Goal: Task Accomplishment & Management: Manage account settings

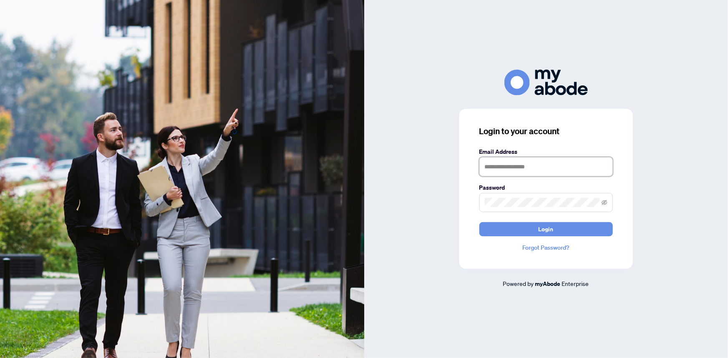
click at [523, 171] on input "text" at bounding box center [545, 166] width 133 height 19
type input "**********"
click at [530, 208] on span at bounding box center [545, 202] width 133 height 19
click at [479, 222] on button "Login" at bounding box center [545, 229] width 133 height 14
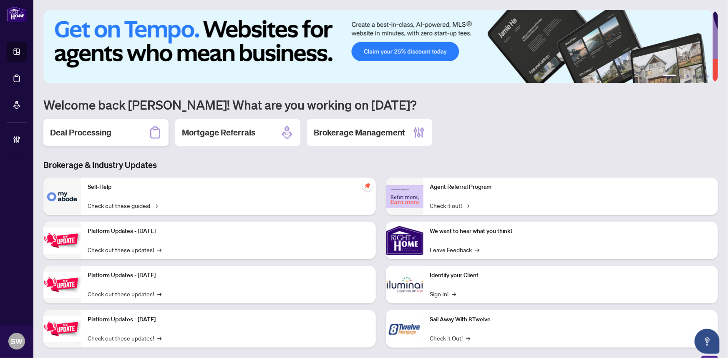
click at [104, 132] on h2 "Deal Processing" at bounding box center [80, 133] width 61 height 12
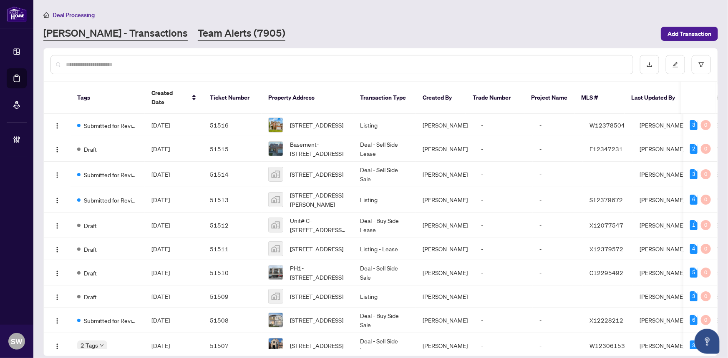
drag, startPoint x: 263, startPoint y: 147, endPoint x: 175, endPoint y: 34, distance: 143.2
click at [198, 34] on link "Team Alerts (7905)" at bounding box center [242, 33] width 88 height 15
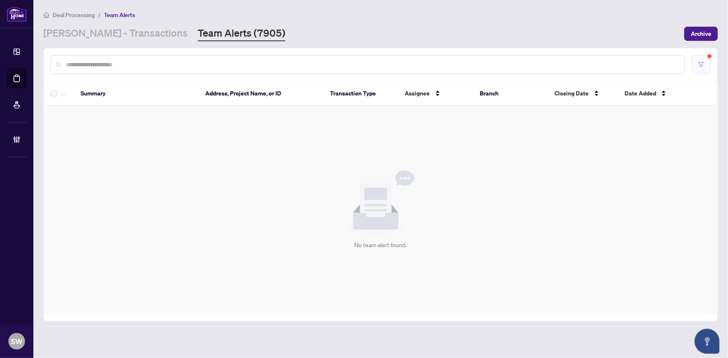
click at [705, 64] on button "button" at bounding box center [700, 64] width 19 height 19
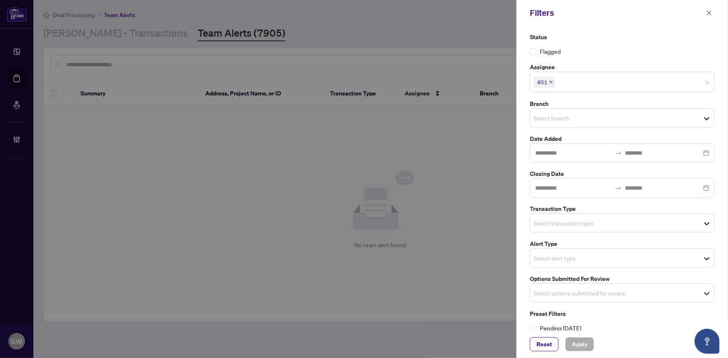
click at [550, 81] on icon "close" at bounding box center [550, 81] width 3 height 3
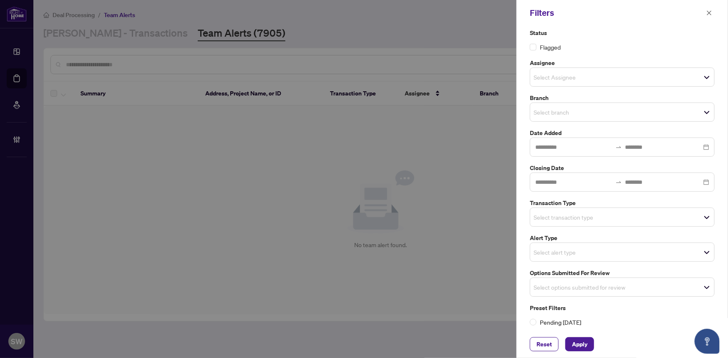
scroll to position [6, 0]
click at [578, 218] on input "search" at bounding box center [562, 216] width 58 height 10
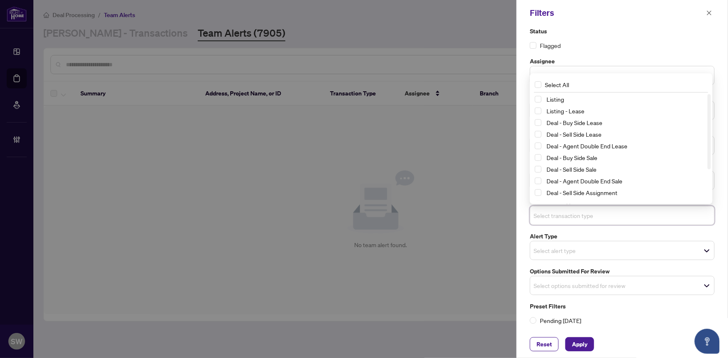
scroll to position [45, 0]
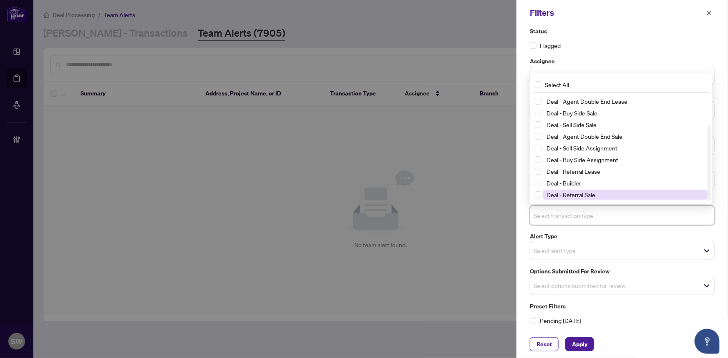
click at [585, 191] on span "Deal - Referral Sale" at bounding box center [570, 195] width 49 height 8
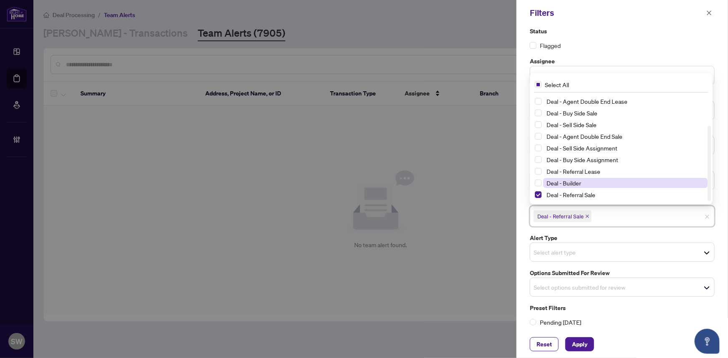
click at [575, 181] on span "Deal - Builder" at bounding box center [563, 183] width 35 height 8
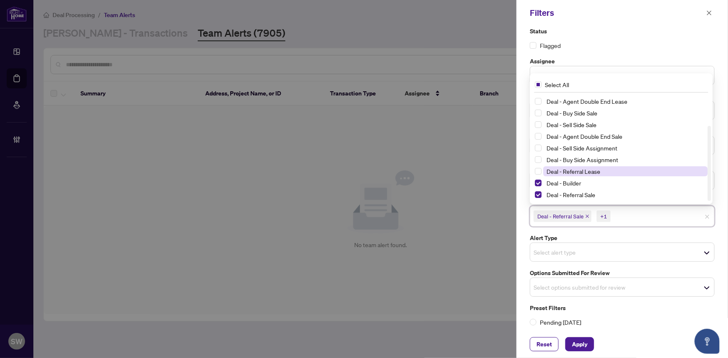
click at [572, 170] on span "Deal - Referral Lease" at bounding box center [573, 172] width 54 height 8
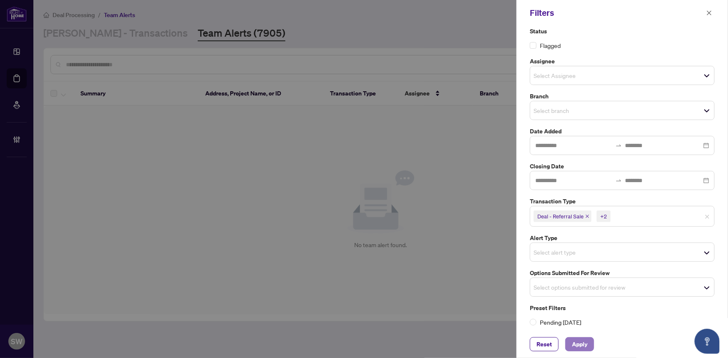
click at [578, 347] on span "Apply" at bounding box center [579, 344] width 15 height 13
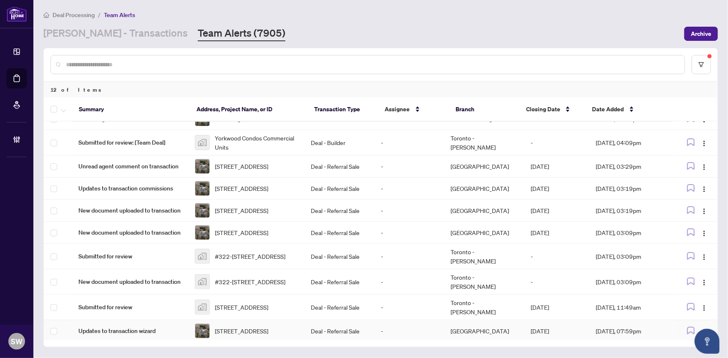
scroll to position [86, 0]
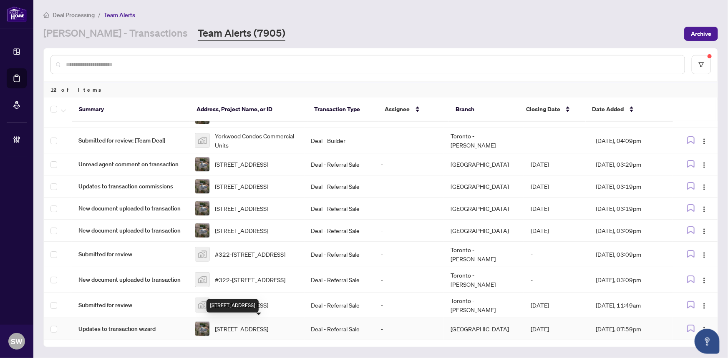
click at [239, 325] on span "[STREET_ADDRESS]" at bounding box center [241, 328] width 53 height 9
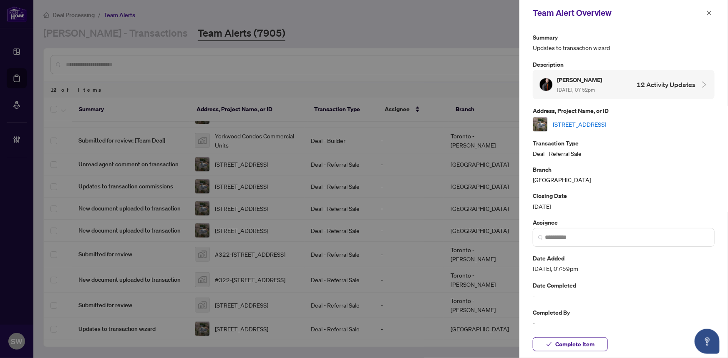
click at [606, 126] on link "304399 SOUTH Line, West Grey, Ontario N0C 1K0, Canada" at bounding box center [579, 124] width 53 height 9
click at [561, 347] on span "Complete Item" at bounding box center [574, 344] width 39 height 13
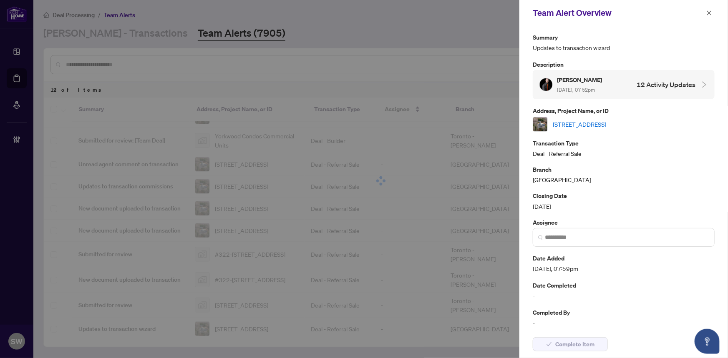
scroll to position [60, 0]
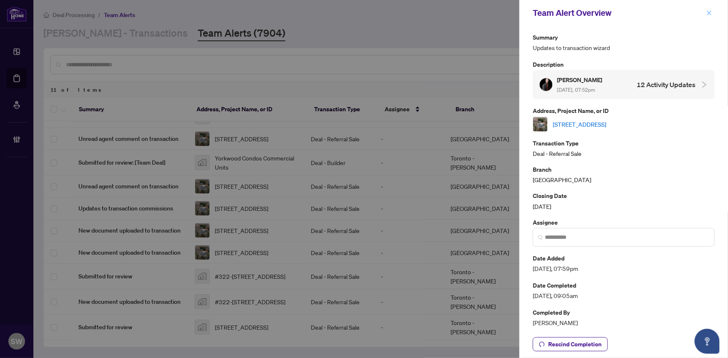
click at [709, 11] on icon "close" at bounding box center [709, 13] width 6 height 6
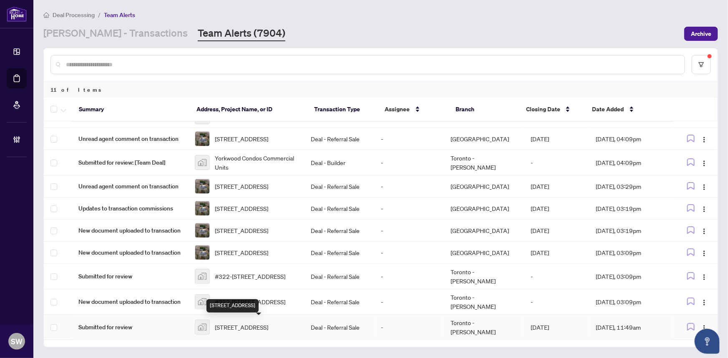
click at [223, 327] on span "169 Fort York Boulevard #920, Toronto, ON, Canada" at bounding box center [241, 327] width 53 height 9
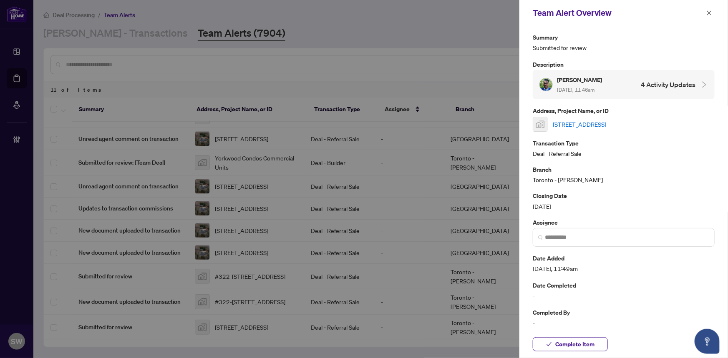
click at [606, 124] on link "169 Fort York Boulevard #920, Toronto, ON, Canada" at bounding box center [579, 124] width 53 height 9
click at [592, 344] on span "Complete Item" at bounding box center [574, 344] width 39 height 13
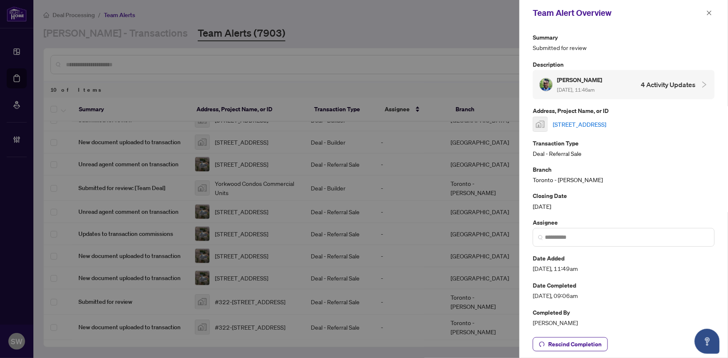
scroll to position [35, 0]
click at [710, 13] on icon "close" at bounding box center [709, 13] width 6 height 6
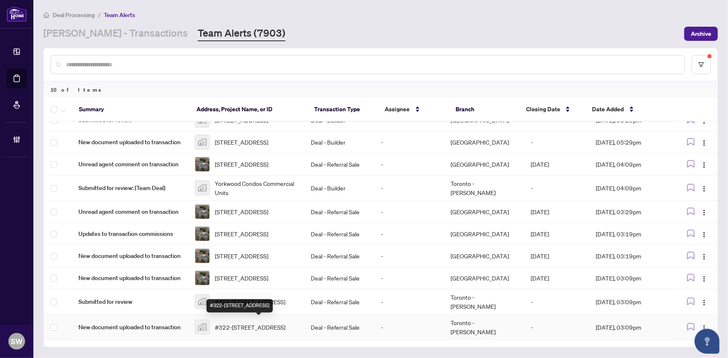
click at [255, 323] on span "#322-8888 Yonge Street, Richmond Hill, ON, Canada" at bounding box center [250, 327] width 70 height 9
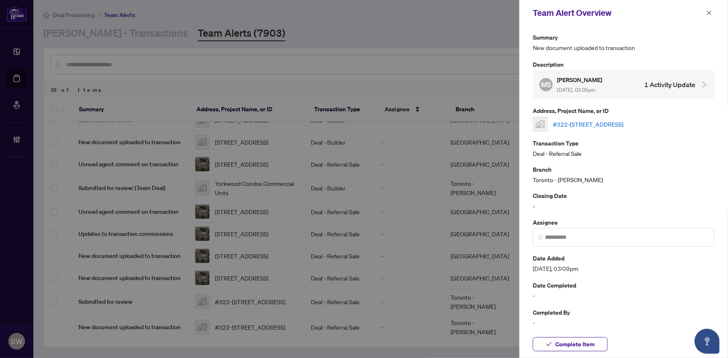
click at [610, 123] on link "#322-8888 Yonge Street, Richmond Hill, ON, Canada" at bounding box center [588, 124] width 70 height 9
click at [592, 343] on span "Complete Item" at bounding box center [574, 344] width 39 height 13
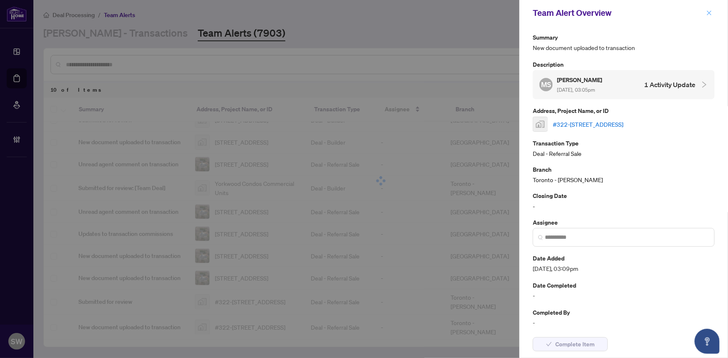
scroll to position [10, 0]
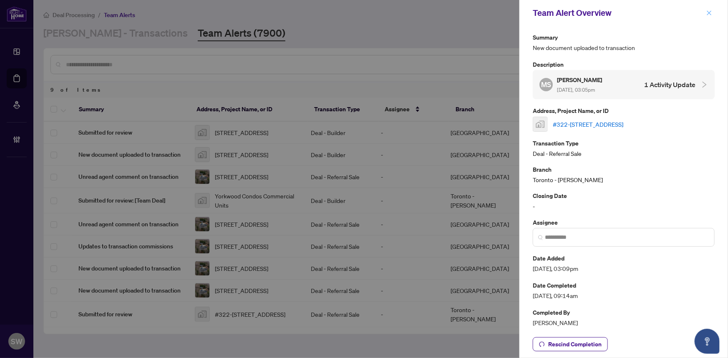
click at [707, 12] on icon "close" at bounding box center [709, 13] width 6 height 6
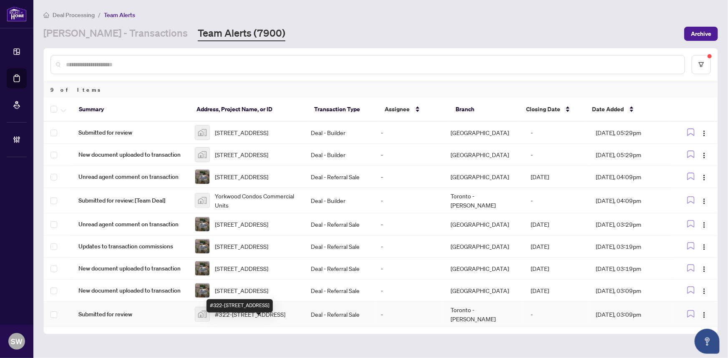
click at [241, 319] on span "#322-8888 Yonge Street, Richmond Hill, ON, Canada" at bounding box center [250, 314] width 70 height 9
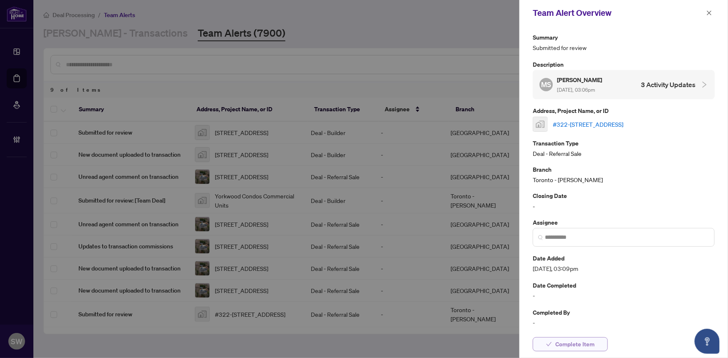
click at [586, 344] on span "Complete Item" at bounding box center [574, 344] width 39 height 13
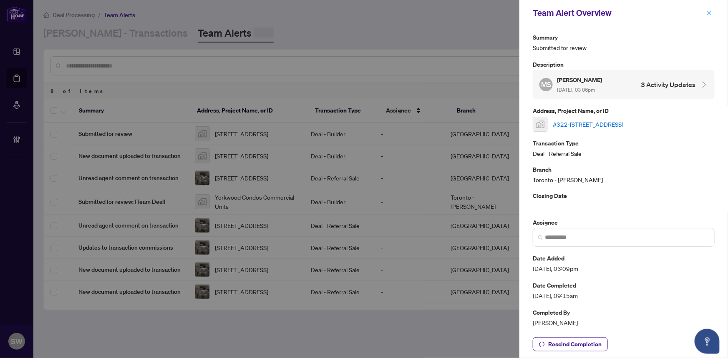
scroll to position [0, 0]
click at [709, 12] on icon "close" at bounding box center [709, 13] width 6 height 6
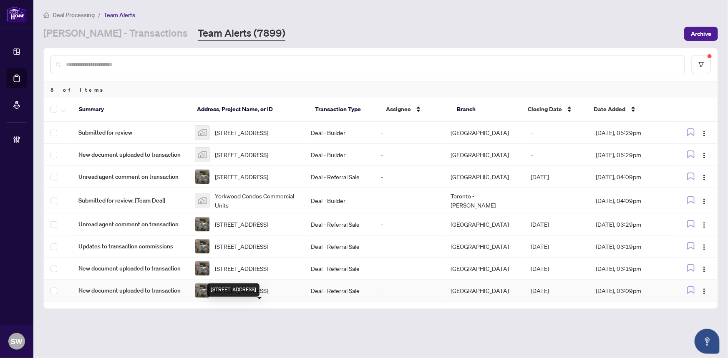
click at [250, 295] on span "304399 SOUTH Line, West Grey, Ontario N0C 1K0, Canada" at bounding box center [241, 290] width 53 height 9
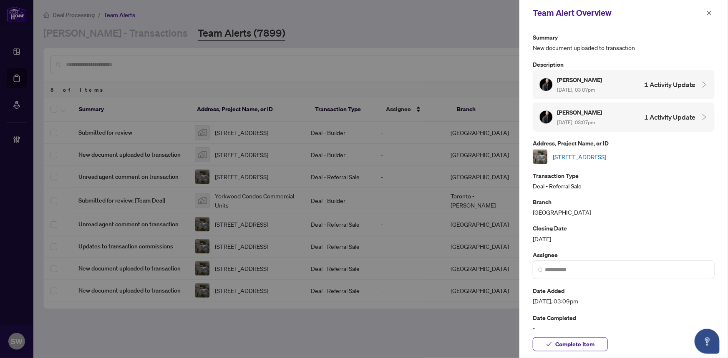
click at [576, 154] on link "304399 SOUTH Line, West Grey, Ontario N0C 1K0, Canada" at bounding box center [579, 156] width 53 height 9
click at [591, 342] on span "Complete Item" at bounding box center [574, 344] width 39 height 13
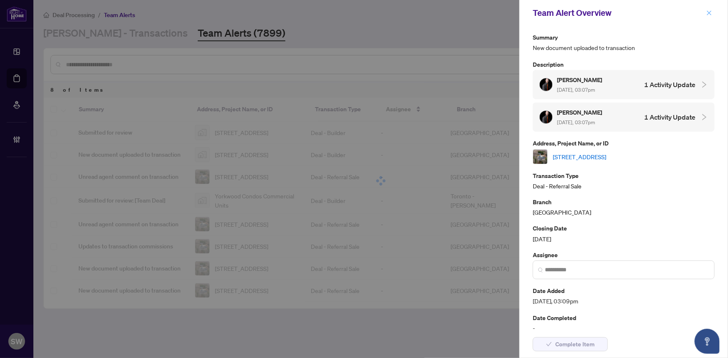
click at [707, 11] on icon "close" at bounding box center [709, 13] width 6 height 6
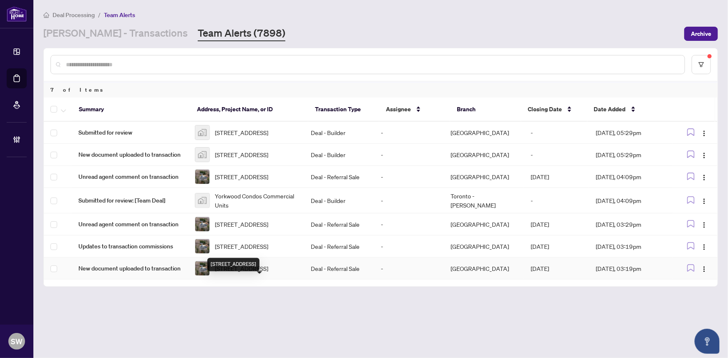
click at [240, 273] on span "304399 SOUTH Line, West Grey, Ontario N0C 1K0, Canada" at bounding box center [241, 268] width 53 height 9
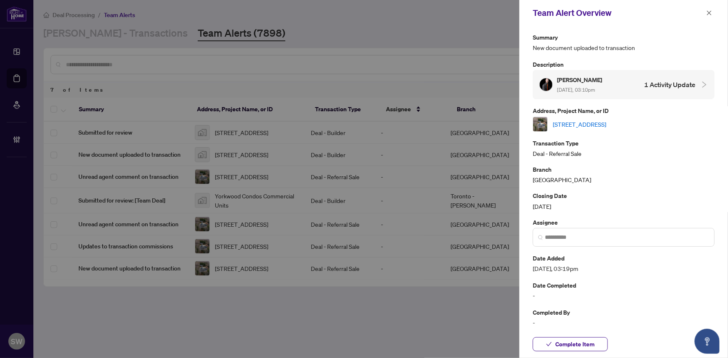
click at [590, 123] on link "304399 SOUTH Line, West Grey, Ontario N0C 1K0, Canada" at bounding box center [579, 124] width 53 height 9
click at [567, 344] on span "Complete Item" at bounding box center [574, 344] width 39 height 13
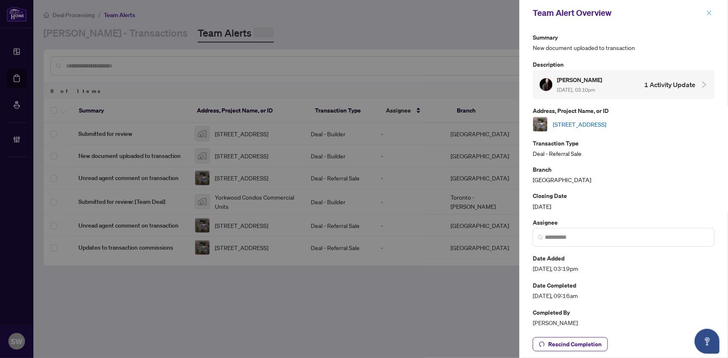
click at [709, 12] on icon "close" at bounding box center [709, 12] width 5 height 5
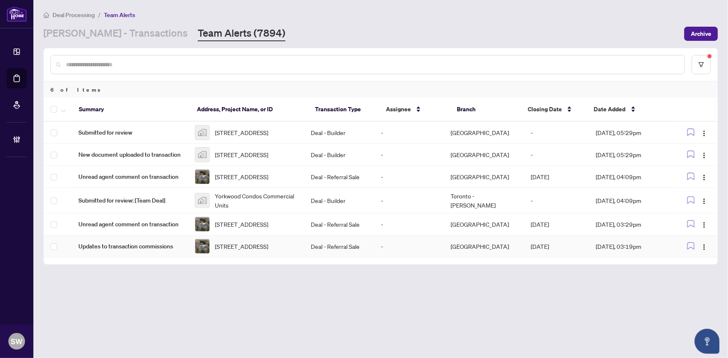
click at [260, 251] on span "304399 SOUTH Line, West Grey, Ontario N0C 1K0, Canada" at bounding box center [241, 246] width 53 height 9
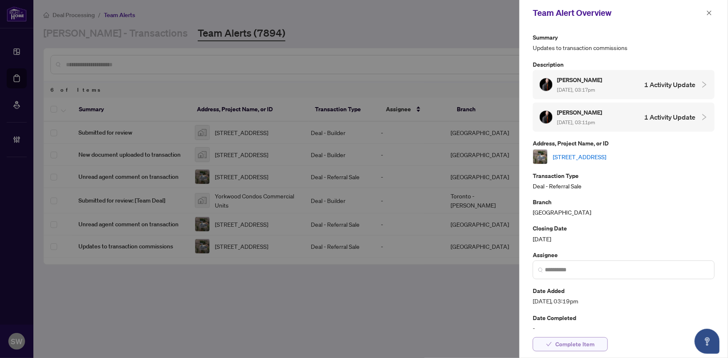
click at [584, 343] on span "Complete Item" at bounding box center [574, 344] width 39 height 13
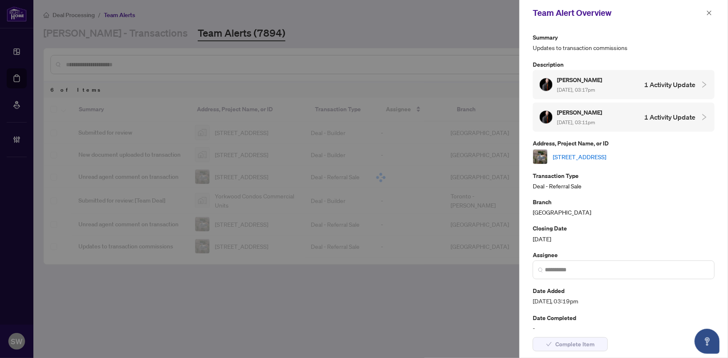
drag, startPoint x: 709, startPoint y: 13, endPoint x: 700, endPoint y: 20, distance: 10.9
click at [709, 13] on icon "close" at bounding box center [709, 13] width 6 height 6
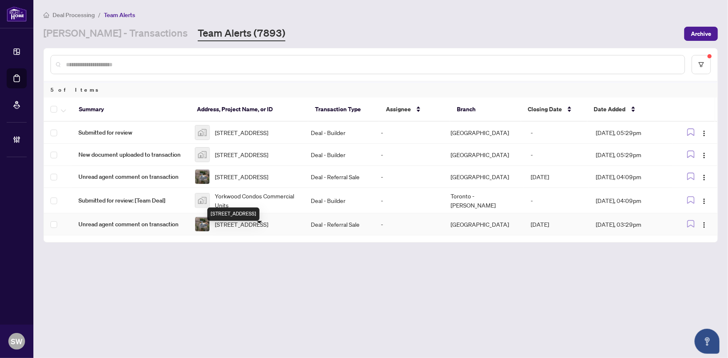
click at [231, 229] on span "304399 SOUTH Line, West Grey, Ontario N0C 1K0, Canada" at bounding box center [241, 224] width 53 height 9
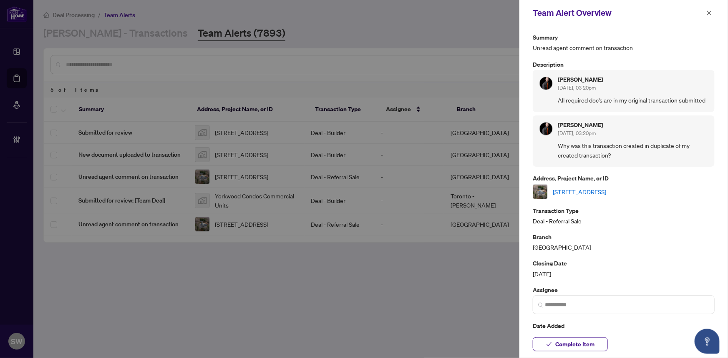
click at [606, 196] on link "304399 SOUTH Line, West Grey, Ontario N0C 1K0, Canada" at bounding box center [579, 191] width 53 height 9
click at [563, 341] on span "Complete Item" at bounding box center [574, 344] width 39 height 13
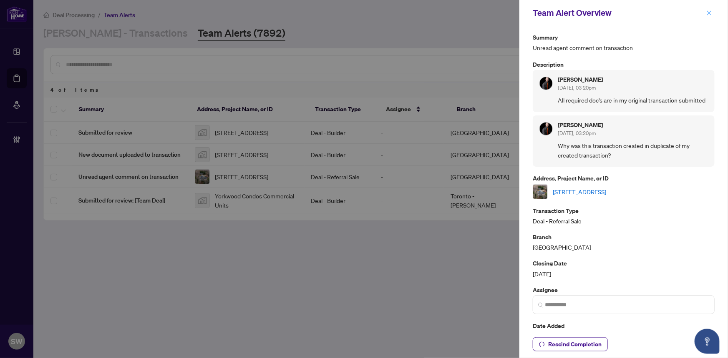
click at [711, 14] on icon "close" at bounding box center [709, 13] width 6 height 6
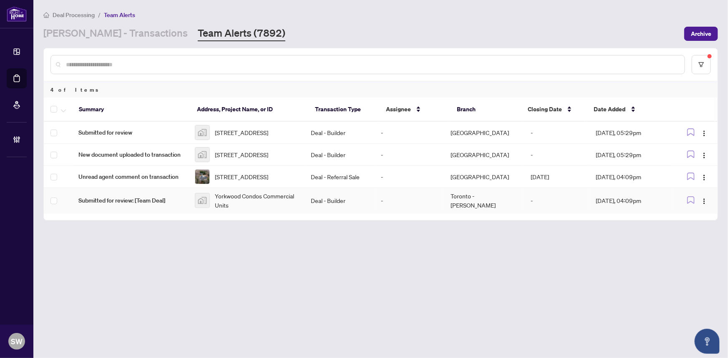
click at [271, 204] on span "Yorkwood Condos Commercial Units" at bounding box center [256, 200] width 83 height 18
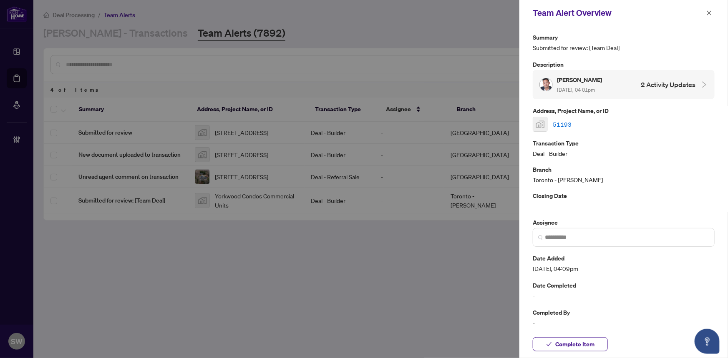
click at [565, 123] on link "51193" at bounding box center [562, 124] width 19 height 9
click at [564, 342] on span "Complete Item" at bounding box center [574, 344] width 39 height 13
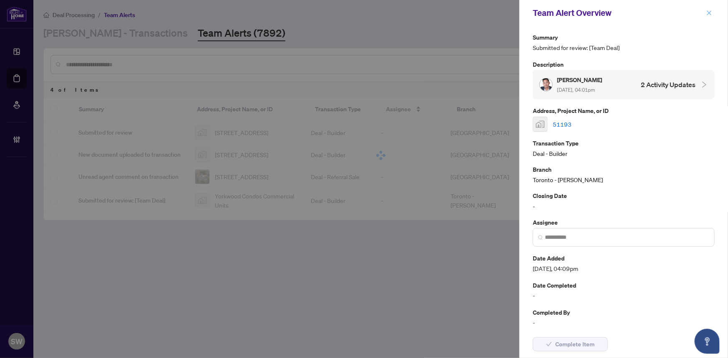
click at [711, 12] on icon "close" at bounding box center [709, 13] width 6 height 6
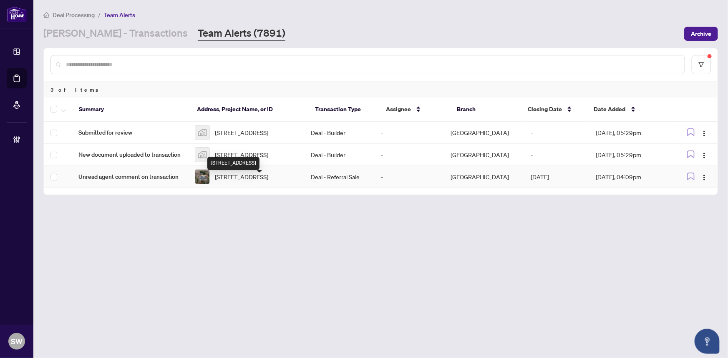
click at [256, 181] on span "[STREET_ADDRESS]" at bounding box center [241, 176] width 53 height 9
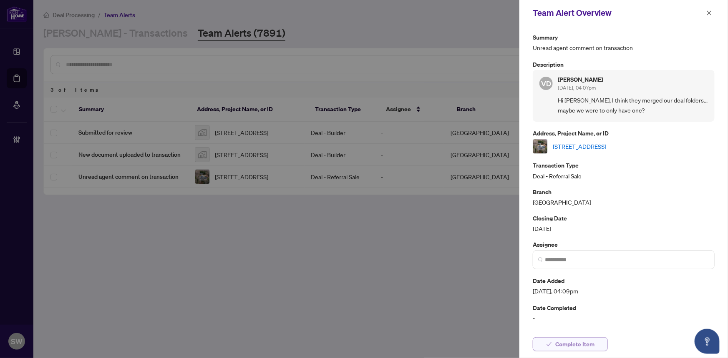
click at [579, 344] on span "Complete Item" at bounding box center [574, 344] width 39 height 13
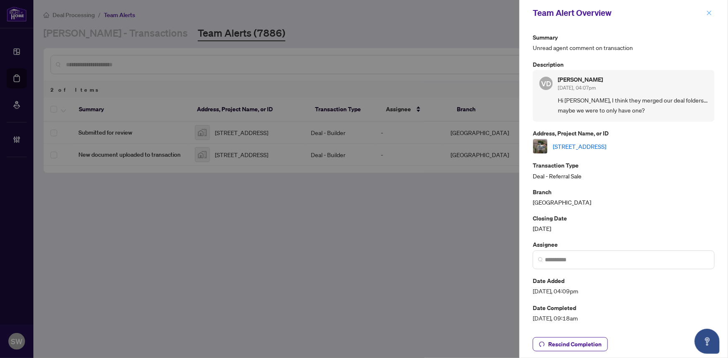
click at [709, 13] on icon "close" at bounding box center [709, 13] width 6 height 6
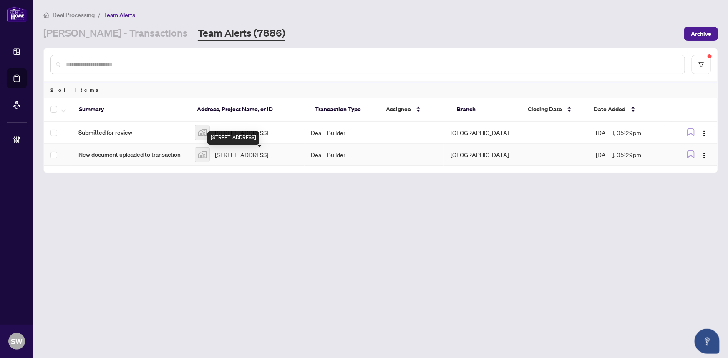
click at [262, 159] on span "129 - 135 Church st-129 Church Street, Toronto, ON, Canada" at bounding box center [241, 154] width 53 height 9
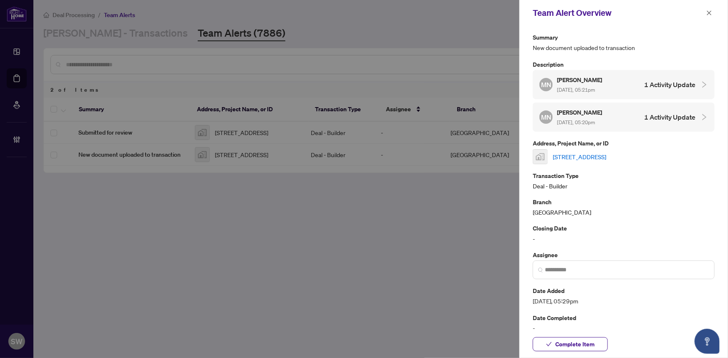
click at [606, 153] on link "129 - 135 Church st-129 Church Street, Toronto, ON, Canada" at bounding box center [579, 156] width 53 height 9
click at [581, 341] on span "Complete Item" at bounding box center [574, 344] width 39 height 13
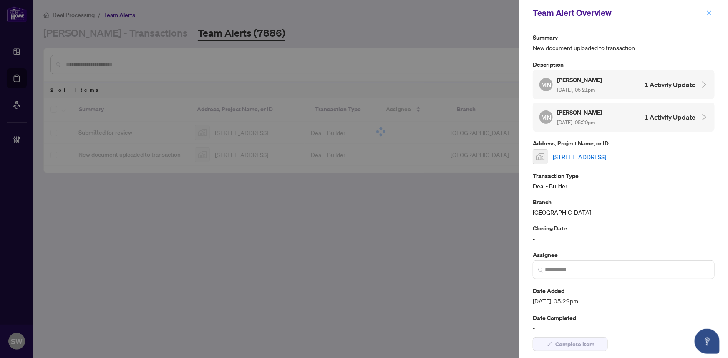
click at [710, 13] on icon "close" at bounding box center [709, 13] width 6 height 6
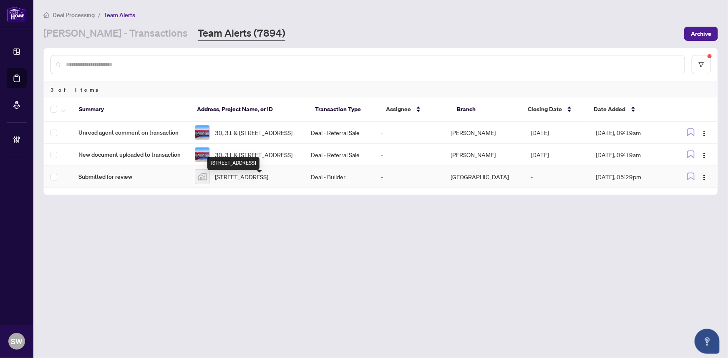
click at [261, 181] on span "129 - 135 Church st-129 Church Street, Toronto, ON, Canada" at bounding box center [241, 176] width 53 height 9
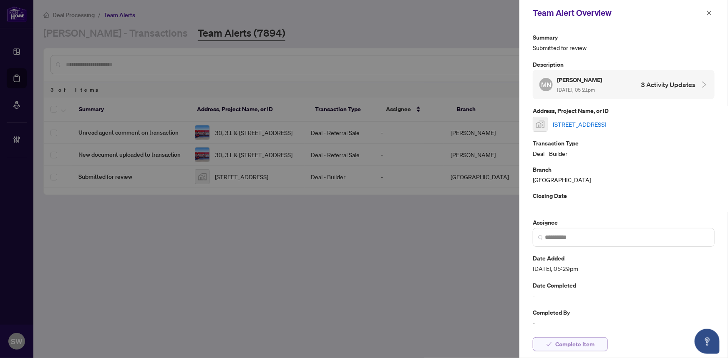
click at [588, 344] on span "Complete Item" at bounding box center [574, 344] width 39 height 13
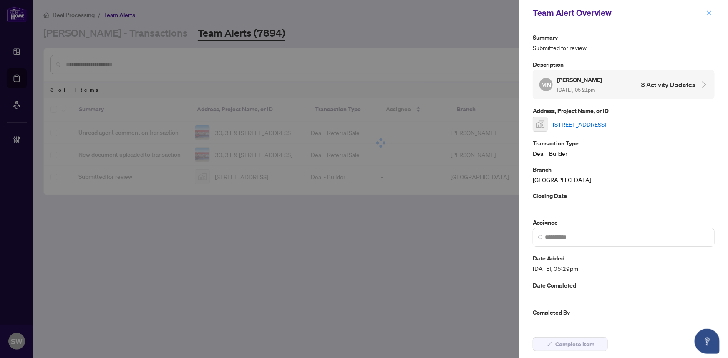
click at [709, 13] on icon "close" at bounding box center [709, 12] width 5 height 5
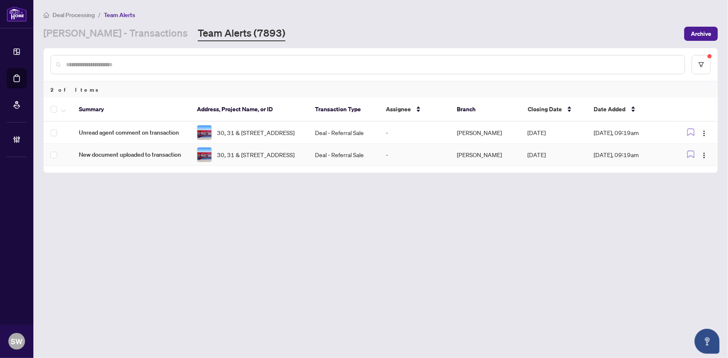
click at [258, 159] on span "30, 31 & 32-22 Steinway Blvd, Toronto, Ontario M9W 6T7, Canada" at bounding box center [256, 154] width 78 height 9
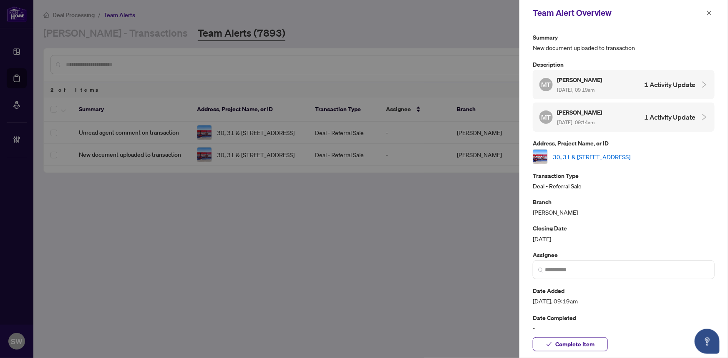
click at [581, 152] on link "30, 31 & 32-22 Steinway Blvd, Toronto, Ontario M9W 6T7, Canada" at bounding box center [592, 156] width 78 height 9
click at [591, 344] on span "Complete Item" at bounding box center [574, 344] width 39 height 13
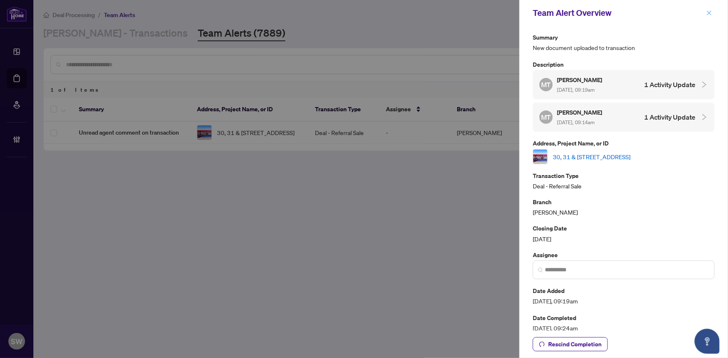
click at [710, 13] on icon "close" at bounding box center [709, 13] width 6 height 6
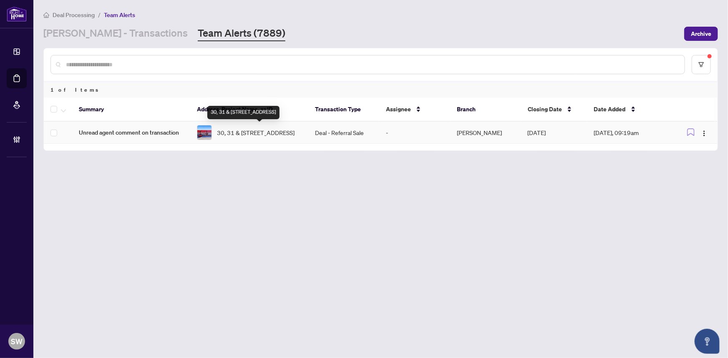
click at [244, 137] on span "30, 31 & 32-22 Steinway Blvd, Toronto, Ontario M9W 6T7, Canada" at bounding box center [256, 132] width 78 height 9
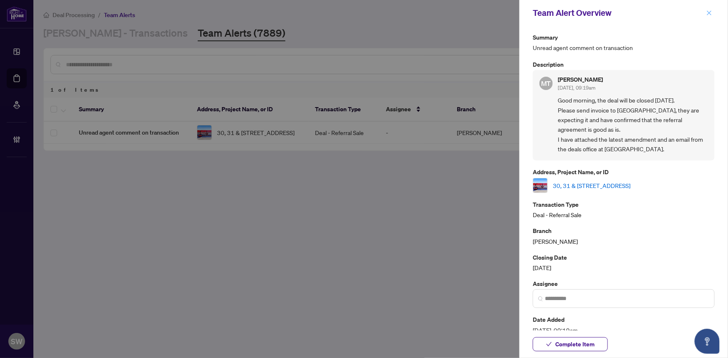
click at [710, 12] on icon "close" at bounding box center [709, 13] width 6 height 6
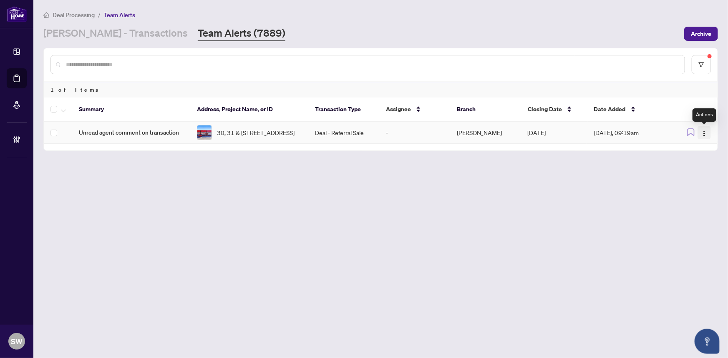
click at [704, 133] on img "button" at bounding box center [704, 133] width 7 height 7
click at [684, 178] on span "Complete Item" at bounding box center [684, 176] width 39 height 9
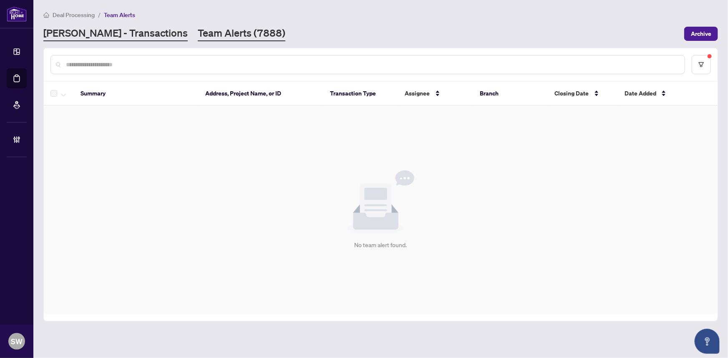
click at [89, 32] on link "RAHR - Transactions" at bounding box center [115, 33] width 144 height 15
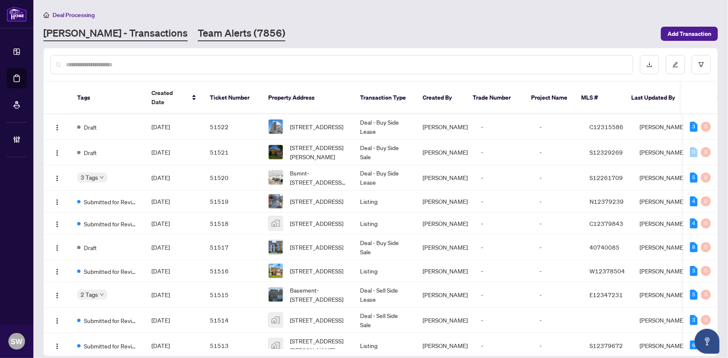
click at [198, 35] on link "Team Alerts (7856)" at bounding box center [242, 33] width 88 height 15
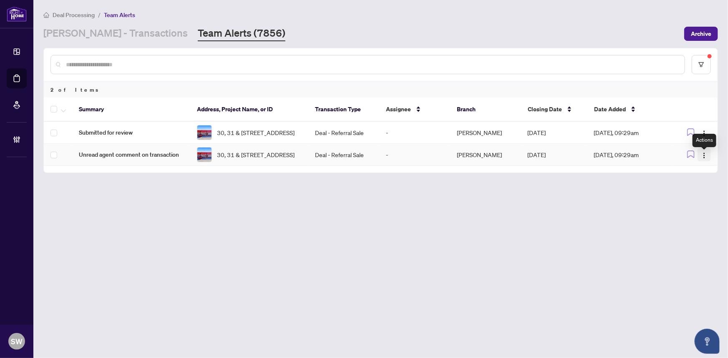
click at [705, 159] on img "button" at bounding box center [704, 155] width 7 height 7
click at [681, 203] on span "Complete Item" at bounding box center [684, 202] width 39 height 9
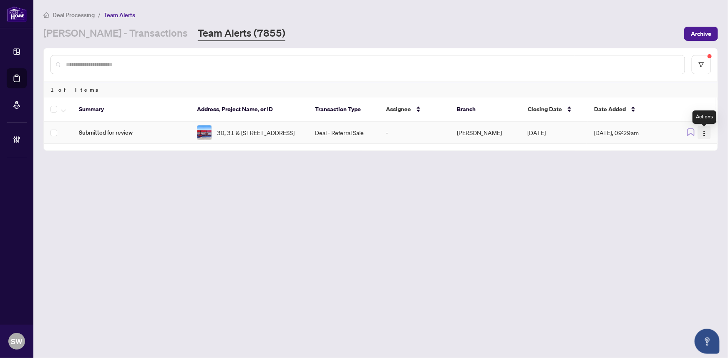
click at [704, 133] on img "button" at bounding box center [704, 133] width 7 height 7
click at [681, 176] on span "Complete Item" at bounding box center [684, 176] width 39 height 9
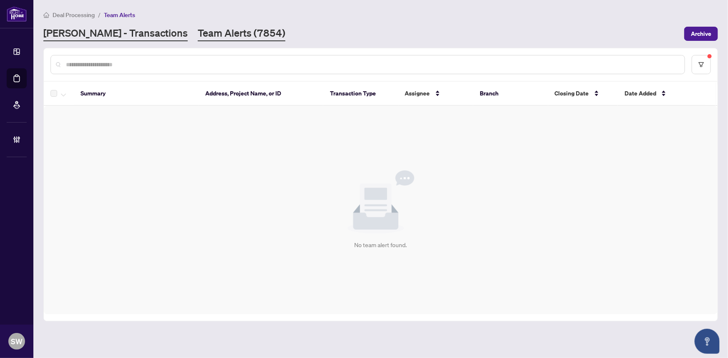
click at [82, 33] on link "[PERSON_NAME] - Transactions" at bounding box center [115, 33] width 144 height 15
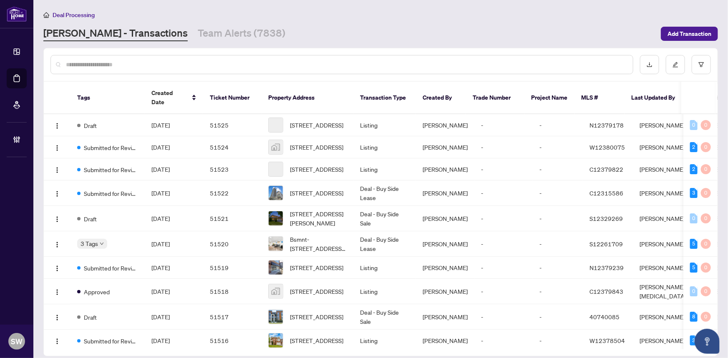
click at [82, 66] on input "text" at bounding box center [346, 64] width 560 height 9
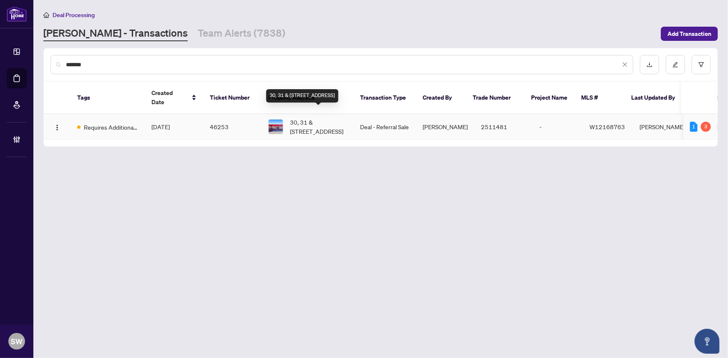
type input "*******"
click at [312, 118] on span "30, 31 & 32-22 Steinway Blvd, Toronto, Ontario M9W 6T7, Canada" at bounding box center [318, 127] width 57 height 18
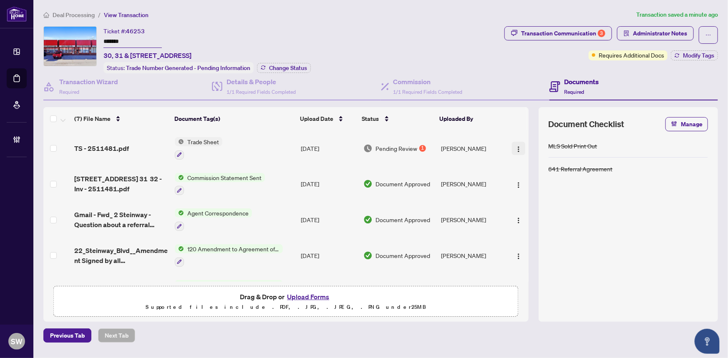
click at [517, 146] on img "button" at bounding box center [518, 149] width 7 height 7
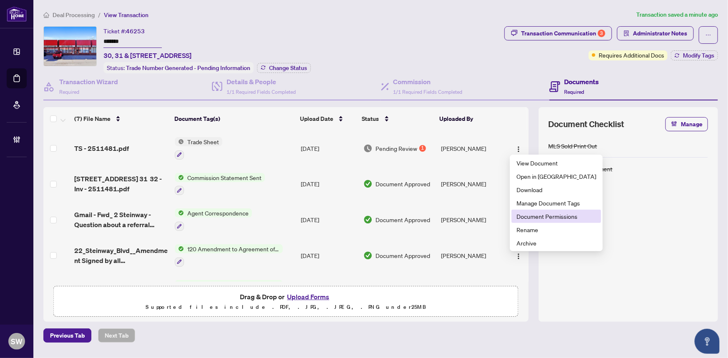
click at [536, 213] on span "Document Permissions" at bounding box center [556, 216] width 80 height 9
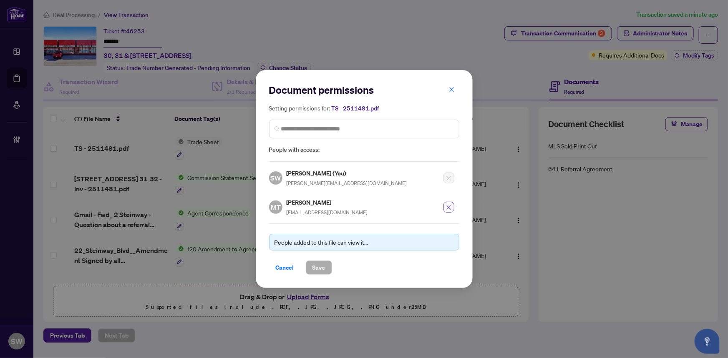
click at [447, 205] on icon "close" at bounding box center [449, 208] width 6 height 6
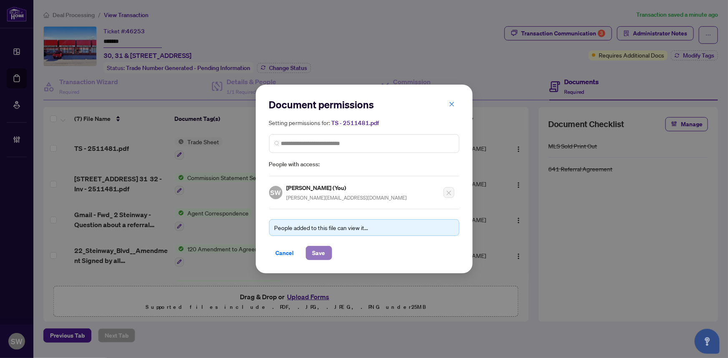
click at [322, 247] on span "Save" at bounding box center [318, 252] width 13 height 13
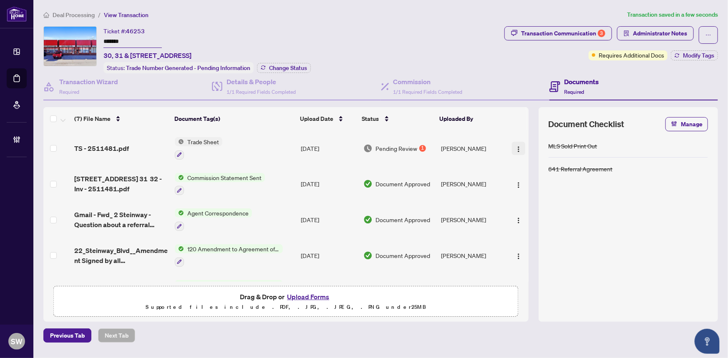
click at [515, 146] on img "button" at bounding box center [518, 149] width 7 height 7
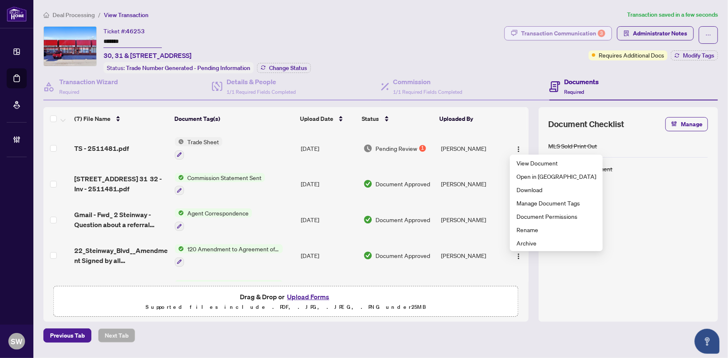
click at [574, 33] on div "Transaction Communication 3" at bounding box center [563, 33] width 84 height 13
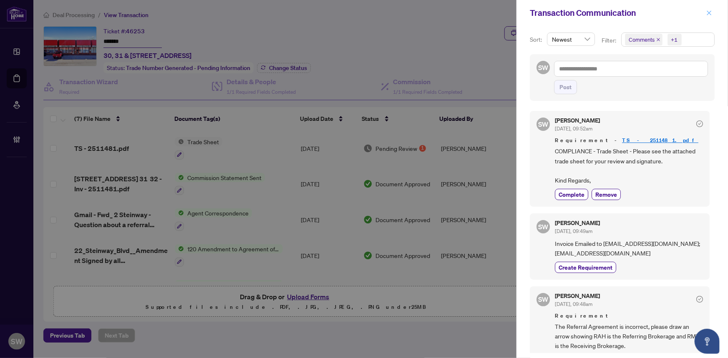
click at [710, 11] on icon "close" at bounding box center [709, 13] width 6 height 6
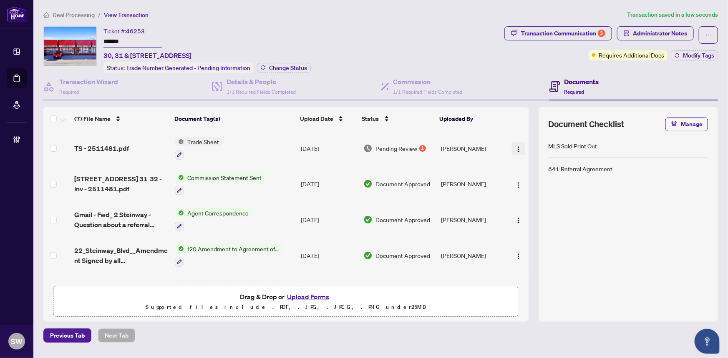
click at [518, 146] on img "button" at bounding box center [518, 149] width 7 height 7
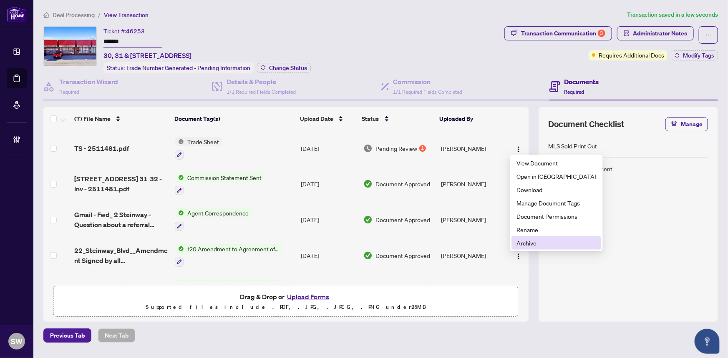
click at [526, 241] on span "Archive" at bounding box center [556, 243] width 80 height 9
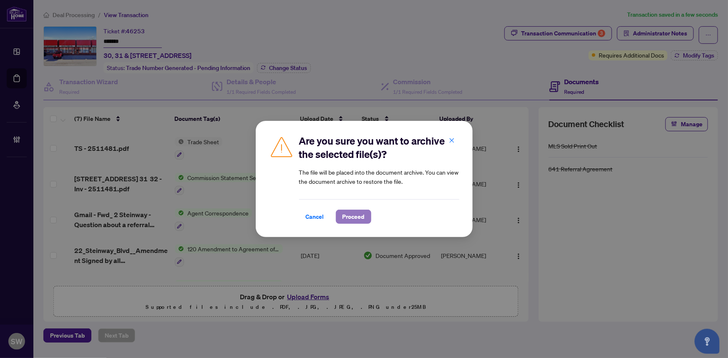
click at [357, 219] on span "Proceed" at bounding box center [353, 216] width 22 height 13
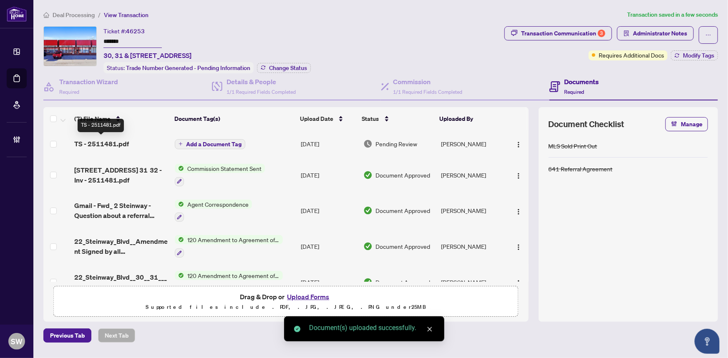
click at [92, 140] on span "TS - 2511481.pdf" at bounding box center [101, 144] width 55 height 10
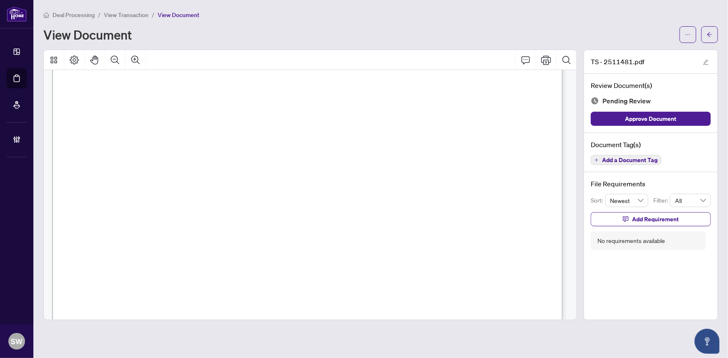
scroll to position [75, 0]
click at [637, 163] on button "Add a Document Tag" at bounding box center [626, 160] width 70 height 10
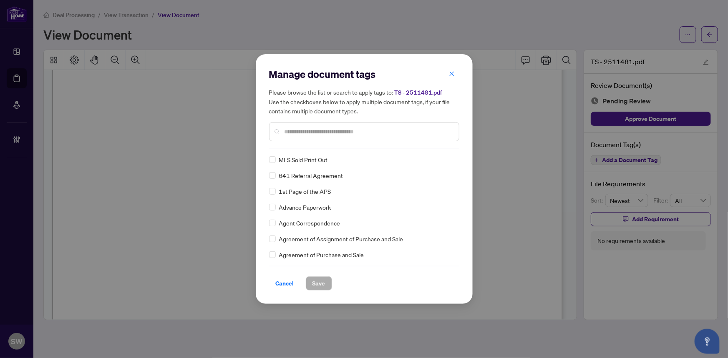
click at [298, 133] on input "text" at bounding box center [368, 131] width 168 height 9
type input "*****"
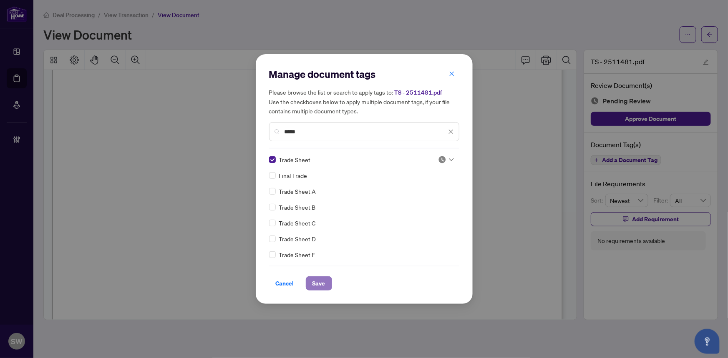
click at [319, 281] on span "Save" at bounding box center [318, 283] width 13 height 13
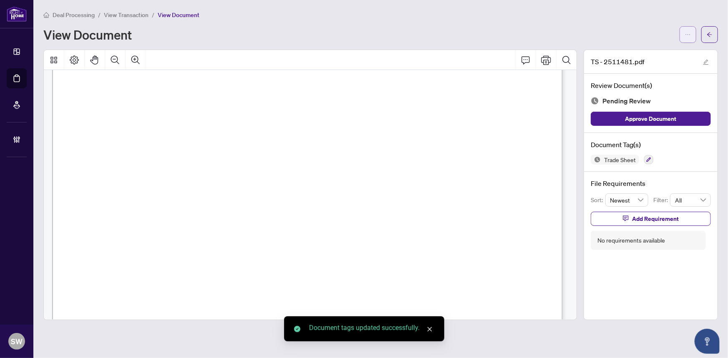
click at [688, 36] on icon "ellipsis" at bounding box center [688, 35] width 6 height 6
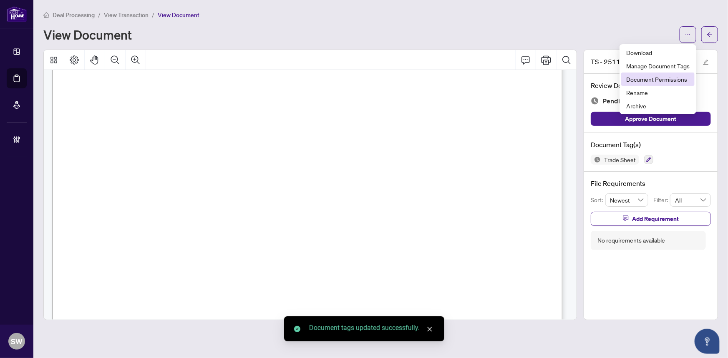
click at [656, 78] on span "Document Permissions" at bounding box center [657, 79] width 63 height 9
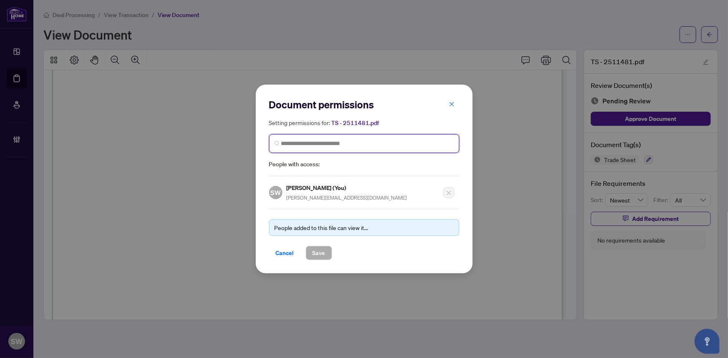
click at [318, 146] on input "search" at bounding box center [367, 143] width 173 height 9
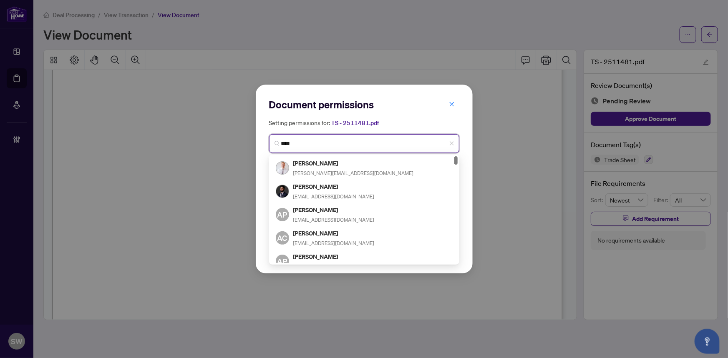
type input "*****"
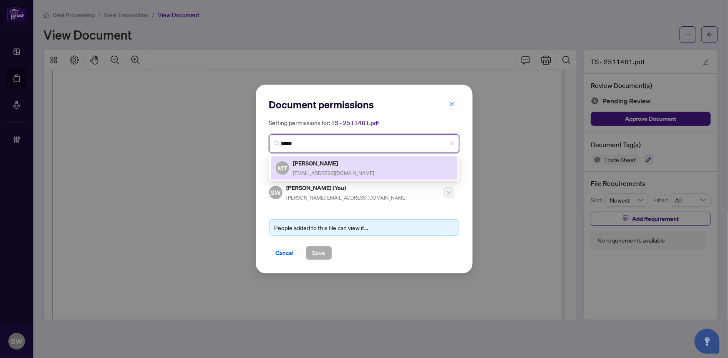
click at [321, 164] on h5 "Mario Trinchini" at bounding box center [333, 163] width 81 height 10
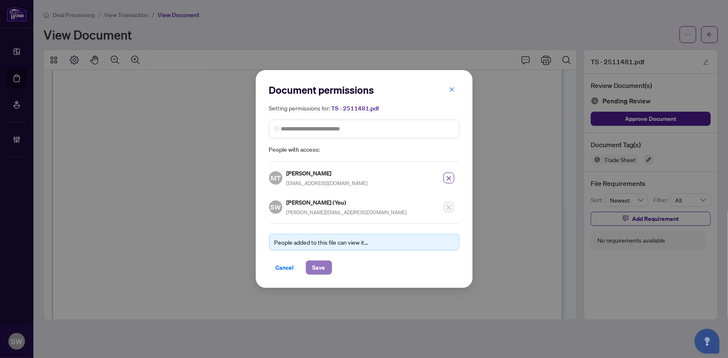
click at [323, 268] on span "Save" at bounding box center [318, 267] width 13 height 13
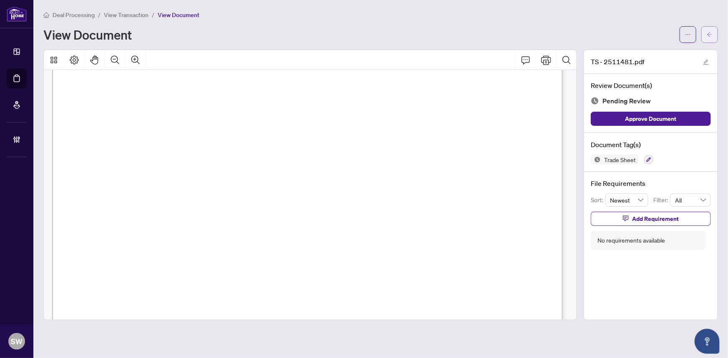
click at [704, 33] on button "button" at bounding box center [709, 34] width 17 height 17
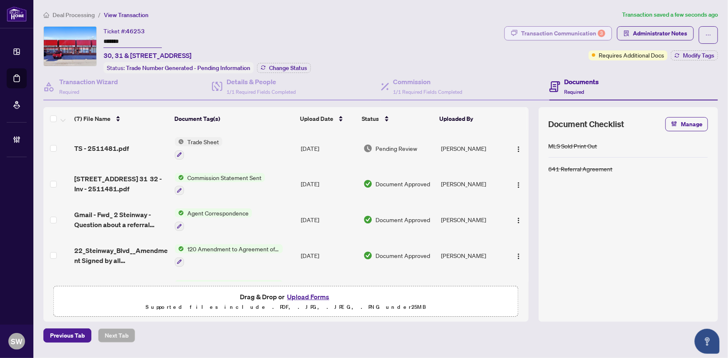
click at [584, 35] on div "Transaction Communication 3" at bounding box center [563, 33] width 84 height 13
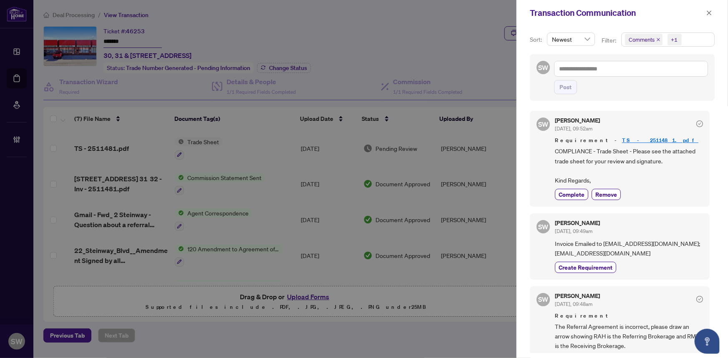
click at [593, 179] on span "COMPLIANCE - Trade Sheet - Please see the attached trade sheet for your review …" at bounding box center [629, 165] width 148 height 39
drag, startPoint x: 593, startPoint y: 179, endPoint x: 556, endPoint y: 150, distance: 47.2
click at [556, 150] on span "COMPLIANCE - Trade Sheet - Please see the attached trade sheet for your review …" at bounding box center [629, 165] width 148 height 39
copy span "COMPLIANCE - Trade Sheet - Please see the attached trade sheet for your review …"
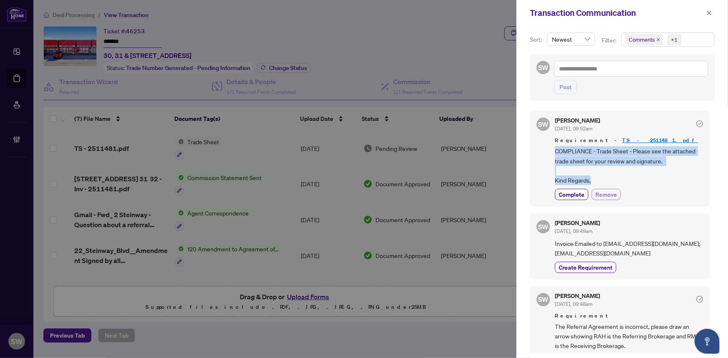
click at [603, 193] on span "Remove" at bounding box center [606, 194] width 22 height 9
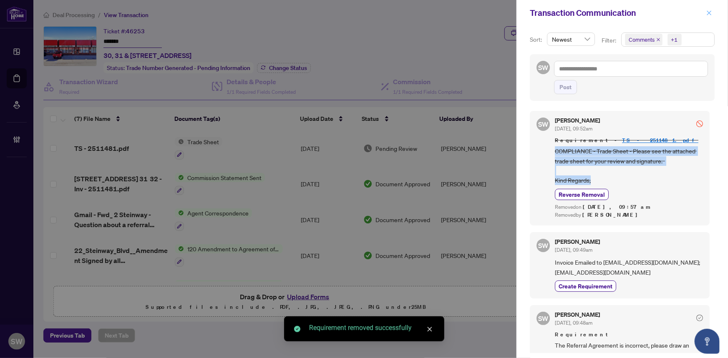
click at [709, 13] on icon "close" at bounding box center [709, 13] width 6 height 6
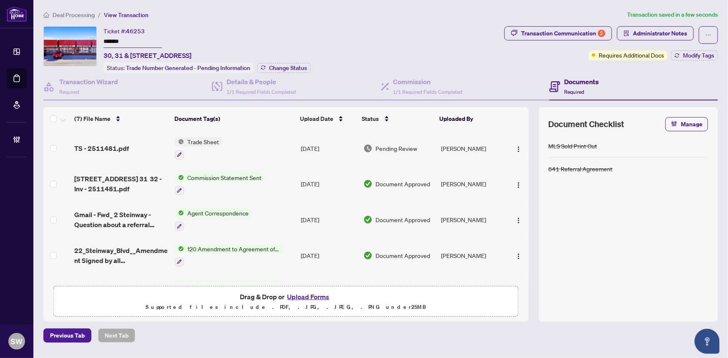
click at [153, 143] on div "TS - 2511481.pdf" at bounding box center [121, 148] width 94 height 10
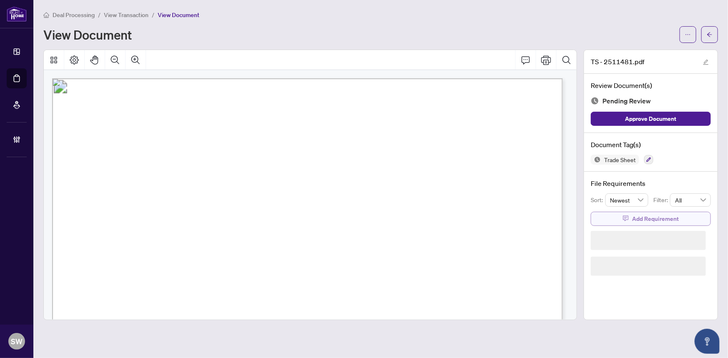
click at [633, 218] on span "Add Requirement" at bounding box center [655, 218] width 47 height 13
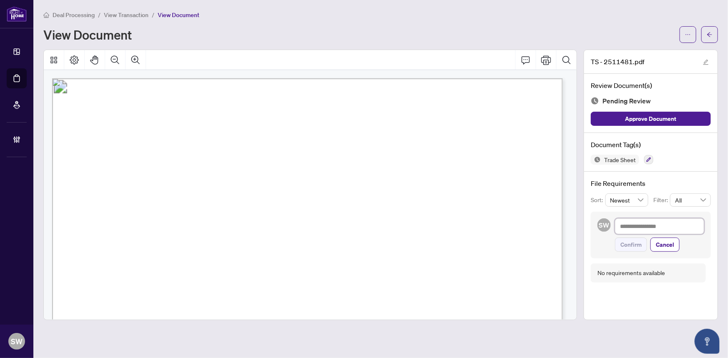
click at [640, 226] on textarea at bounding box center [659, 227] width 89 height 16
paste textarea "**********"
type textarea "**********"
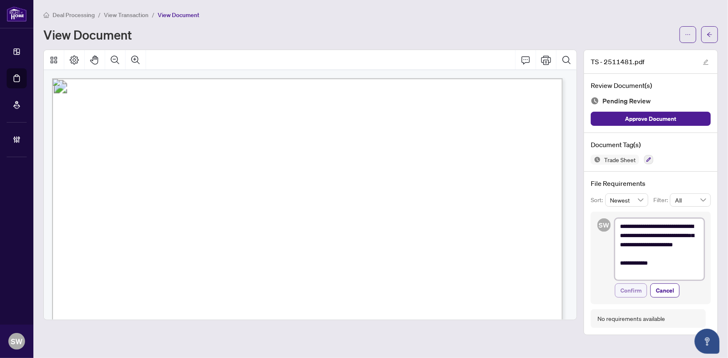
type textarea "**********"
click at [636, 289] on span "Confirm" at bounding box center [630, 290] width 21 height 13
type textarea "**********"
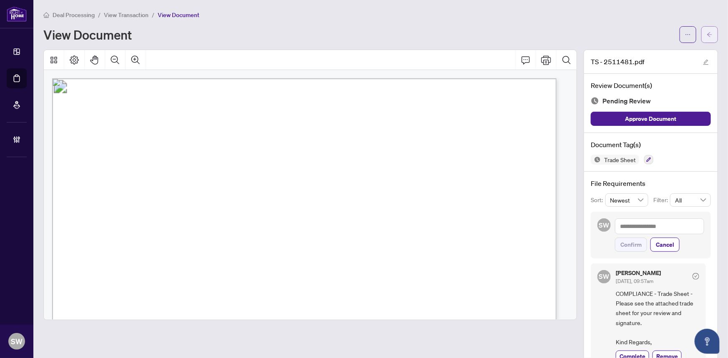
click at [706, 34] on icon "arrow-left" at bounding box center [709, 35] width 6 height 6
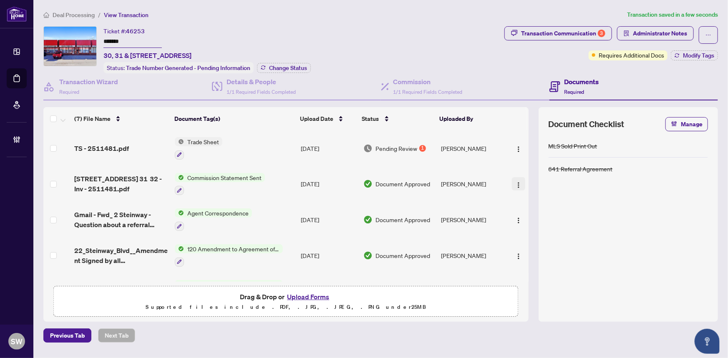
click at [515, 182] on img "button" at bounding box center [518, 185] width 7 height 7
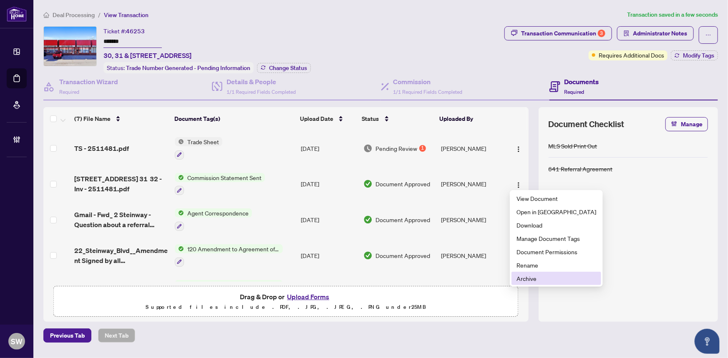
click at [531, 278] on span "Archive" at bounding box center [556, 278] width 80 height 9
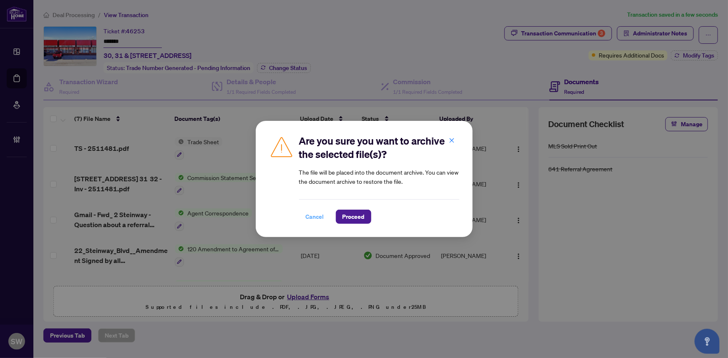
click at [314, 216] on span "Cancel" at bounding box center [315, 216] width 18 height 13
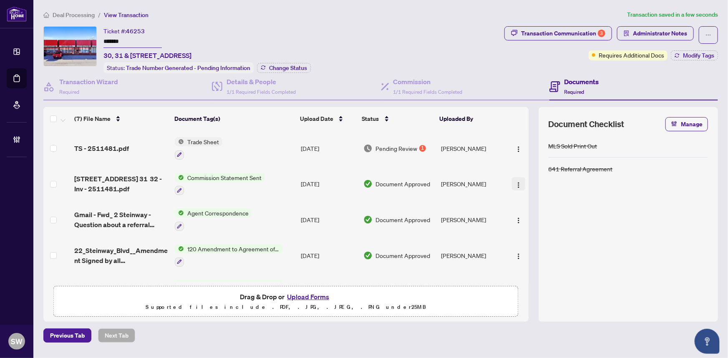
click at [518, 183] on img "button" at bounding box center [518, 185] width 7 height 7
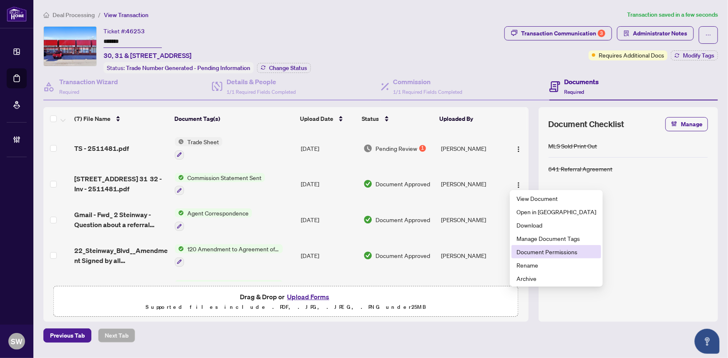
click at [546, 256] on li "Document Permissions" at bounding box center [556, 251] width 90 height 13
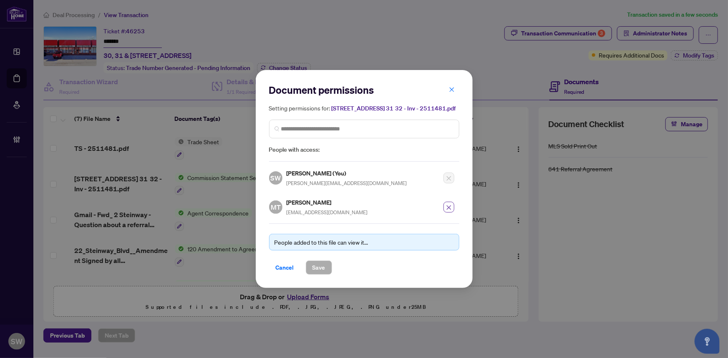
click at [450, 209] on icon "close" at bounding box center [449, 208] width 6 height 6
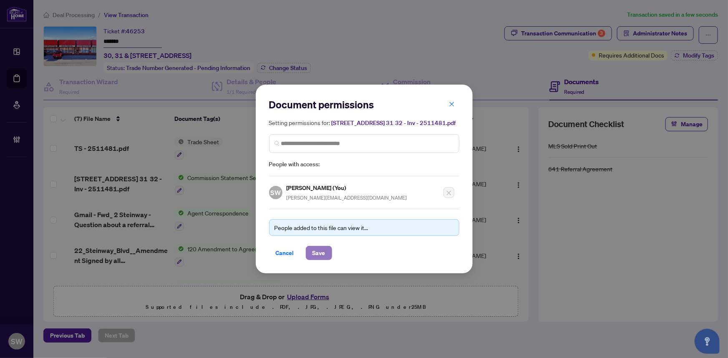
click at [320, 251] on span "Save" at bounding box center [318, 252] width 13 height 13
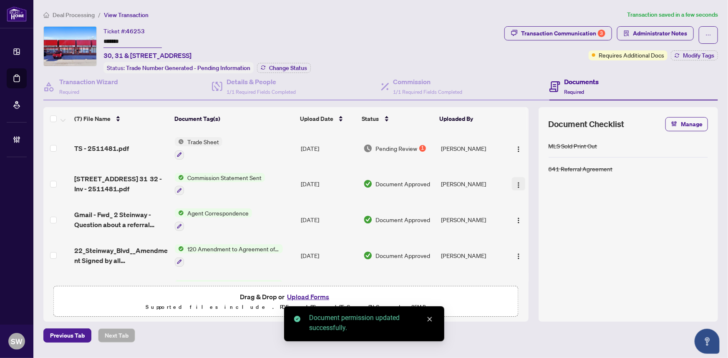
click at [515, 182] on img "button" at bounding box center [518, 185] width 7 height 7
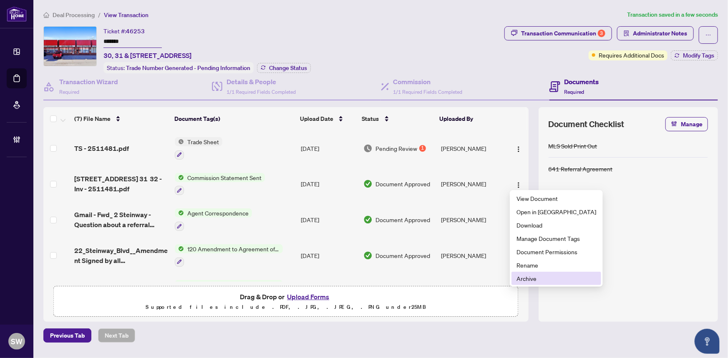
click at [533, 279] on span "Archive" at bounding box center [556, 278] width 80 height 9
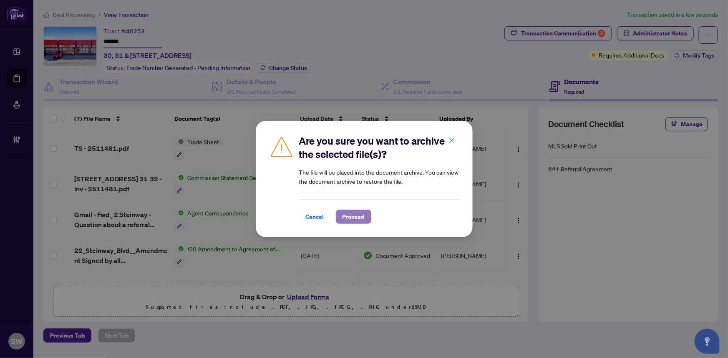
click at [349, 216] on span "Proceed" at bounding box center [353, 216] width 22 height 13
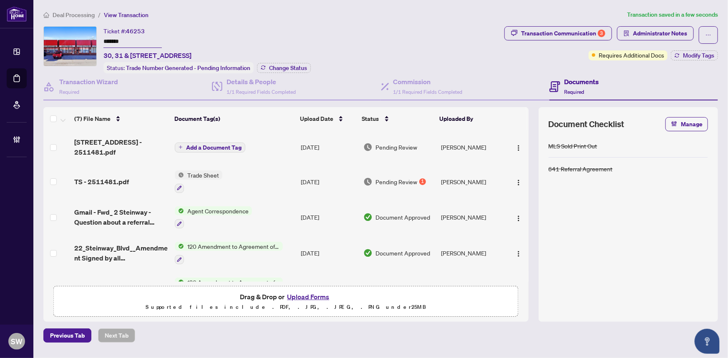
click at [181, 143] on button "Add a Document Tag" at bounding box center [210, 148] width 70 height 10
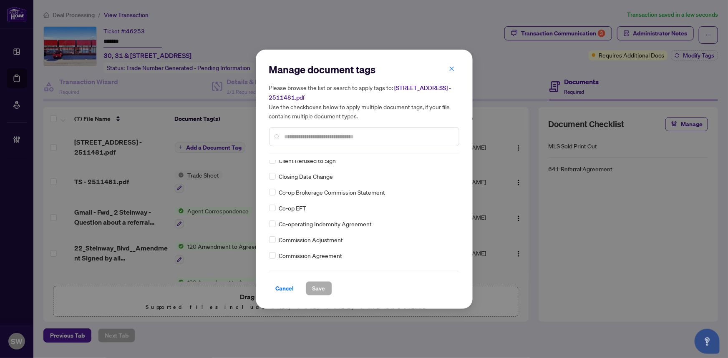
scroll to position [365, 0]
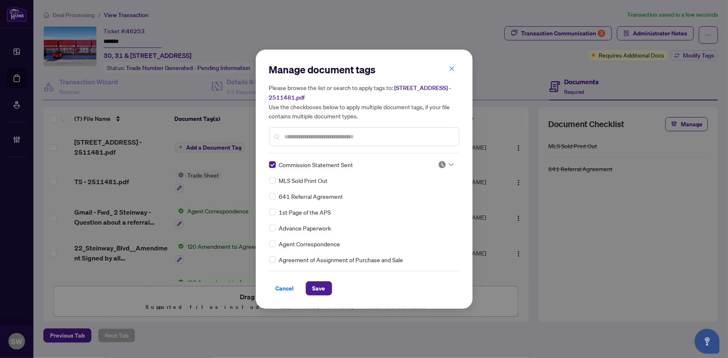
click at [443, 164] on img at bounding box center [442, 165] width 8 height 8
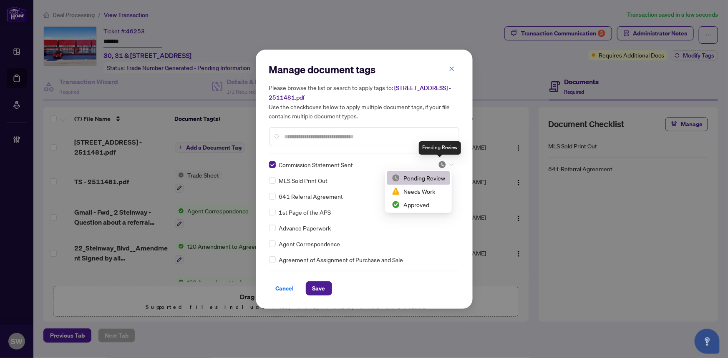
scroll to position [0, 0]
click at [427, 204] on div "Approved" at bounding box center [418, 204] width 53 height 9
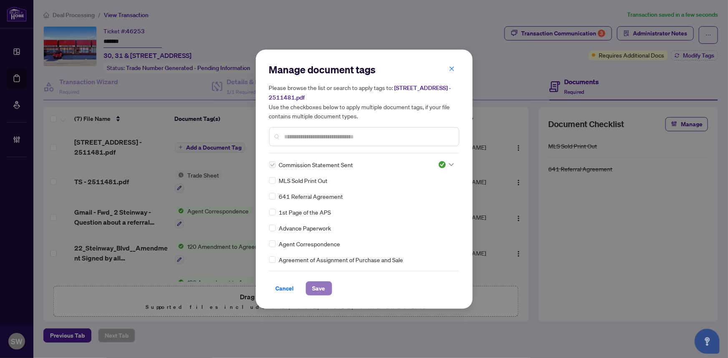
click at [326, 285] on button "Save" at bounding box center [319, 289] width 26 height 14
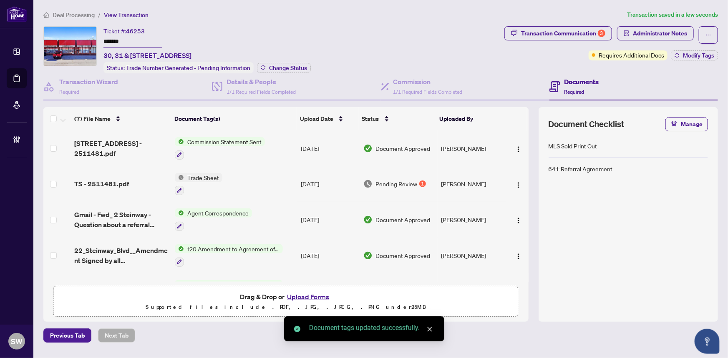
click at [515, 146] on img "button" at bounding box center [518, 149] width 7 height 7
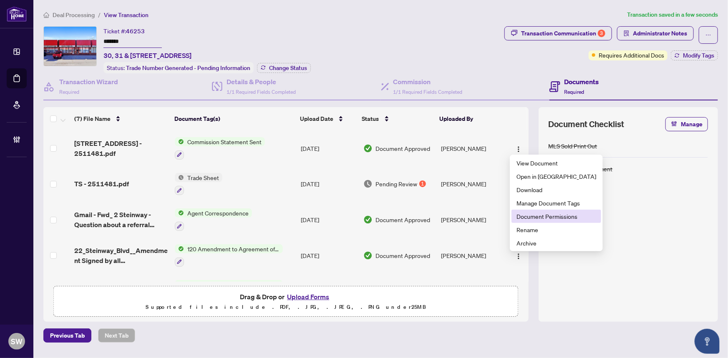
click at [533, 214] on span "Document Permissions" at bounding box center [556, 216] width 80 height 9
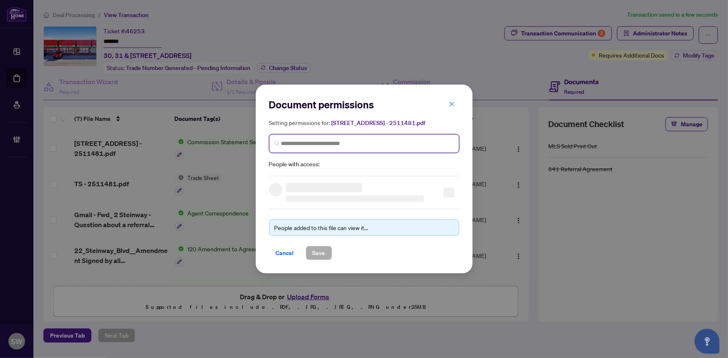
click at [302, 141] on input "search" at bounding box center [367, 143] width 173 height 9
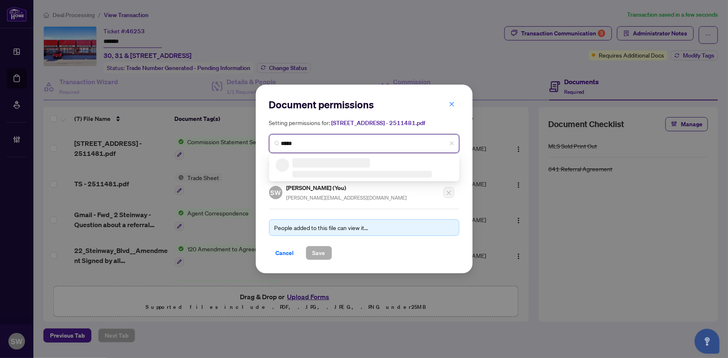
type input "******"
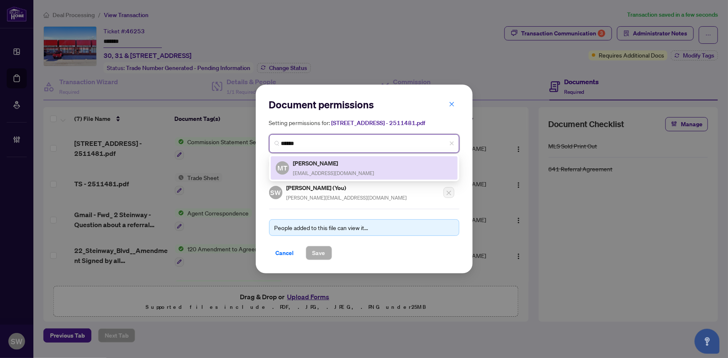
click at [306, 161] on h5 "Mario Trinchini" at bounding box center [333, 163] width 81 height 10
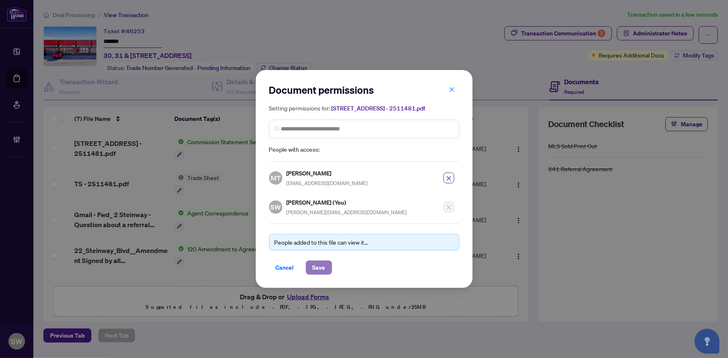
click at [326, 268] on button "Save" at bounding box center [319, 268] width 26 height 14
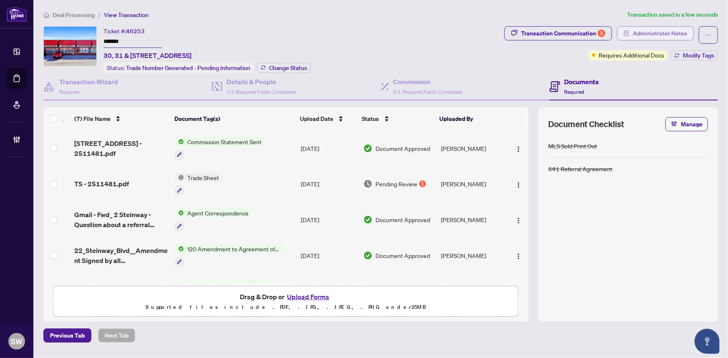
click at [656, 37] on span "Administrator Notes" at bounding box center [660, 33] width 54 height 13
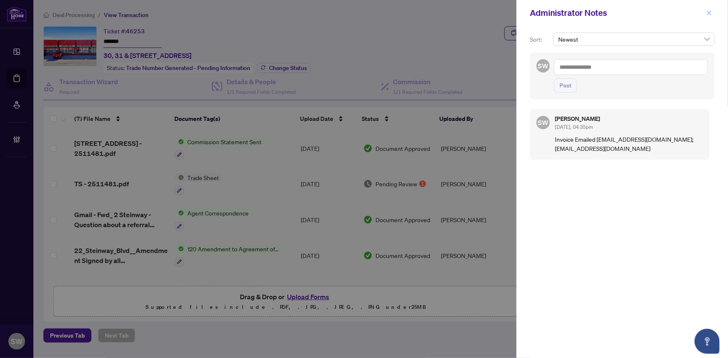
click at [706, 12] on icon "close" at bounding box center [709, 13] width 6 height 6
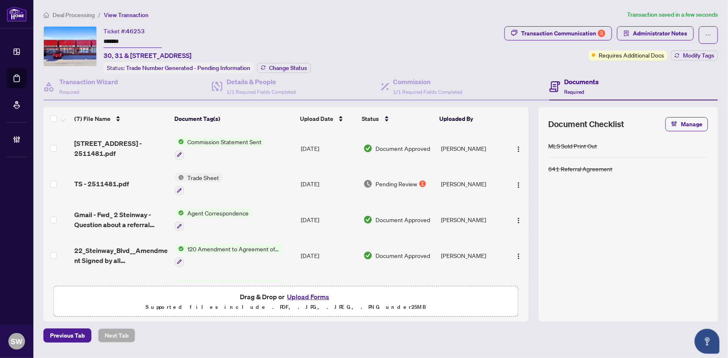
click at [79, 14] on span "Deal Processing" at bounding box center [74, 15] width 42 height 8
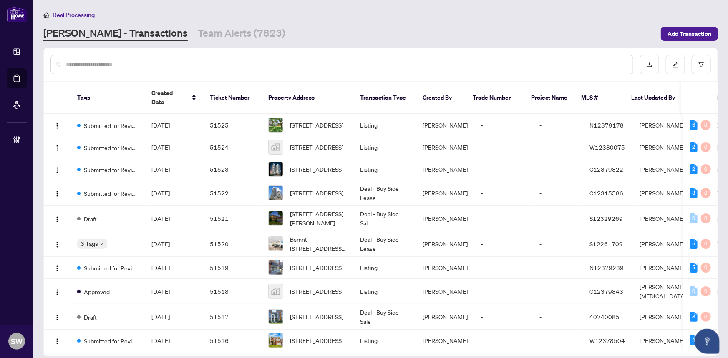
click at [108, 62] on input "text" at bounding box center [346, 64] width 560 height 9
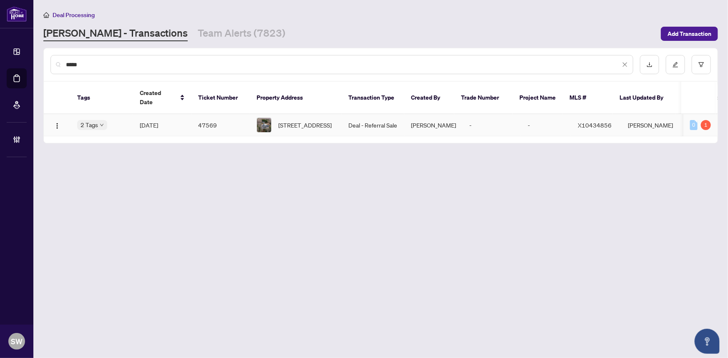
type input "*****"
click at [150, 121] on span "[DATE]" at bounding box center [149, 125] width 18 height 8
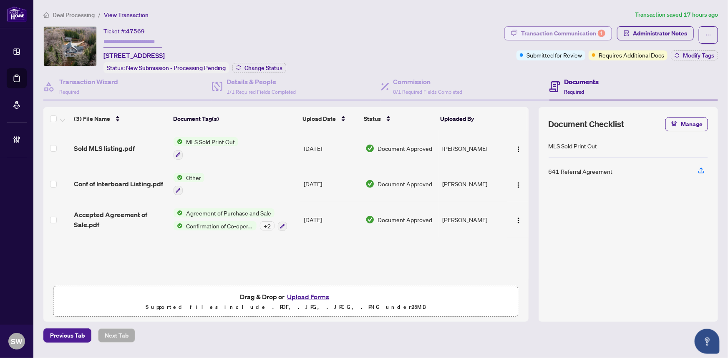
click at [584, 33] on div "Transaction Communication 1" at bounding box center [563, 33] width 84 height 13
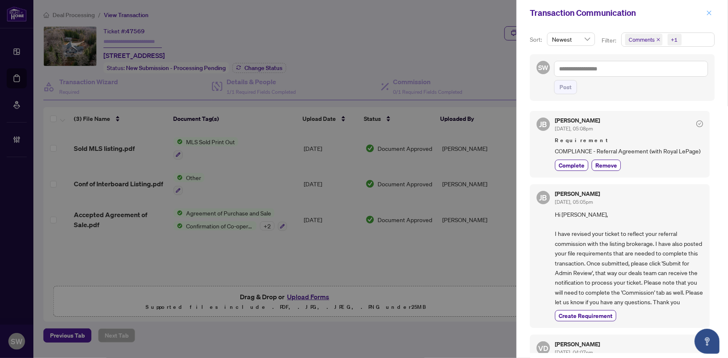
click at [709, 12] on icon "close" at bounding box center [709, 12] width 5 height 5
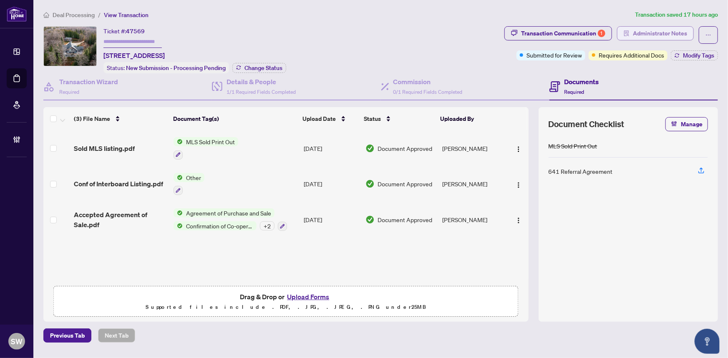
click at [647, 29] on span "Administrator Notes" at bounding box center [660, 33] width 54 height 13
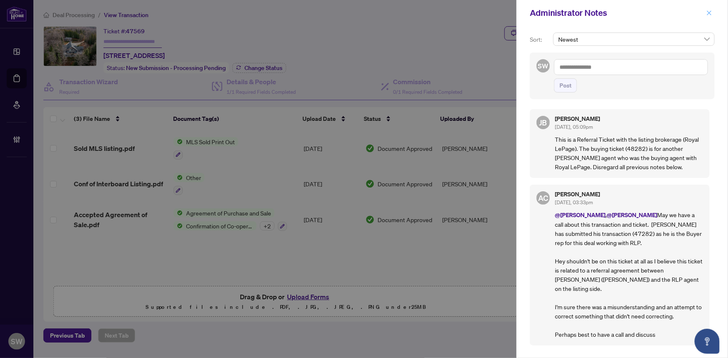
click at [712, 13] on icon "close" at bounding box center [709, 13] width 6 height 6
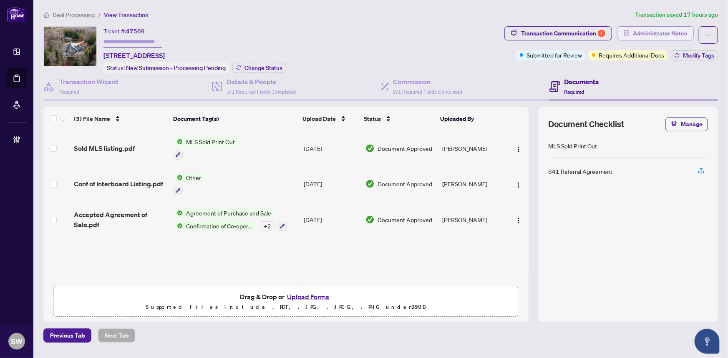
click at [636, 33] on span "Administrator Notes" at bounding box center [660, 33] width 54 height 13
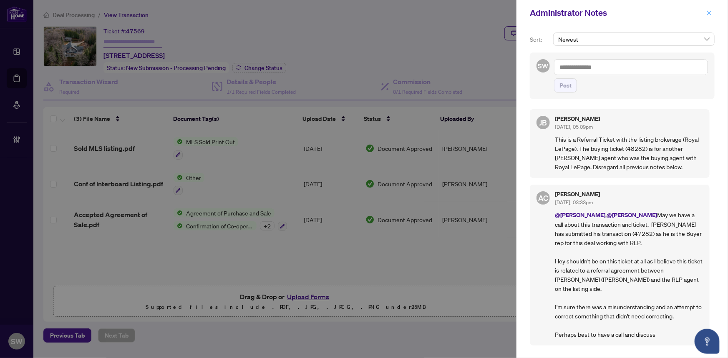
click at [709, 16] on span "button" at bounding box center [709, 12] width 6 height 13
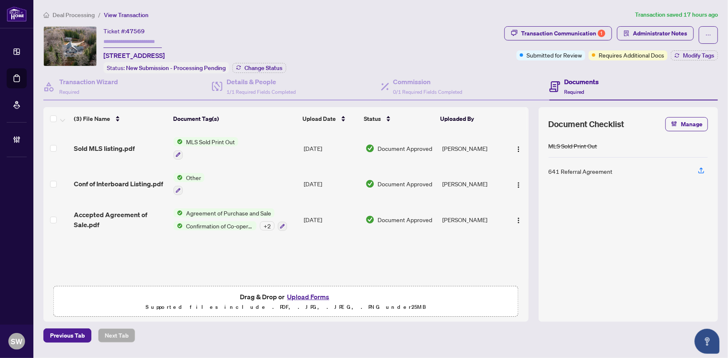
click at [226, 221] on span "Confirmation of Co-operation and Representation—Buyer/Seller" at bounding box center [220, 225] width 74 height 9
click at [127, 211] on span "Accepted Agreement of Sale.pdf" at bounding box center [120, 220] width 93 height 20
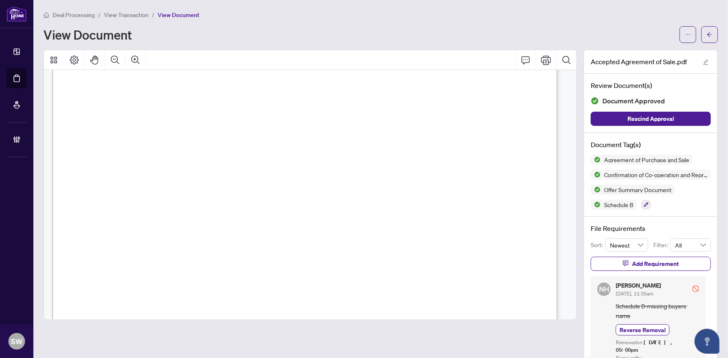
scroll to position [2946, 0]
click at [708, 36] on button "button" at bounding box center [709, 34] width 17 height 17
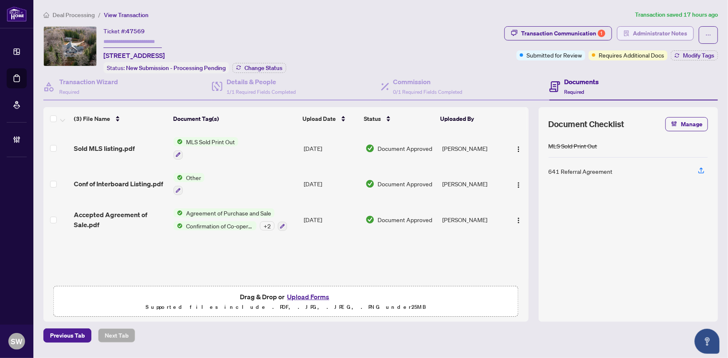
click at [681, 34] on span "Administrator Notes" at bounding box center [660, 33] width 54 height 13
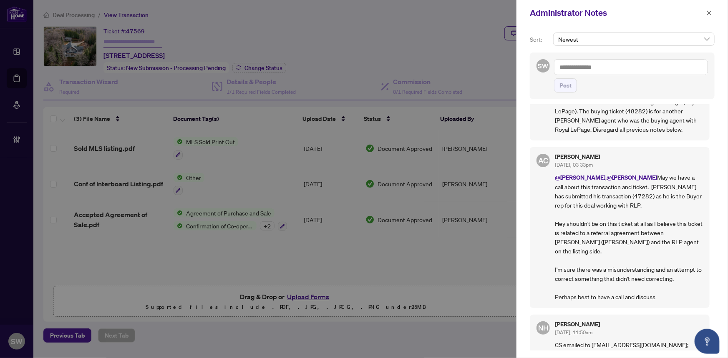
scroll to position [50, 0]
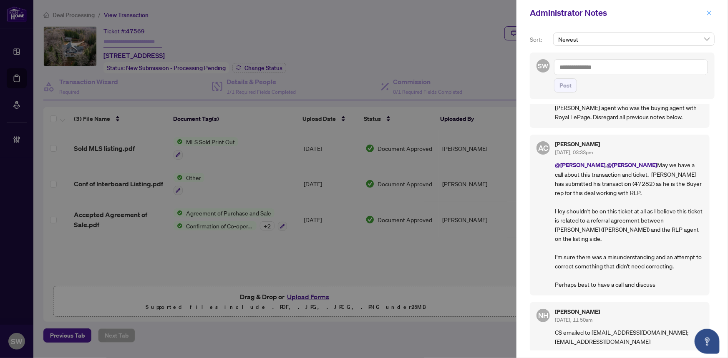
click at [710, 13] on icon "close" at bounding box center [709, 13] width 6 height 6
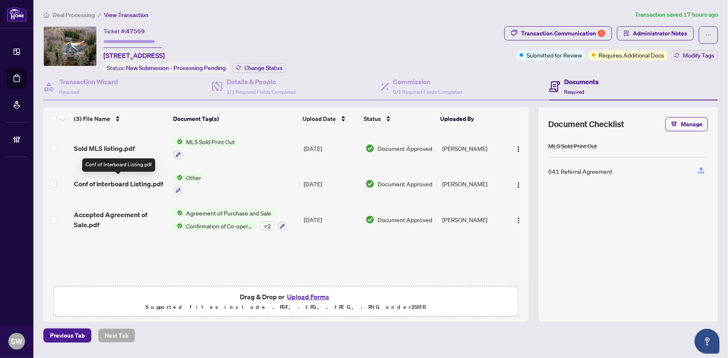
click at [141, 179] on span "Conf of Interboard Listing.pdf" at bounding box center [118, 184] width 89 height 10
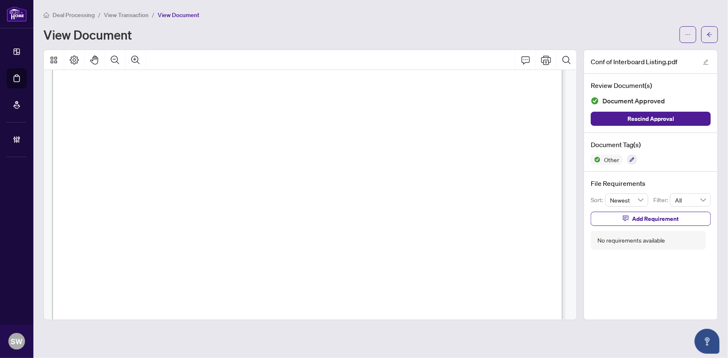
scroll to position [60, 0]
click at [709, 29] on span "button" at bounding box center [709, 34] width 6 height 13
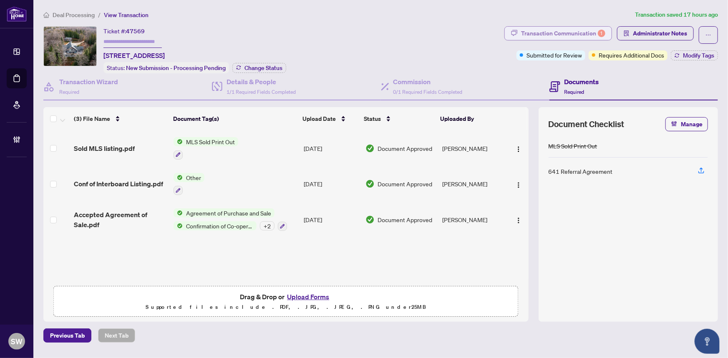
click at [578, 33] on div "Transaction Communication 1" at bounding box center [563, 33] width 84 height 13
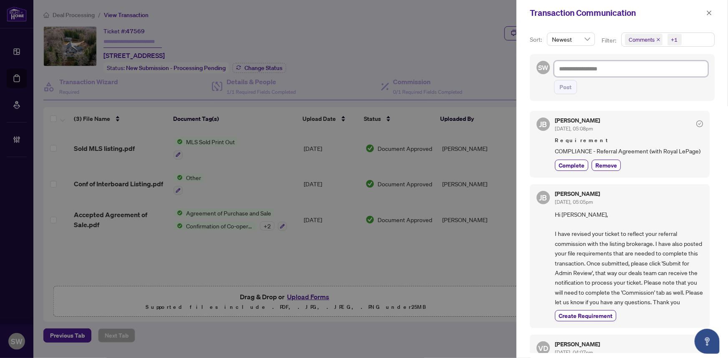
click at [584, 70] on textarea at bounding box center [631, 69] width 154 height 16
click at [710, 12] on icon "close" at bounding box center [709, 13] width 6 height 6
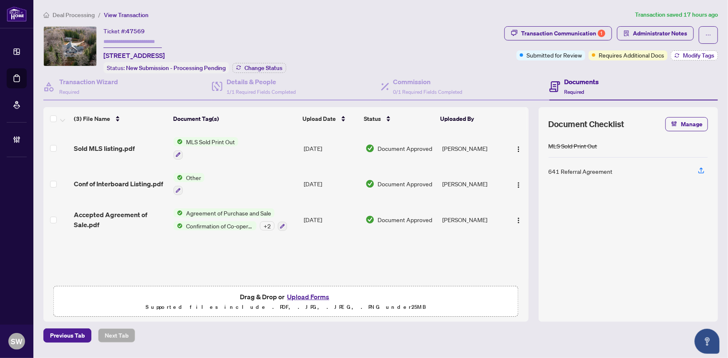
click at [711, 55] on span "Modify Tags" at bounding box center [698, 56] width 31 height 6
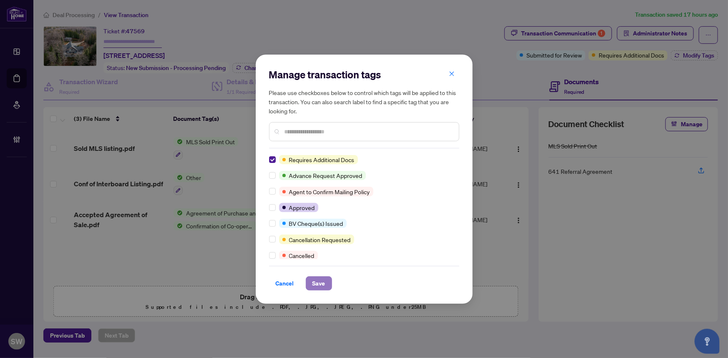
click at [316, 283] on span "Save" at bounding box center [318, 283] width 13 height 13
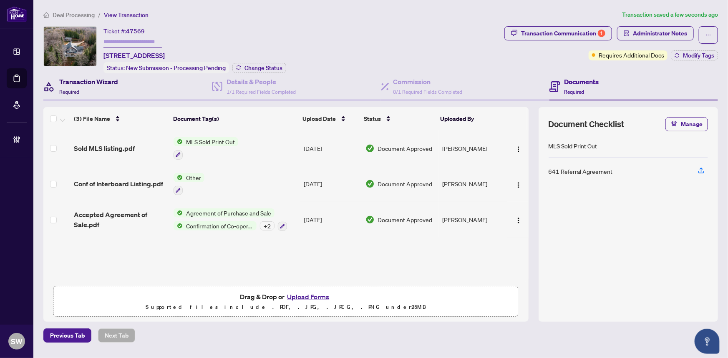
click at [79, 82] on h4 "Transaction Wizard" at bounding box center [88, 82] width 59 height 10
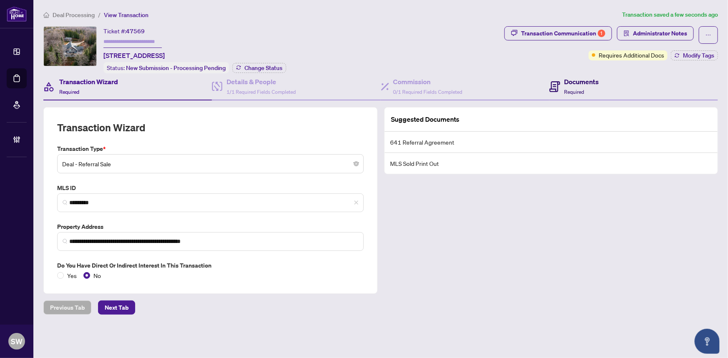
click at [578, 93] on span "Required" at bounding box center [574, 92] width 20 height 6
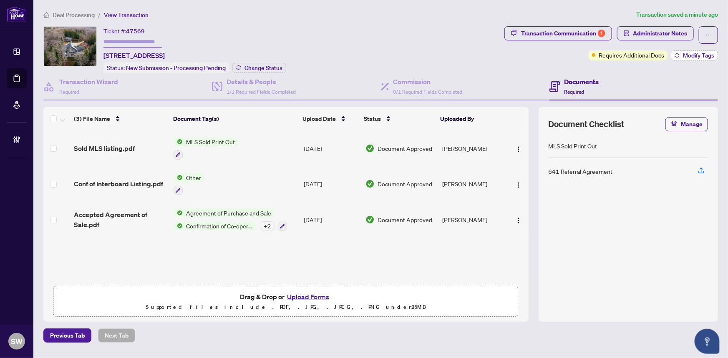
click at [688, 55] on span "Modify Tags" at bounding box center [698, 56] width 31 height 6
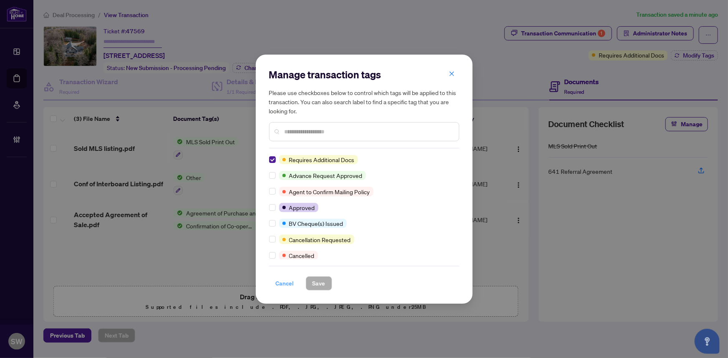
click at [279, 283] on span "Cancel" at bounding box center [285, 283] width 18 height 13
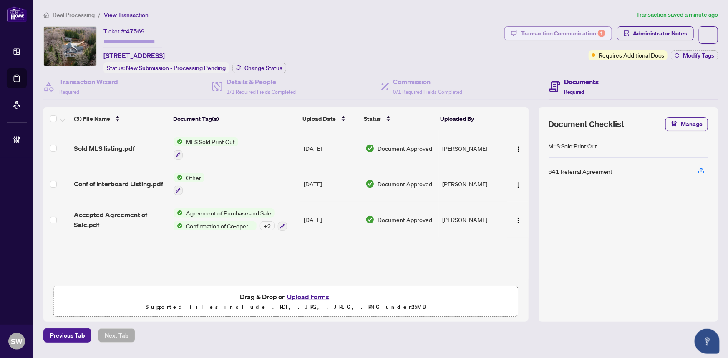
click at [540, 30] on div "Transaction Communication 1" at bounding box center [563, 33] width 84 height 13
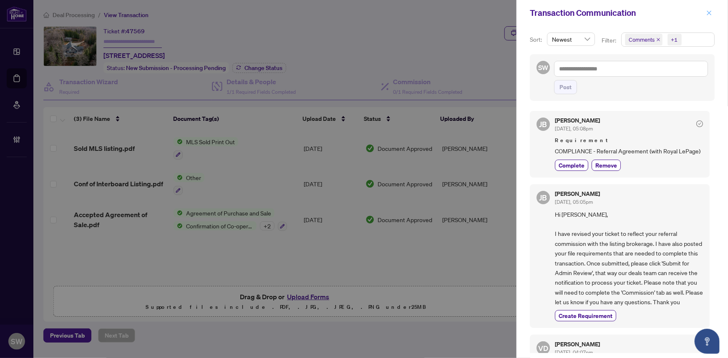
click at [708, 11] on icon "close" at bounding box center [709, 13] width 6 height 6
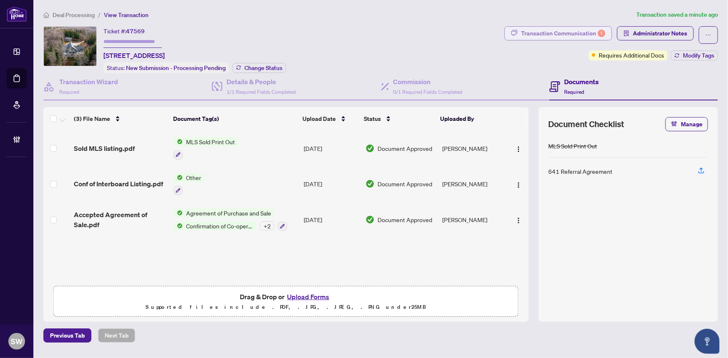
click at [566, 32] on div "Transaction Communication 1" at bounding box center [563, 33] width 84 height 13
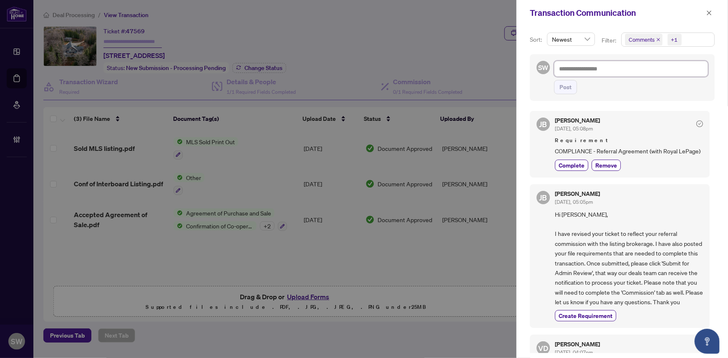
click at [576, 68] on textarea at bounding box center [631, 69] width 154 height 16
paste textarea "**********"
type textarea "**********"
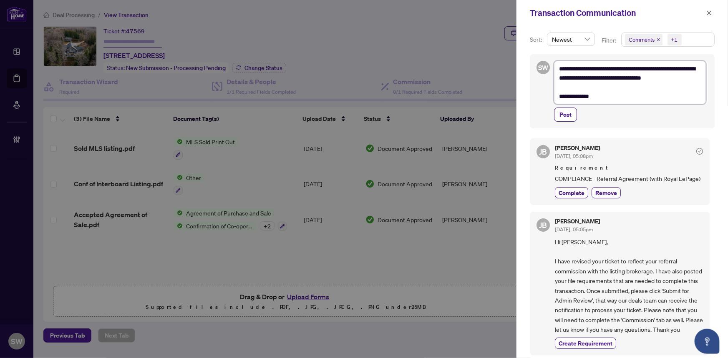
type textarea "**********"
drag, startPoint x: 638, startPoint y: 67, endPoint x: 571, endPoint y: 77, distance: 67.1
click at [571, 77] on textarea "**********" at bounding box center [630, 82] width 152 height 43
paste textarea
type textarea "**********"
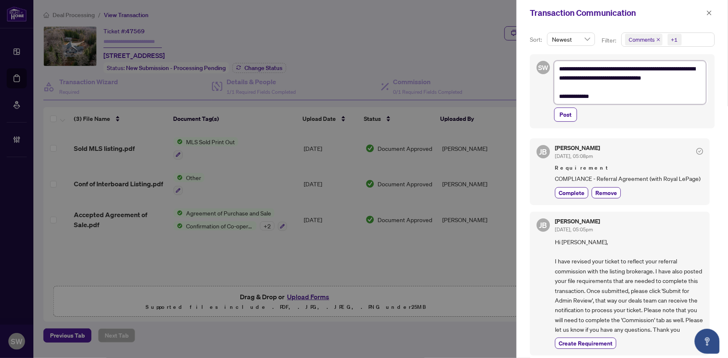
type textarea "**********"
click at [674, 78] on textarea "**********" at bounding box center [630, 82] width 152 height 43
type textarea "**********"
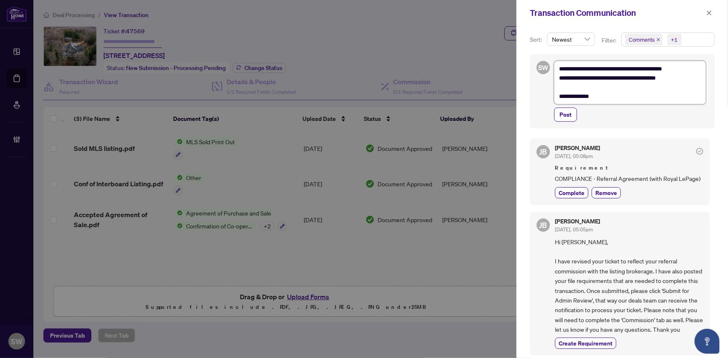
type textarea "**********"
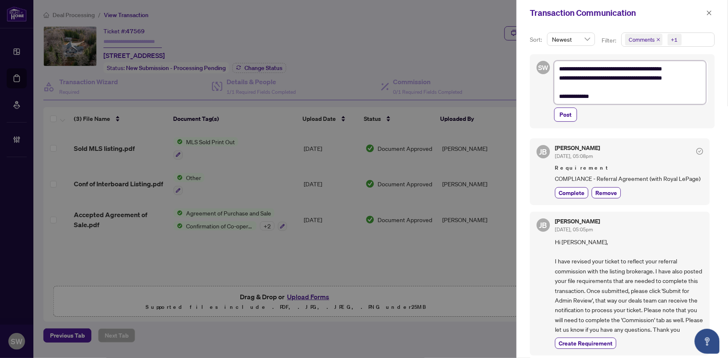
type textarea "**********"
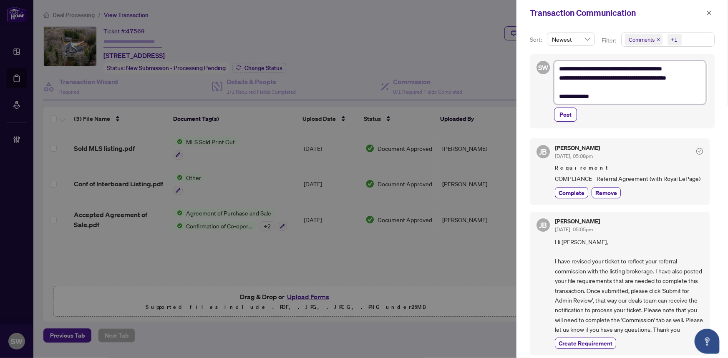
type textarea "**********"
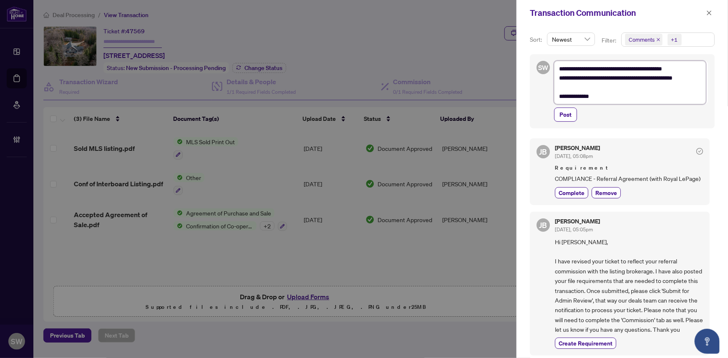
type textarea "**********"
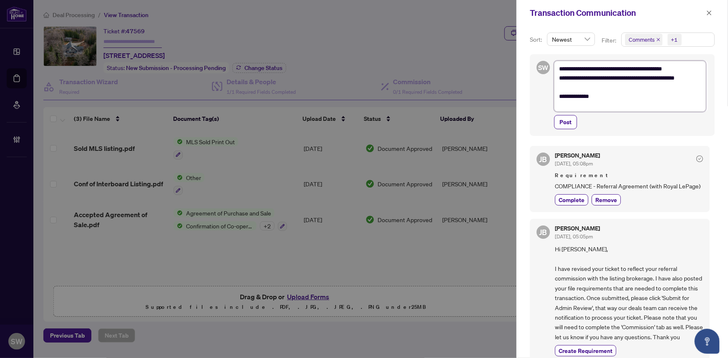
type textarea "**********"
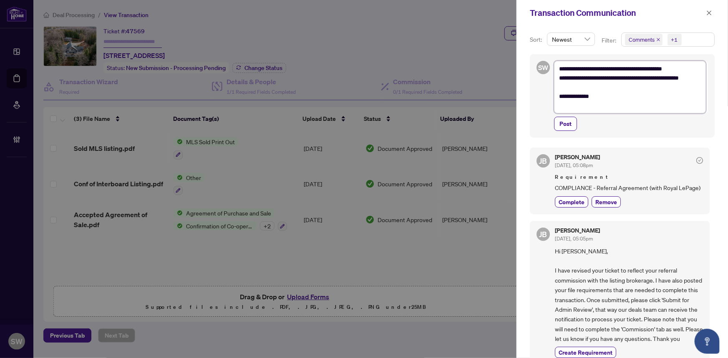
type textarea "**********"
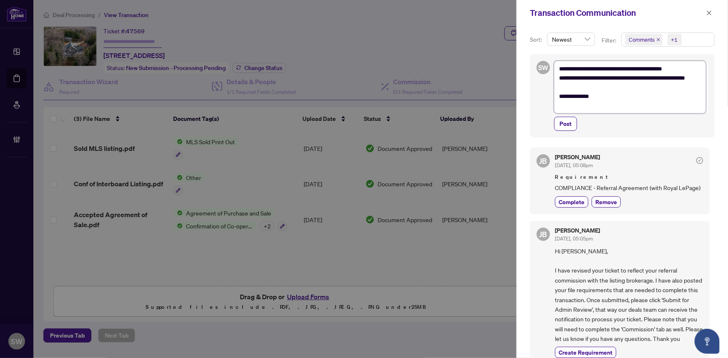
type textarea "**********"
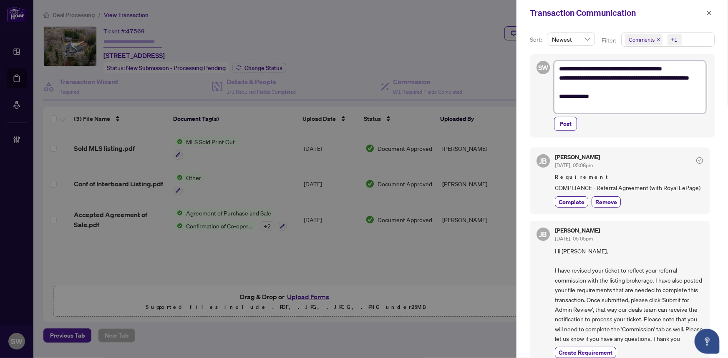
type textarea "**********"
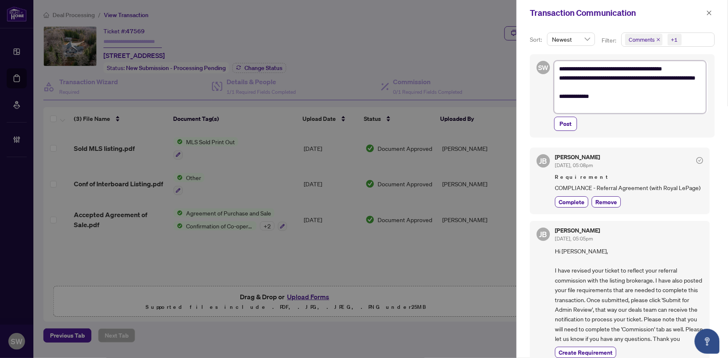
type textarea "**********"
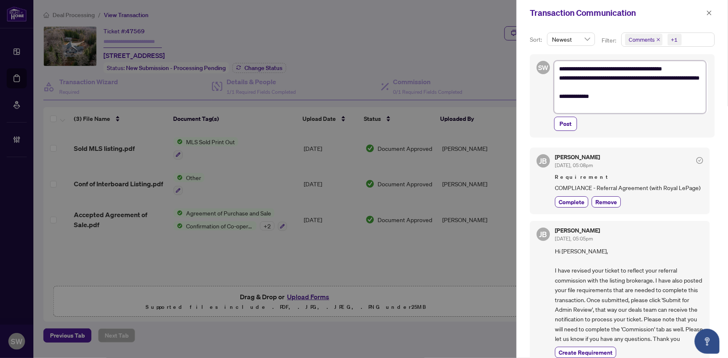
type textarea "**********"
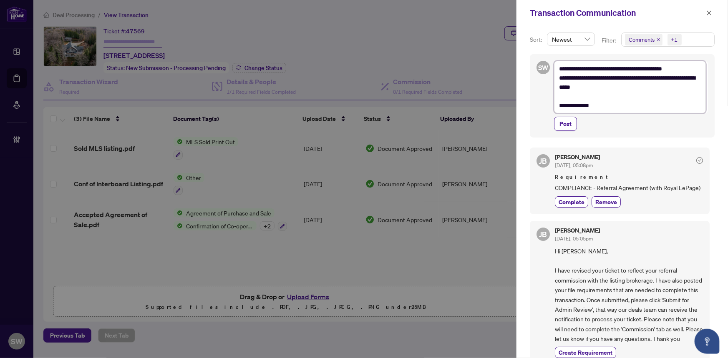
type textarea "**********"
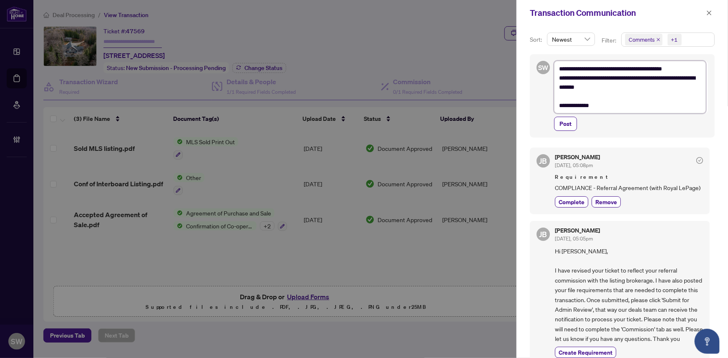
type textarea "**********"
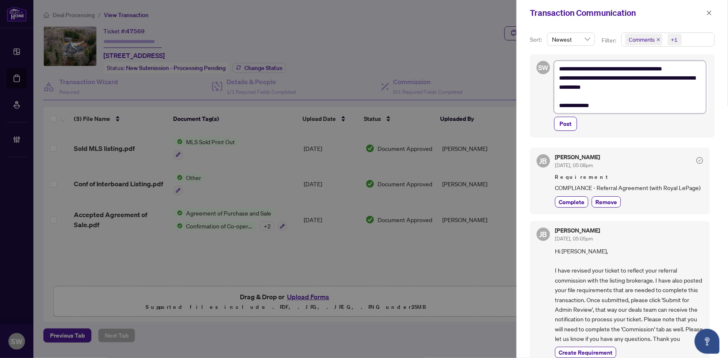
type textarea "**********"
click at [571, 123] on span "Post" at bounding box center [565, 123] width 12 height 13
type textarea "**********"
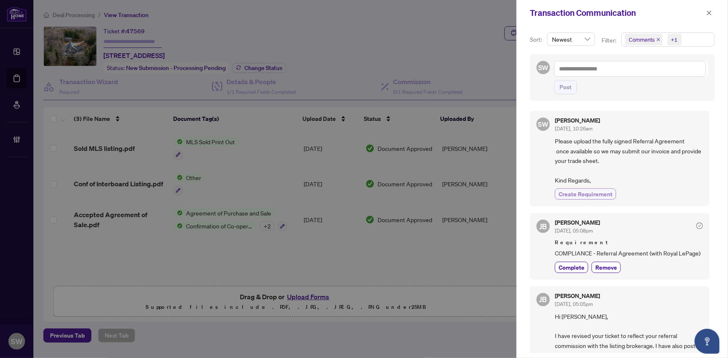
drag, startPoint x: 599, startPoint y: 195, endPoint x: 601, endPoint y: 188, distance: 7.5
click at [599, 194] on span "Create Requirement" at bounding box center [585, 194] width 54 height 9
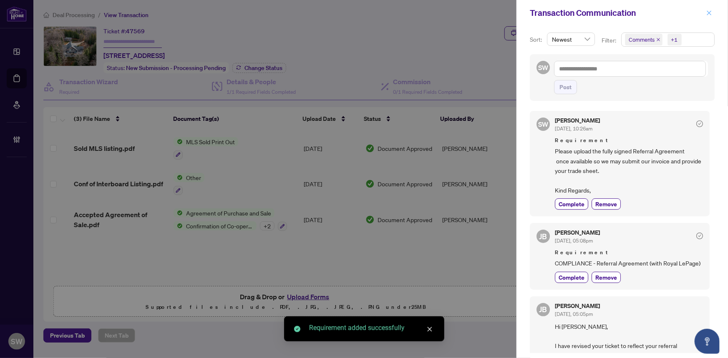
click at [707, 12] on icon "close" at bounding box center [709, 13] width 6 height 6
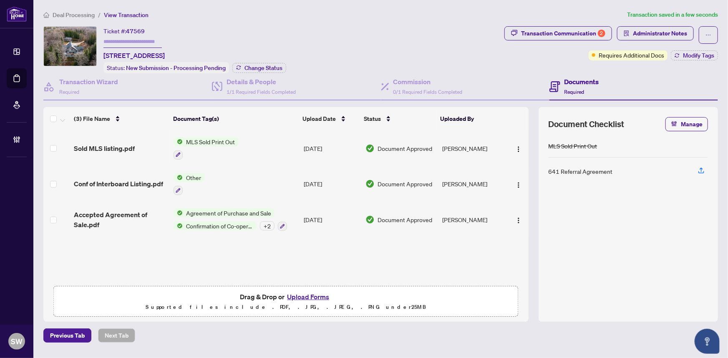
click at [66, 15] on span "Deal Processing" at bounding box center [74, 15] width 42 height 8
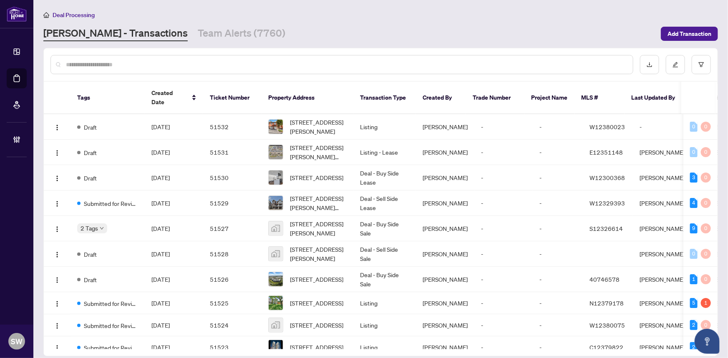
click at [279, 43] on main "Deal Processing RAHR - Transactions Team Alerts (7760) Add Transaction Tags Cre…" at bounding box center [380, 179] width 694 height 358
click at [80, 63] on input "text" at bounding box center [346, 64] width 560 height 9
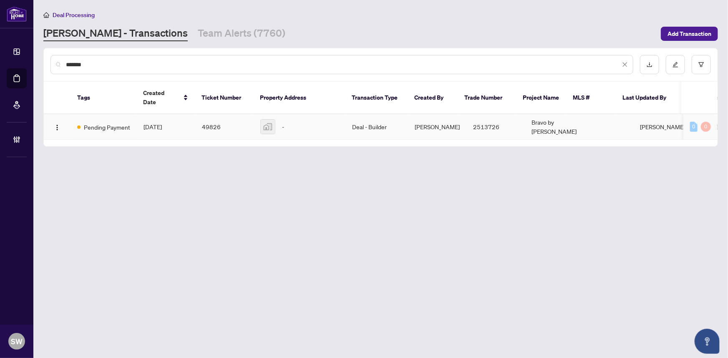
type input "*******"
click at [228, 116] on td "49826" at bounding box center [224, 126] width 58 height 25
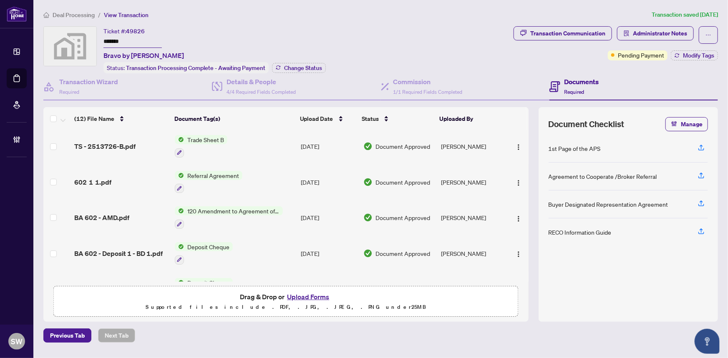
scroll to position [189, 0]
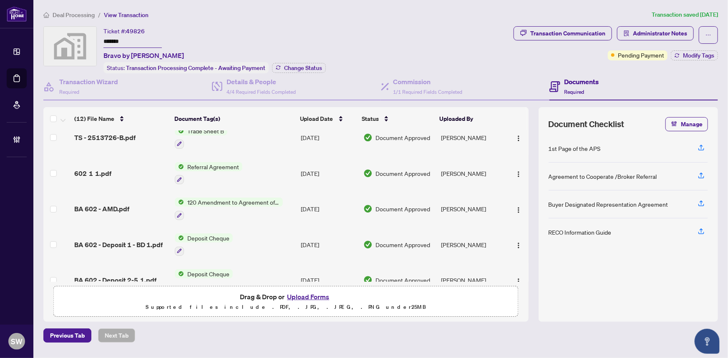
click at [142, 168] on div "602 1 1.pdf" at bounding box center [121, 173] width 94 height 10
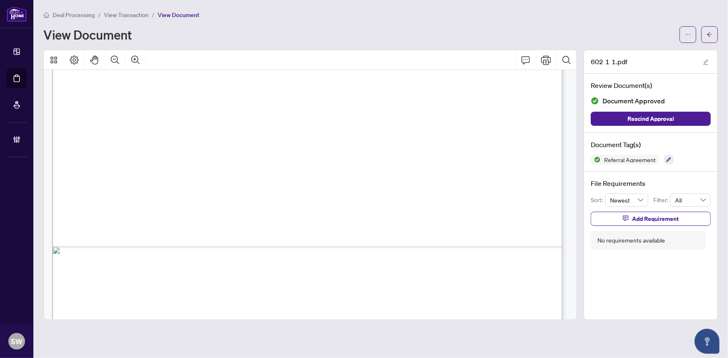
scroll to position [417, 0]
click at [715, 36] on button "button" at bounding box center [709, 34] width 17 height 17
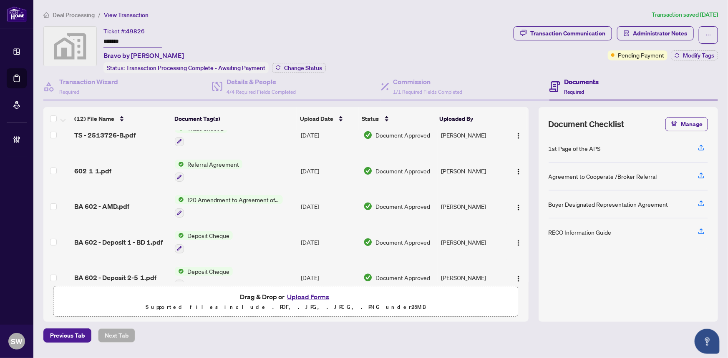
scroll to position [189, 0]
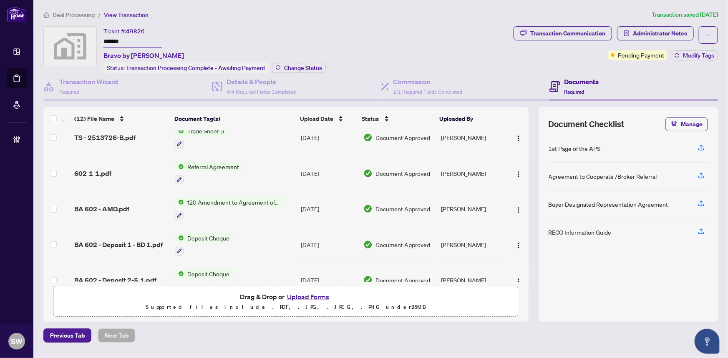
click at [122, 204] on span "BA 602 - AMD.pdf" at bounding box center [101, 209] width 55 height 10
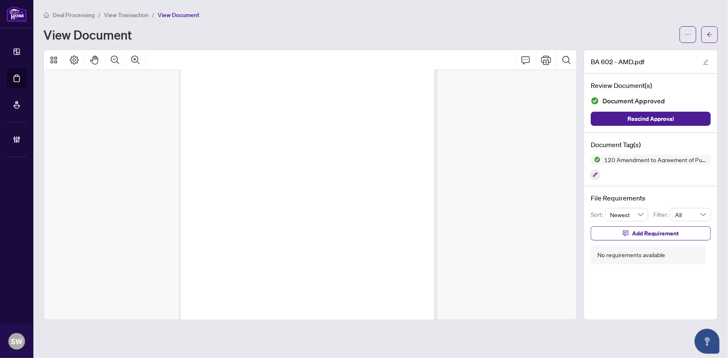
scroll to position [1722, 0]
click at [711, 32] on icon "arrow-left" at bounding box center [709, 35] width 6 height 6
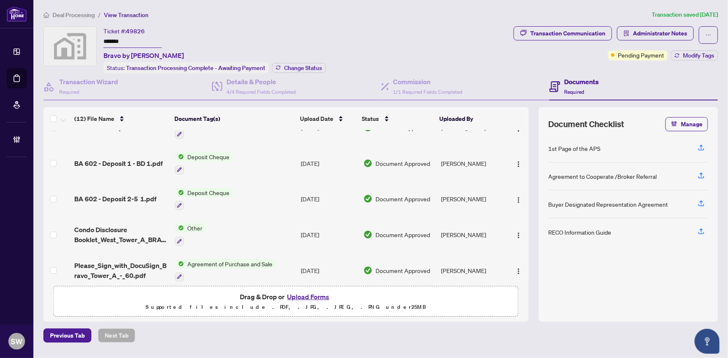
scroll to position [276, 0]
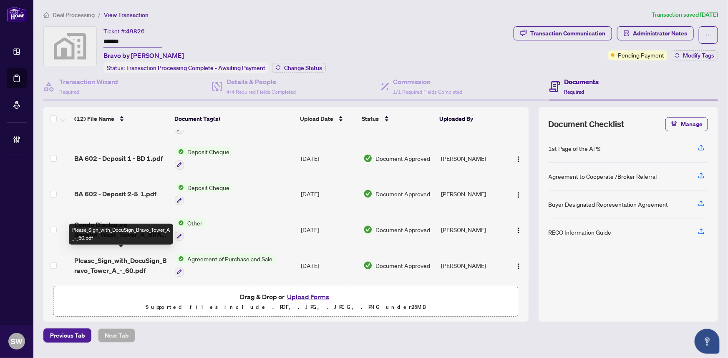
click at [129, 256] on span "Please_Sign_with_DocuSign_Bravo_Tower_A_-_60.pdf" at bounding box center [121, 266] width 94 height 20
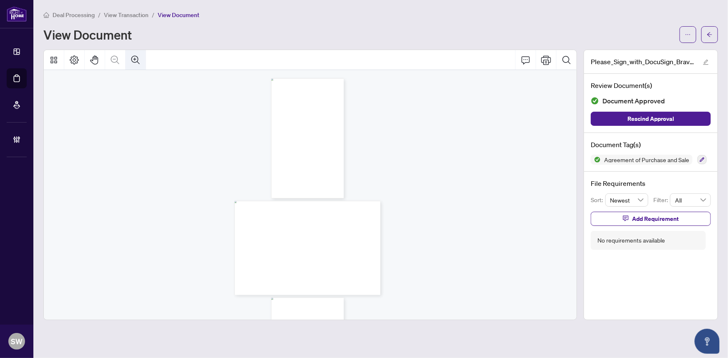
click at [136, 60] on icon "Zoom In" at bounding box center [136, 60] width 10 height 10
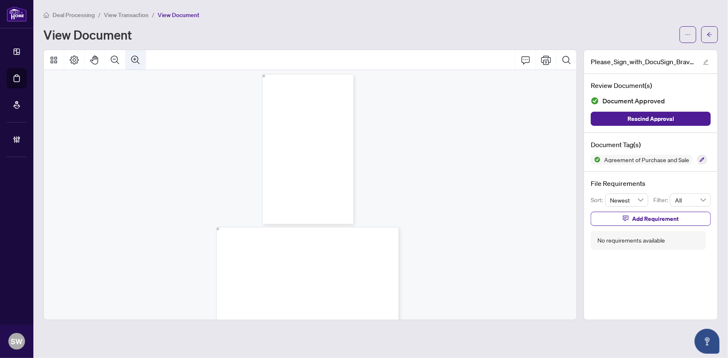
click at [136, 60] on icon "Zoom In" at bounding box center [136, 60] width 10 height 10
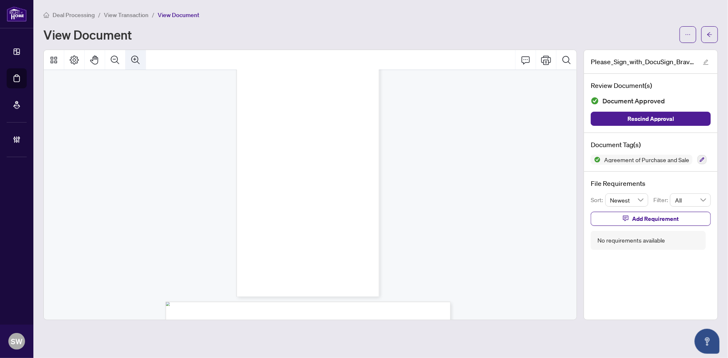
click at [136, 60] on icon "Zoom In" at bounding box center [136, 60] width 10 height 10
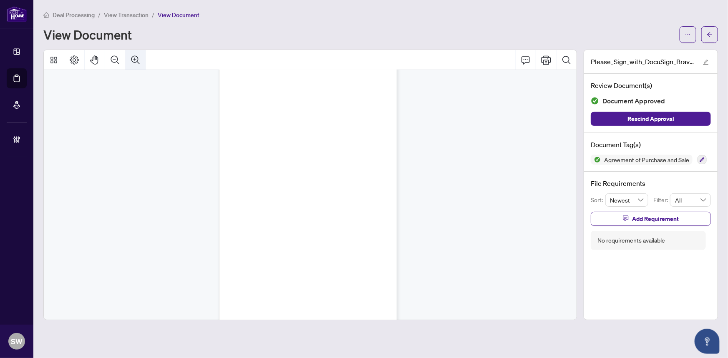
click at [136, 60] on icon "Zoom In" at bounding box center [136, 60] width 10 height 10
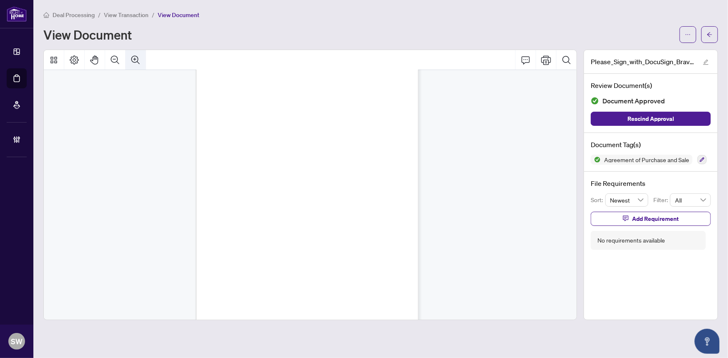
click at [136, 60] on icon "Zoom In" at bounding box center [136, 60] width 10 height 10
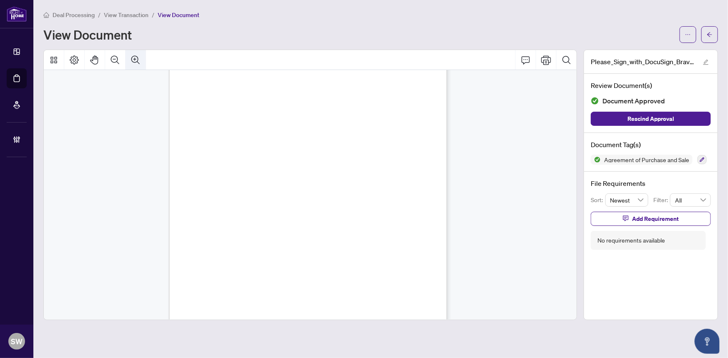
click at [136, 60] on icon "Zoom In" at bounding box center [136, 60] width 10 height 10
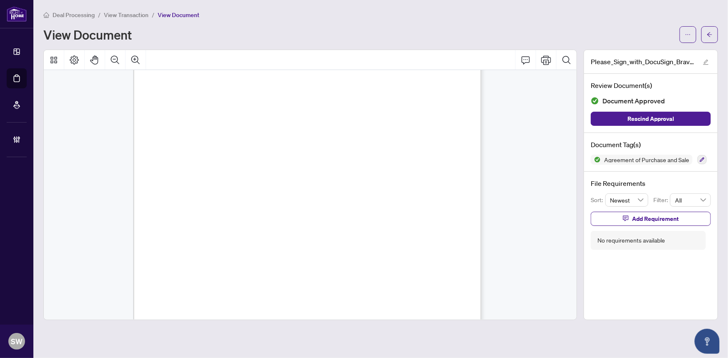
scroll to position [5656, 962]
click at [712, 33] on icon "arrow-left" at bounding box center [709, 35] width 6 height 6
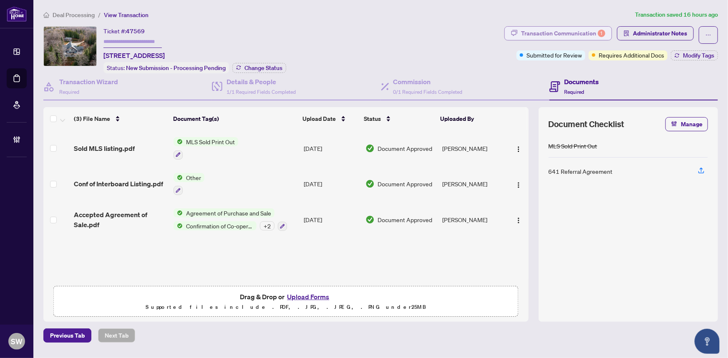
click at [582, 29] on div "Transaction Communication 1" at bounding box center [563, 33] width 84 height 13
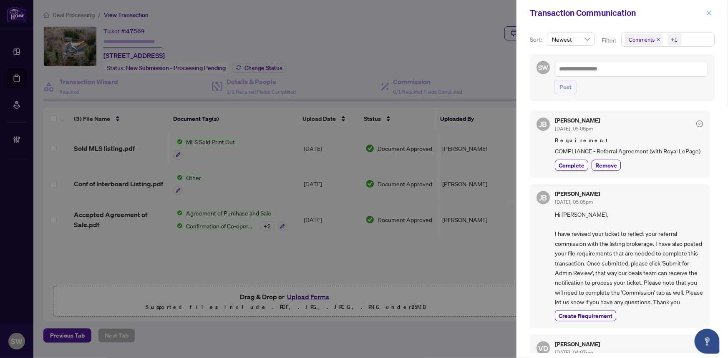
click at [709, 7] on span "button" at bounding box center [709, 12] width 6 height 13
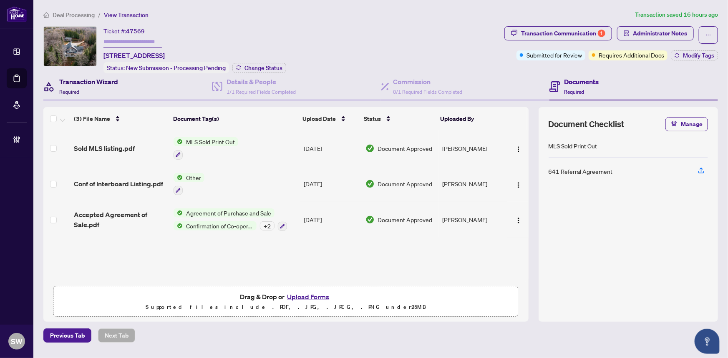
click at [71, 86] on div "Transaction Wizard Required" at bounding box center [88, 87] width 59 height 20
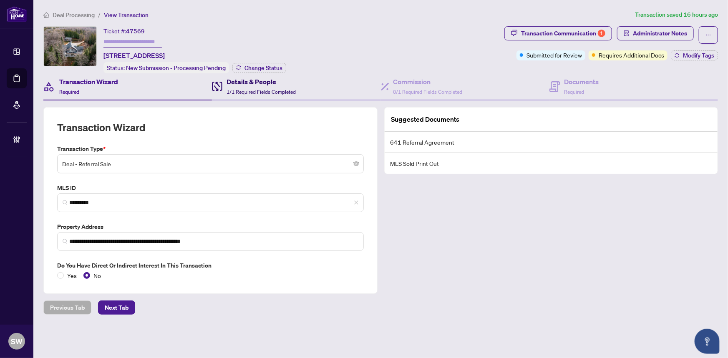
click at [264, 85] on div "Details & People 1/1 Required Fields Completed" at bounding box center [260, 87] width 69 height 20
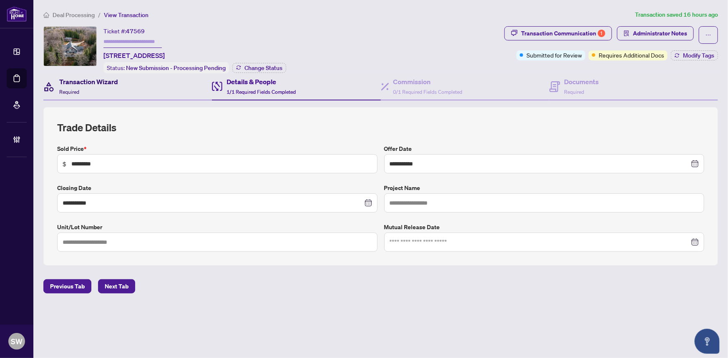
click at [112, 88] on div "Transaction Wizard Required" at bounding box center [88, 87] width 59 height 20
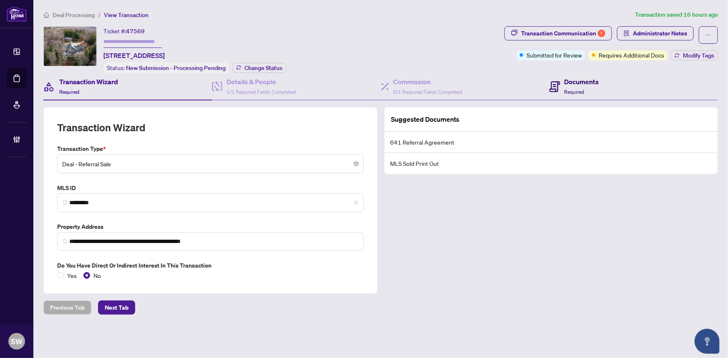
click at [569, 82] on h4 "Documents" at bounding box center [581, 82] width 35 height 10
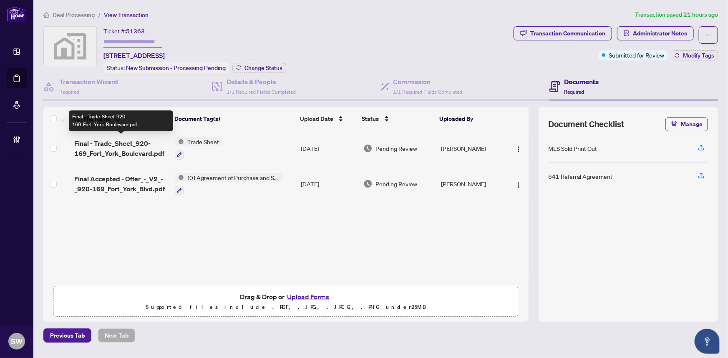
click at [133, 140] on span "Final - Trade_Sheet_920-169_Fort_York_Boulevard.pdf" at bounding box center [121, 148] width 94 height 20
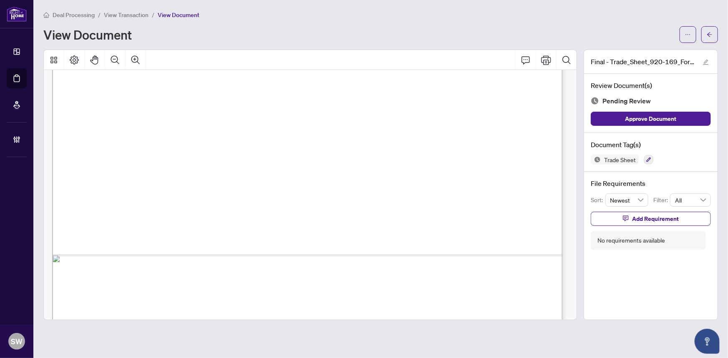
scroll to position [427, 0]
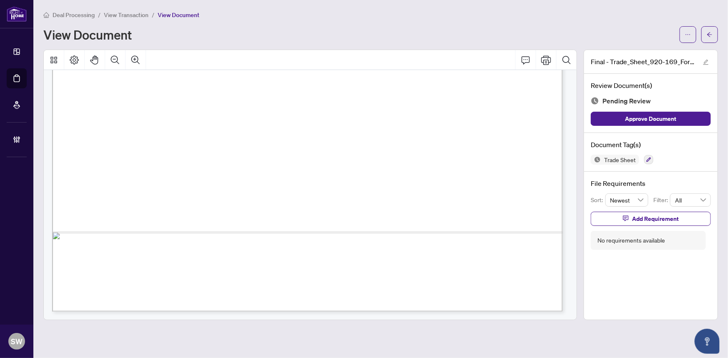
click at [107, 13] on span "View Transaction" at bounding box center [126, 15] width 45 height 8
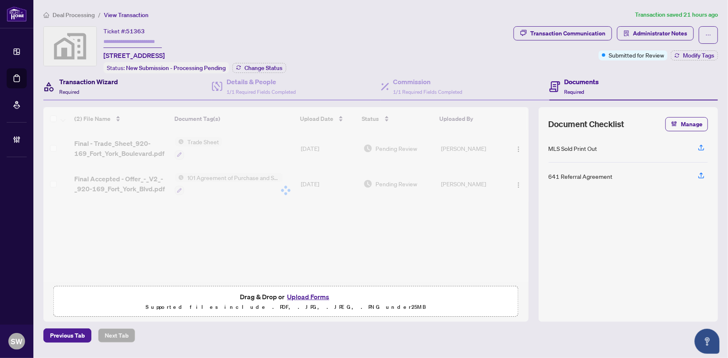
click at [78, 79] on h4 "Transaction Wizard" at bounding box center [88, 82] width 59 height 10
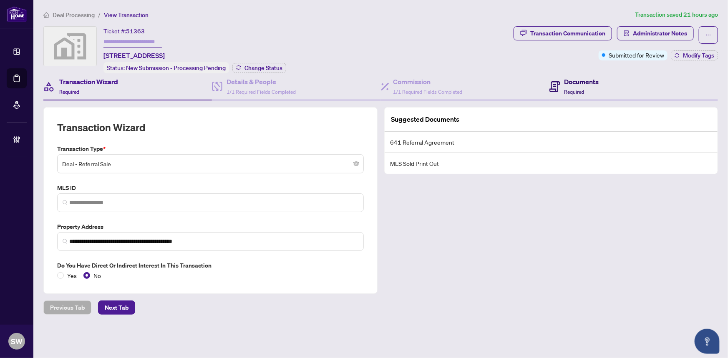
click at [577, 85] on div "Documents Required" at bounding box center [581, 87] width 35 height 20
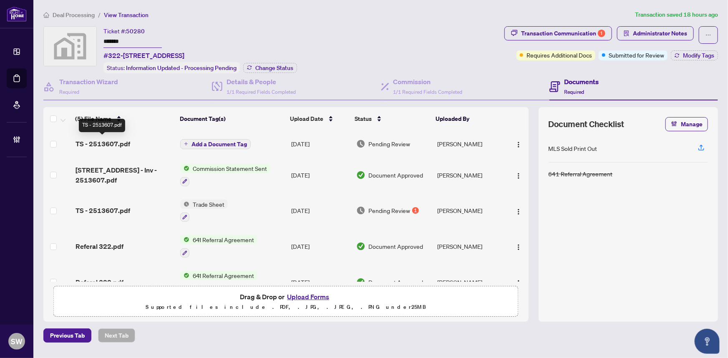
click at [116, 141] on span "TS - 2513607.pdf" at bounding box center [102, 144] width 55 height 10
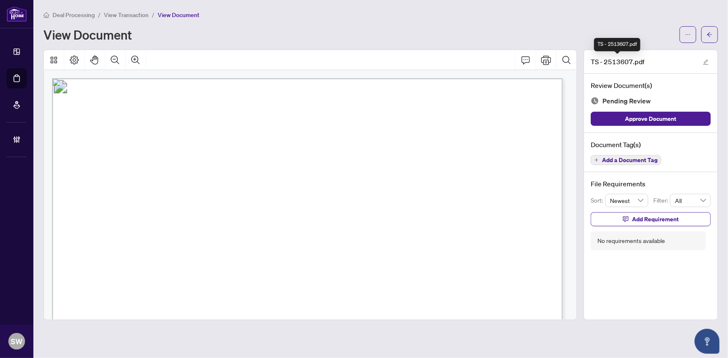
click at [621, 63] on span "TS - 2513607.pdf" at bounding box center [618, 62] width 54 height 10
copy span "2513607"
click at [633, 158] on span "Add a Document Tag" at bounding box center [629, 160] width 55 height 6
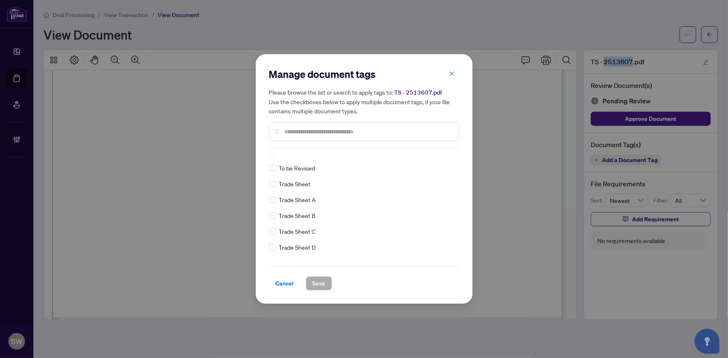
scroll to position [0, 0]
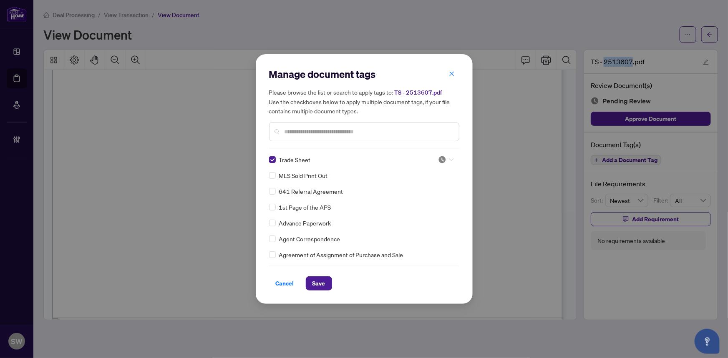
click at [449, 158] on icon at bounding box center [451, 159] width 5 height 3
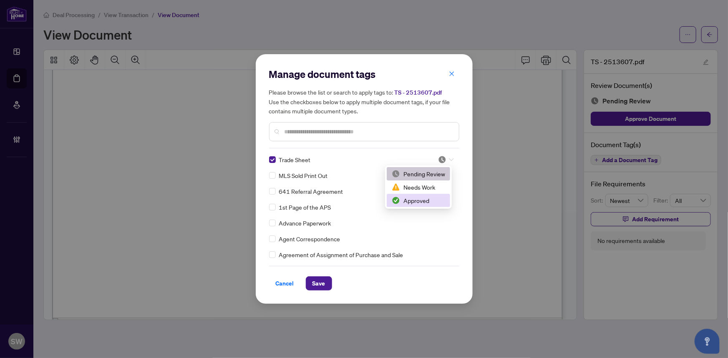
click at [422, 200] on div "Approved" at bounding box center [418, 200] width 53 height 9
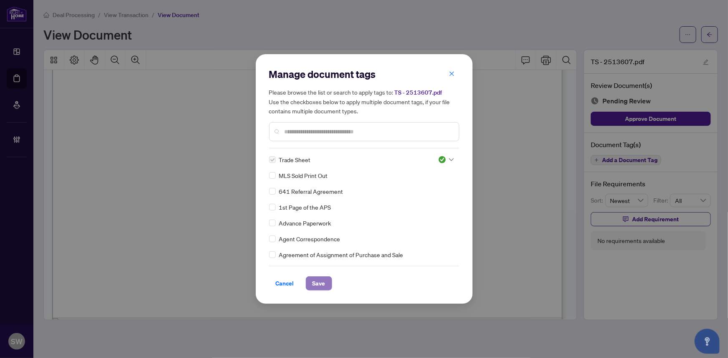
click at [320, 284] on span "Save" at bounding box center [318, 283] width 13 height 13
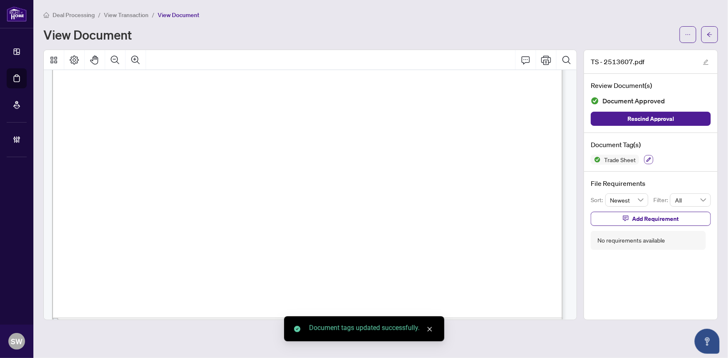
click at [649, 159] on icon "button" at bounding box center [648, 160] width 5 height 5
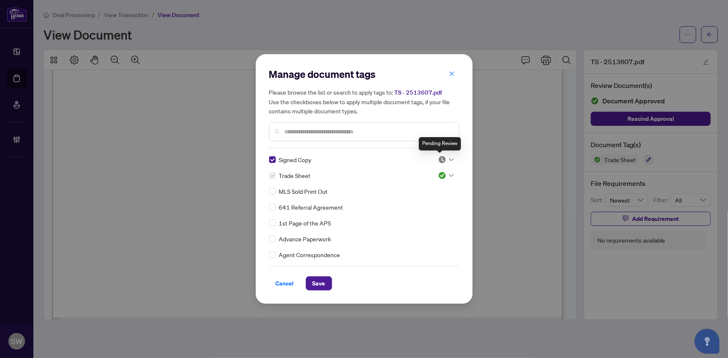
click at [439, 161] on img at bounding box center [442, 160] width 8 height 8
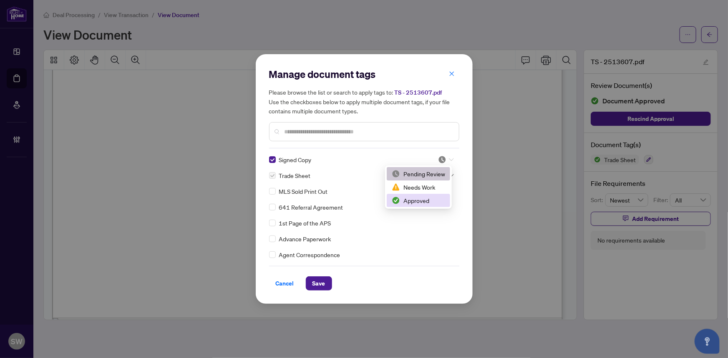
click at [425, 199] on div "Approved" at bounding box center [418, 200] width 53 height 9
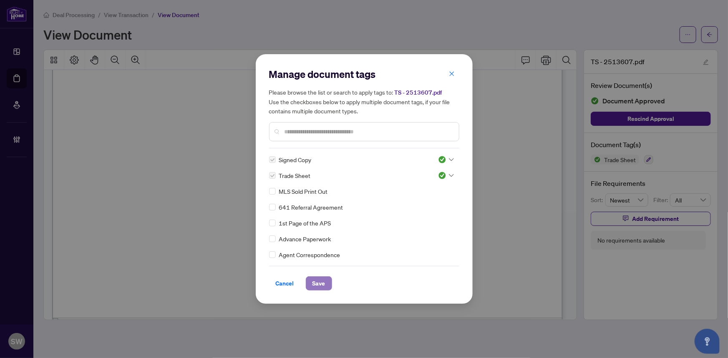
click at [321, 282] on span "Save" at bounding box center [318, 283] width 13 height 13
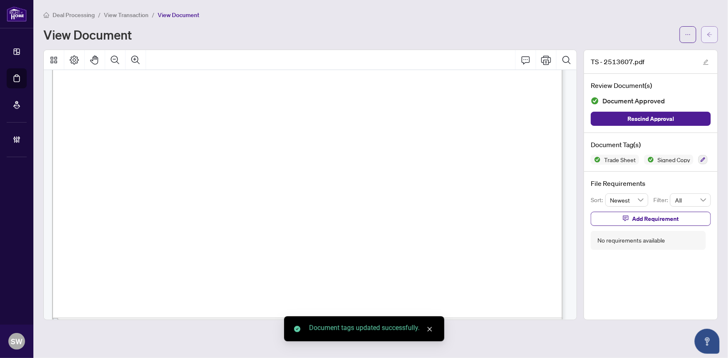
click at [715, 38] on button "button" at bounding box center [709, 34] width 17 height 17
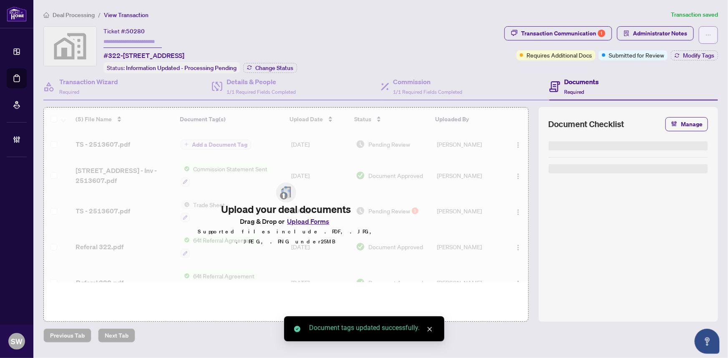
type input "*******"
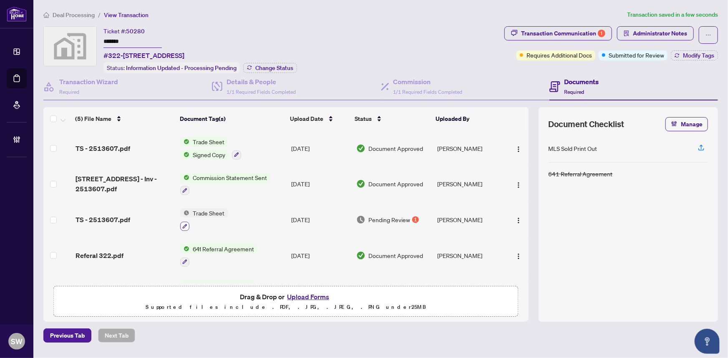
click at [185, 222] on button "button" at bounding box center [184, 226] width 9 height 9
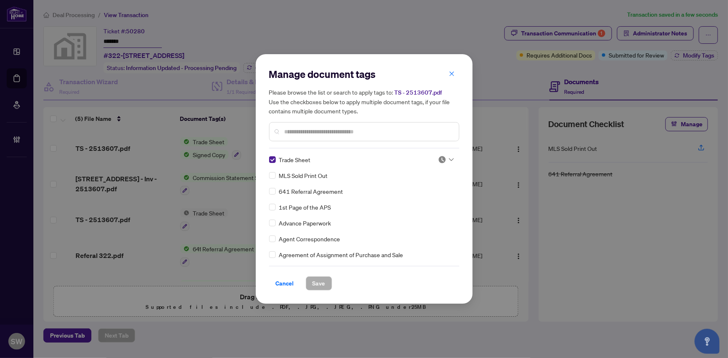
click at [449, 159] on icon at bounding box center [451, 159] width 5 height 3
click at [412, 204] on div "Approved" at bounding box center [418, 200] width 53 height 9
click at [321, 285] on span "Save" at bounding box center [318, 283] width 13 height 13
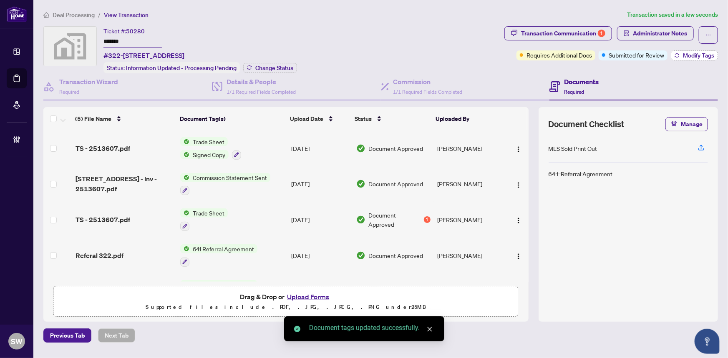
click at [689, 53] on span "Modify Tags" at bounding box center [698, 56] width 31 height 6
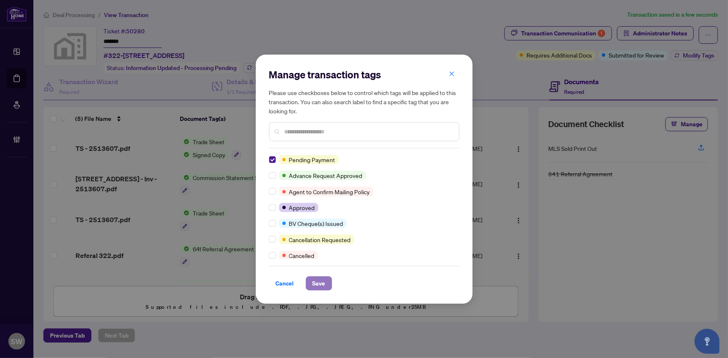
click at [317, 284] on span "Save" at bounding box center [318, 283] width 13 height 13
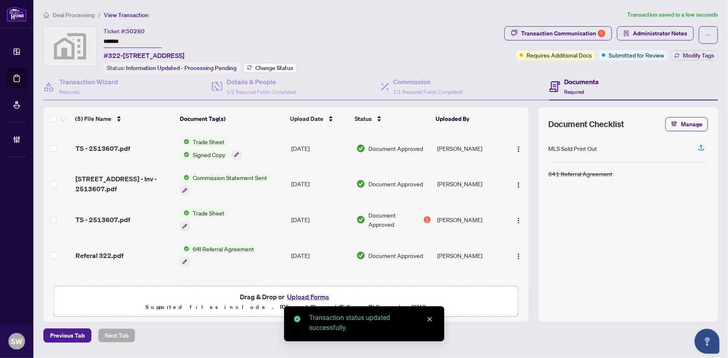
click at [264, 67] on span "Change Status" at bounding box center [274, 68] width 38 height 6
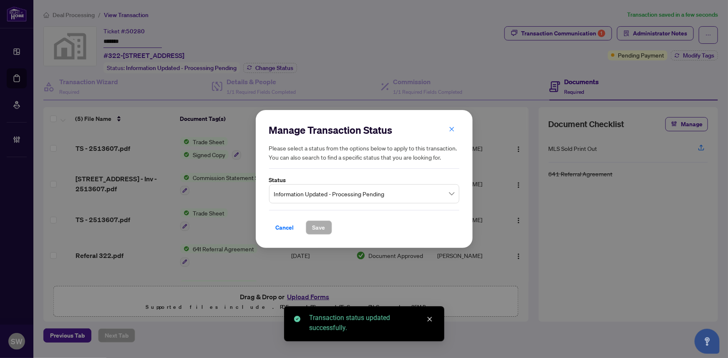
click at [451, 197] on span "Information Updated - Processing Pending" at bounding box center [364, 194] width 180 height 16
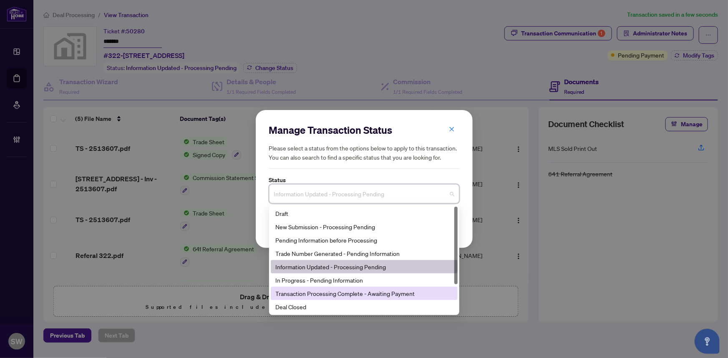
click at [383, 294] on div "Transaction Processing Complete - Awaiting Payment" at bounding box center [364, 293] width 177 height 9
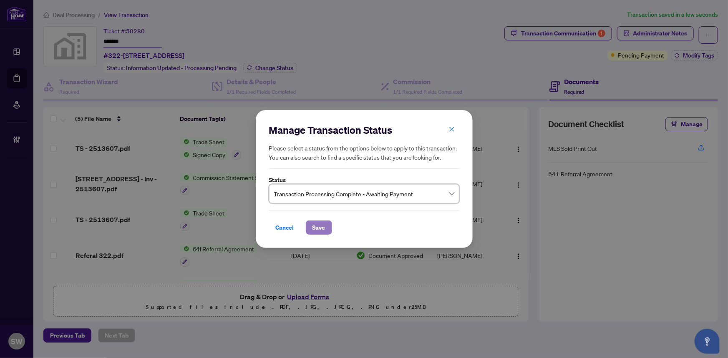
click at [320, 228] on span "Save" at bounding box center [318, 227] width 13 height 13
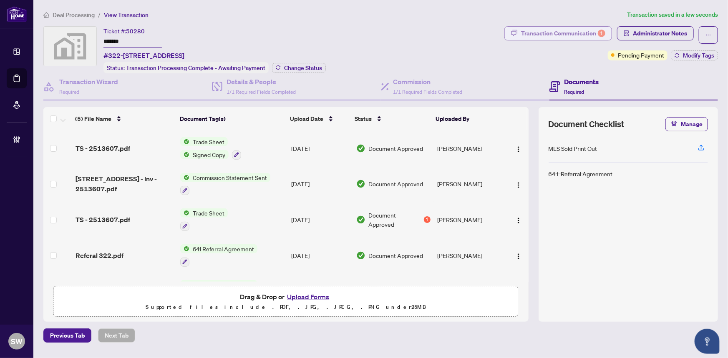
click at [587, 35] on div "Transaction Communication 1" at bounding box center [563, 33] width 84 height 13
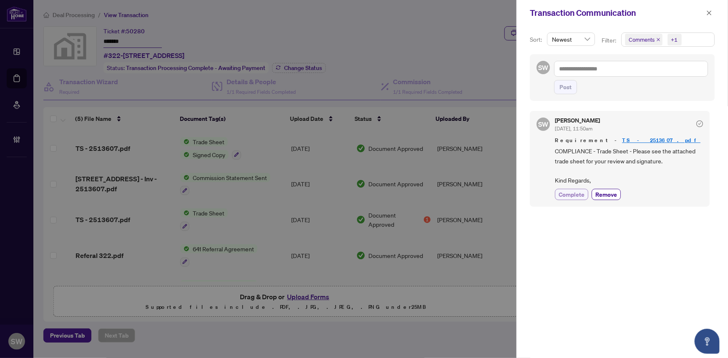
click at [570, 195] on span "Complete" at bounding box center [571, 194] width 26 height 9
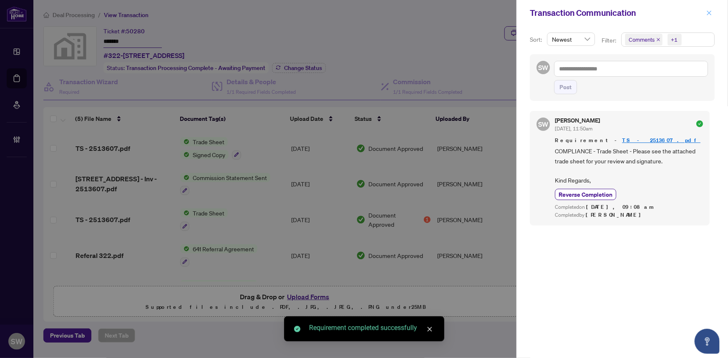
click at [710, 15] on icon "close" at bounding box center [709, 13] width 6 height 6
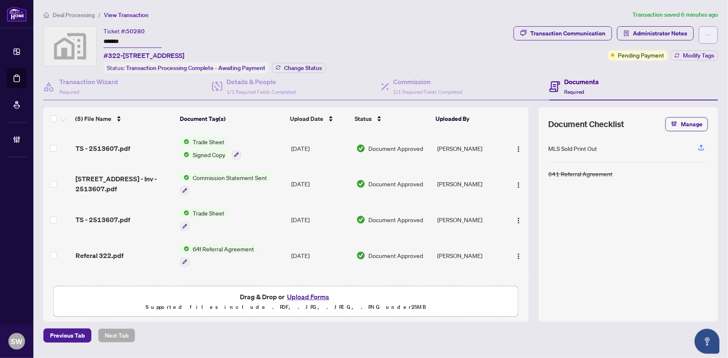
click at [704, 31] on button "button" at bounding box center [708, 35] width 19 height 18
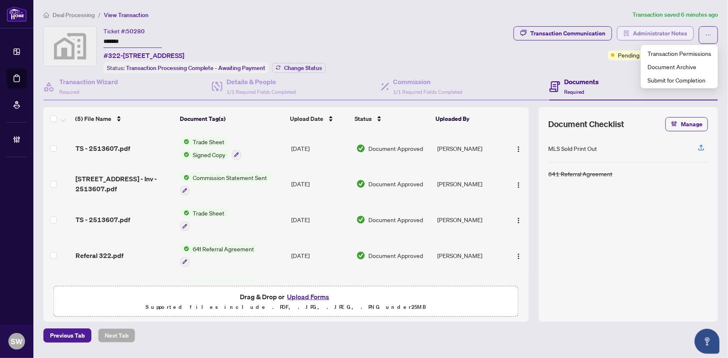
click at [669, 33] on span "Administrator Notes" at bounding box center [660, 33] width 54 height 13
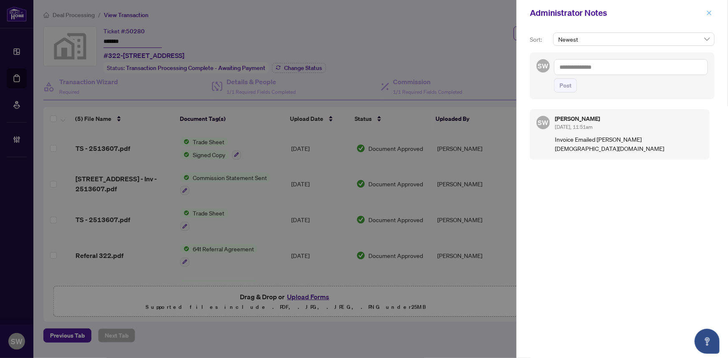
click at [710, 12] on icon "close" at bounding box center [709, 12] width 5 height 5
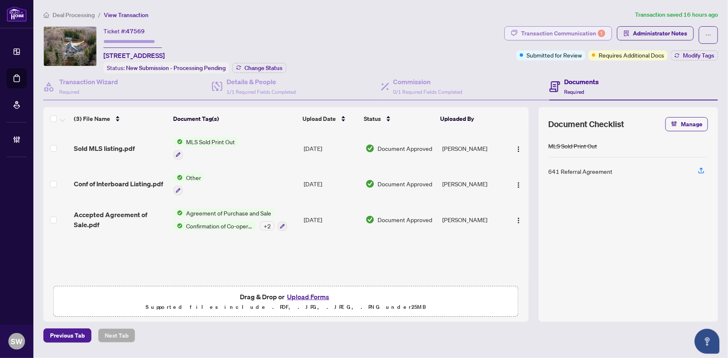
click at [562, 37] on div "Transaction Communication 1" at bounding box center [563, 33] width 84 height 13
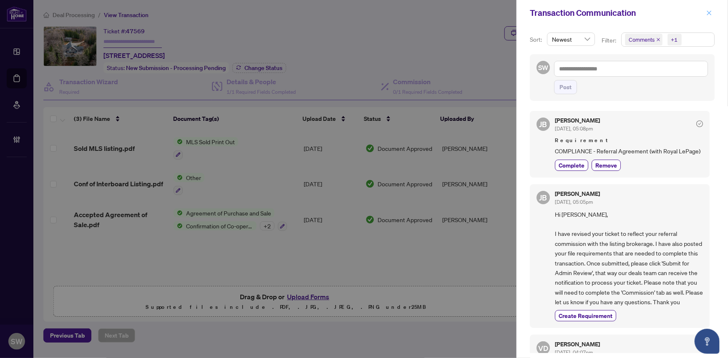
click at [708, 13] on icon "close" at bounding box center [709, 12] width 5 height 5
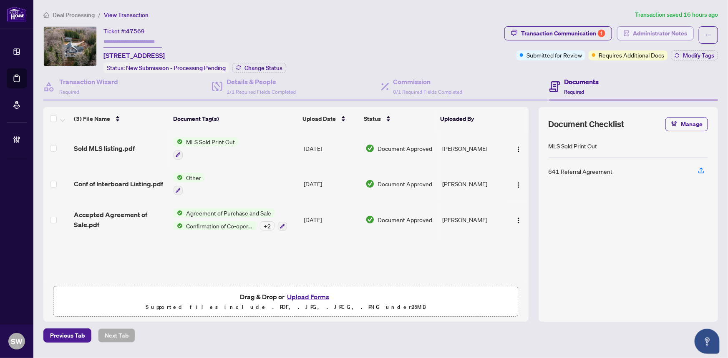
click at [676, 34] on span "Administrator Notes" at bounding box center [660, 33] width 54 height 13
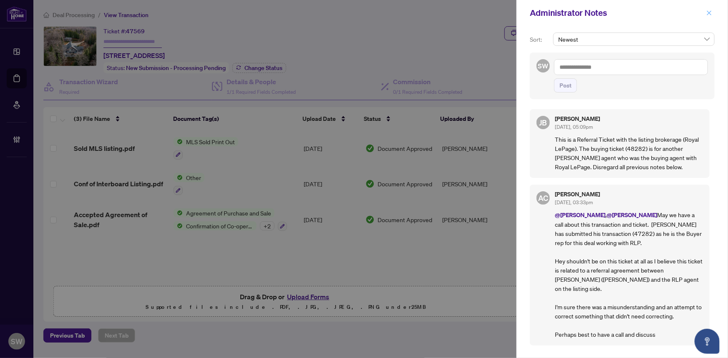
click at [708, 12] on icon "close" at bounding box center [709, 13] width 6 height 6
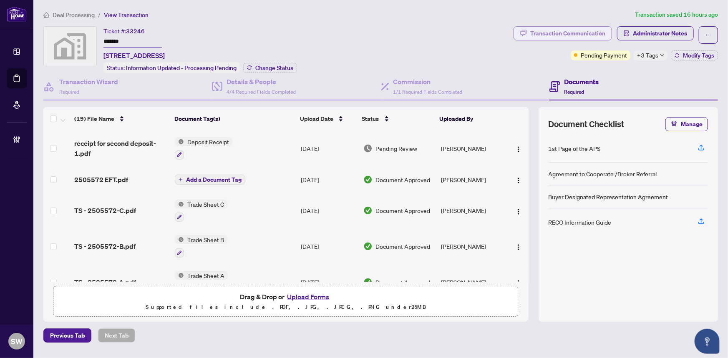
click at [573, 35] on div "Transaction Communication" at bounding box center [567, 33] width 75 height 13
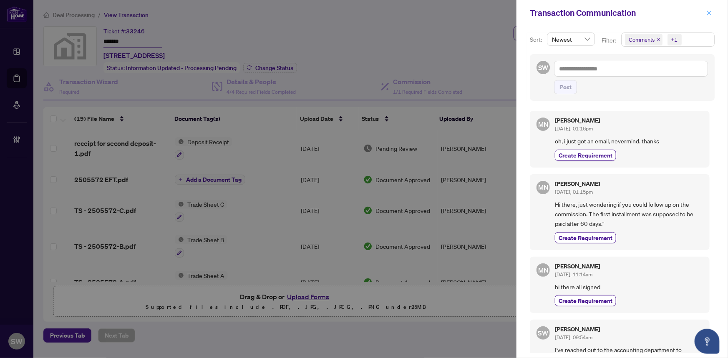
click at [710, 13] on icon "close" at bounding box center [709, 13] width 6 height 6
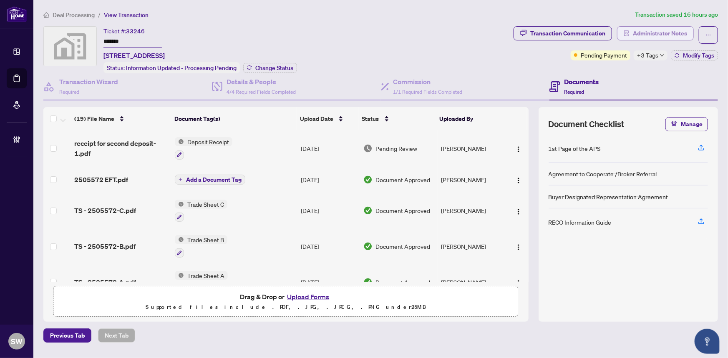
click at [669, 32] on span "Administrator Notes" at bounding box center [660, 33] width 54 height 13
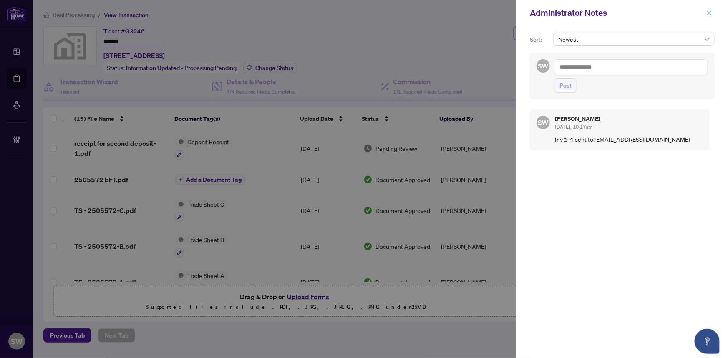
click at [706, 12] on icon "close" at bounding box center [709, 13] width 6 height 6
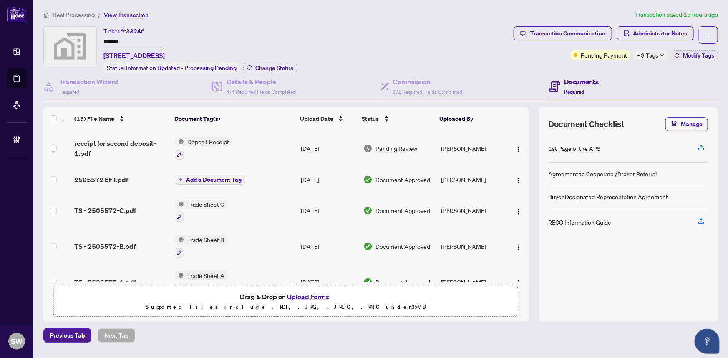
click at [118, 42] on input "*******" at bounding box center [132, 42] width 58 height 12
click at [135, 138] on span "receipt for second deposit-1.pdf" at bounding box center [121, 148] width 94 height 20
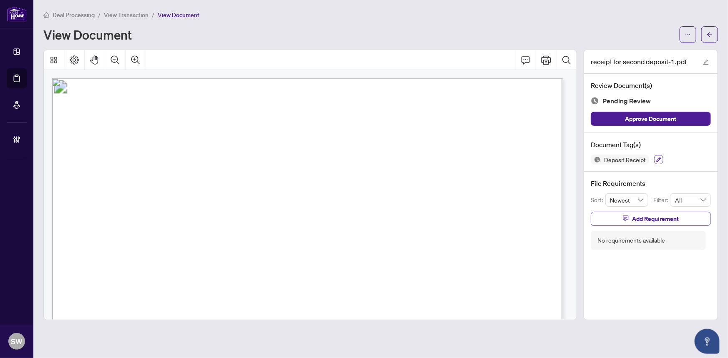
click at [659, 158] on icon "button" at bounding box center [658, 160] width 5 height 5
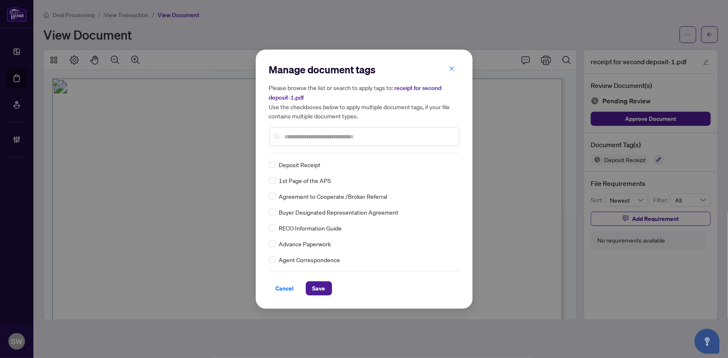
click at [455, 163] on div "Deposit Receipt 1st Page of the APS Agreement to Cooperate /Broker Referral Buy…" at bounding box center [364, 212] width 190 height 104
click at [441, 162] on img at bounding box center [442, 165] width 8 height 8
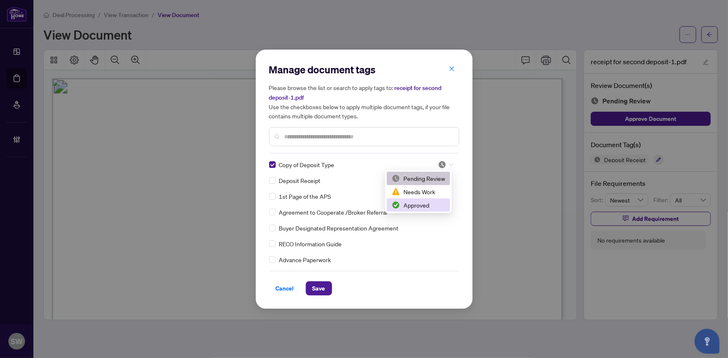
click at [417, 203] on div "Approved" at bounding box center [418, 205] width 53 height 9
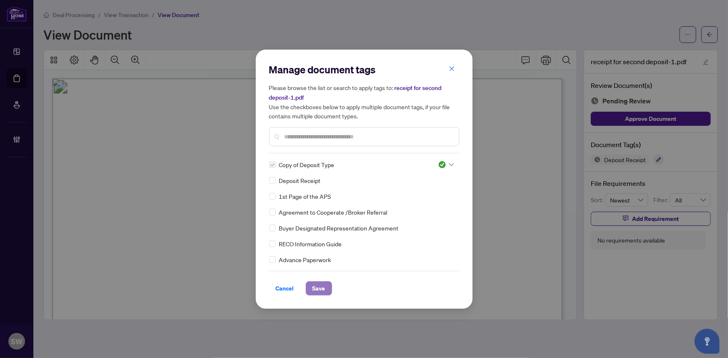
click at [317, 289] on span "Save" at bounding box center [318, 288] width 13 height 13
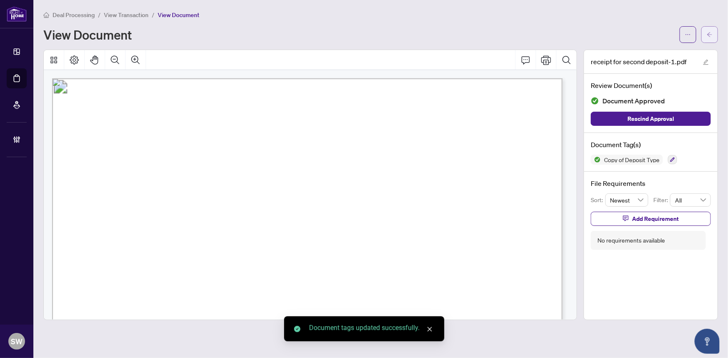
click at [712, 38] on span "button" at bounding box center [709, 34] width 6 height 13
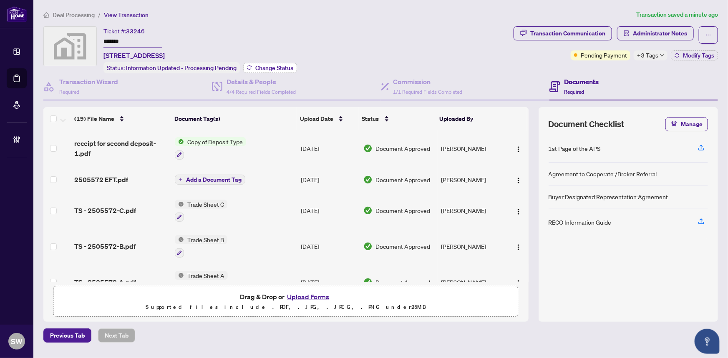
click at [271, 67] on span "Change Status" at bounding box center [274, 68] width 38 height 6
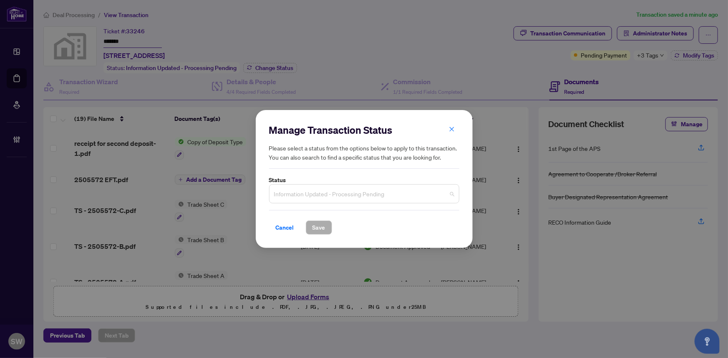
click at [337, 193] on span "Information Updated - Processing Pending" at bounding box center [364, 194] width 180 height 16
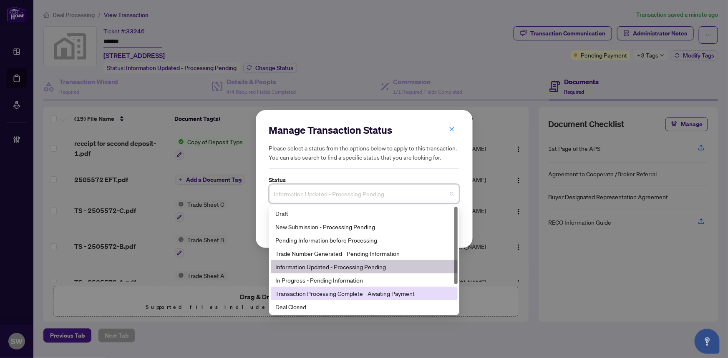
click at [346, 293] on div "Transaction Processing Complete - Awaiting Payment" at bounding box center [364, 293] width 177 height 9
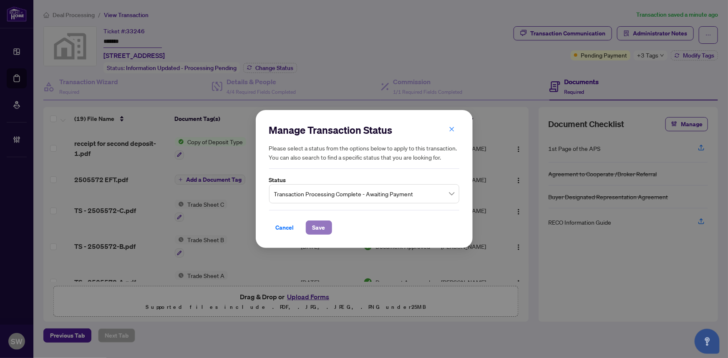
click at [323, 228] on span "Save" at bounding box center [318, 227] width 13 height 13
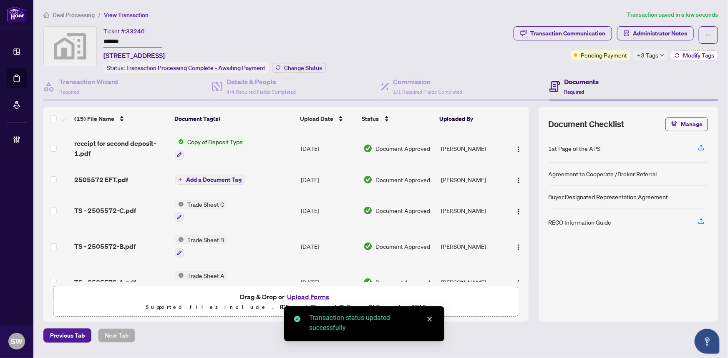
click at [700, 57] on span "Modify Tags" at bounding box center [698, 56] width 31 height 6
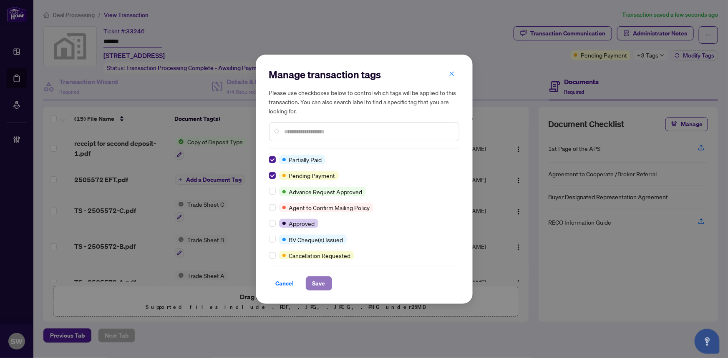
click at [321, 284] on span "Save" at bounding box center [318, 283] width 13 height 13
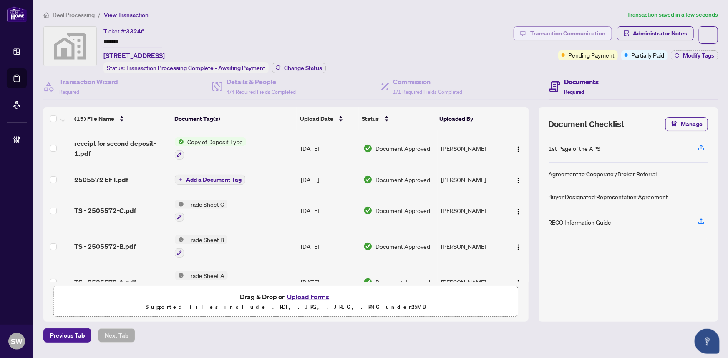
click at [559, 37] on div "Transaction Communication" at bounding box center [567, 33] width 75 height 13
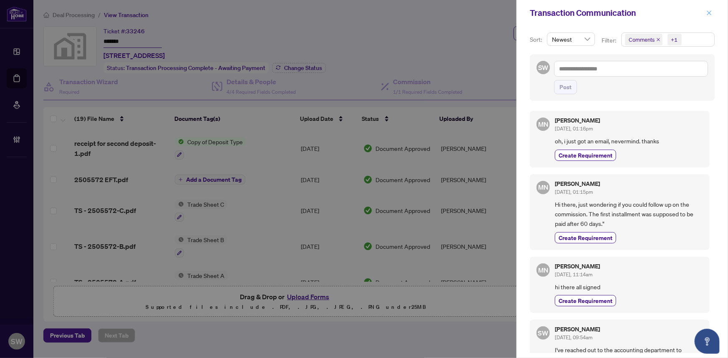
click at [711, 13] on icon "close" at bounding box center [709, 13] width 6 height 6
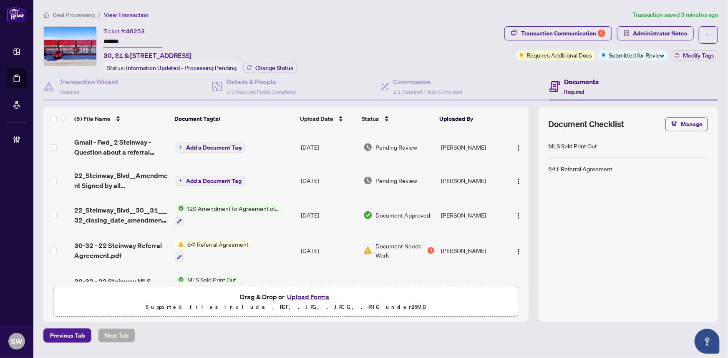
click at [113, 42] on input "*******" at bounding box center [132, 42] width 58 height 12
click at [125, 145] on span "Gmail - Fwd_ 2 Steinway - Question about a referral agreement.pdf" at bounding box center [121, 147] width 94 height 20
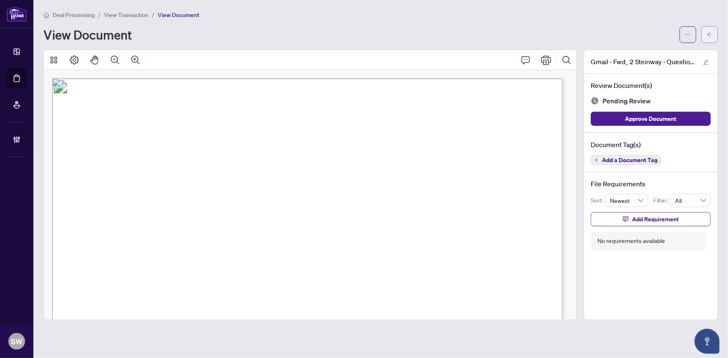
click at [712, 34] on icon "arrow-left" at bounding box center [709, 35] width 6 height 6
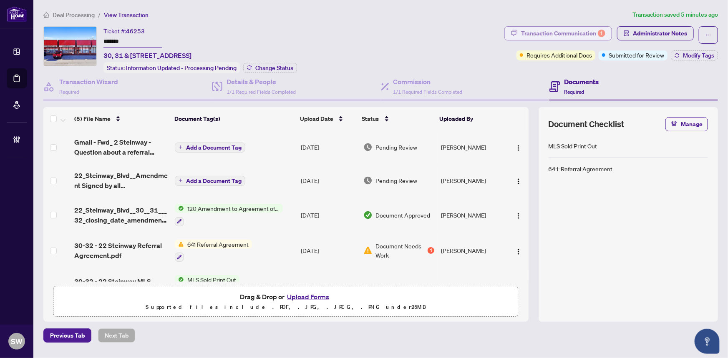
click at [563, 35] on div "Transaction Communication 1" at bounding box center [563, 33] width 84 height 13
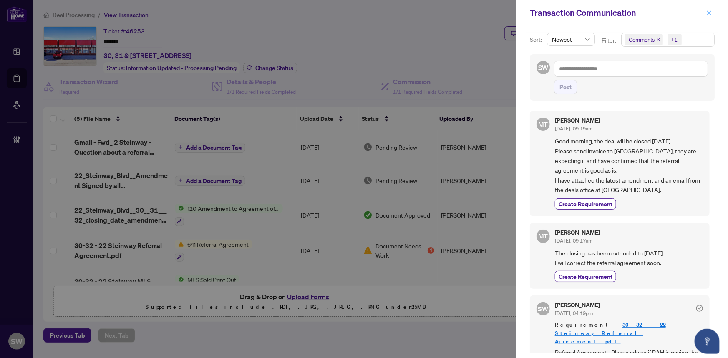
click at [710, 13] on icon "close" at bounding box center [709, 13] width 6 height 6
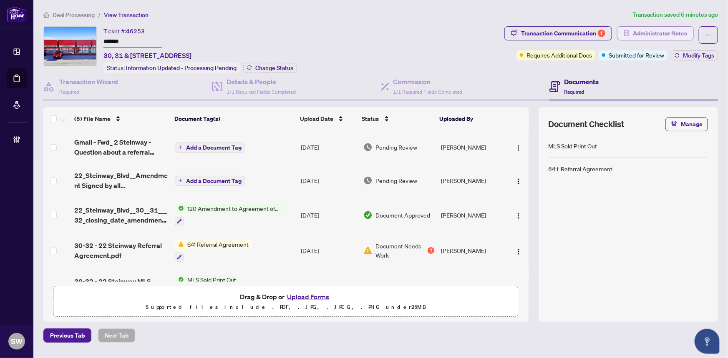
click at [676, 39] on span "Administrator Notes" at bounding box center [660, 33] width 54 height 13
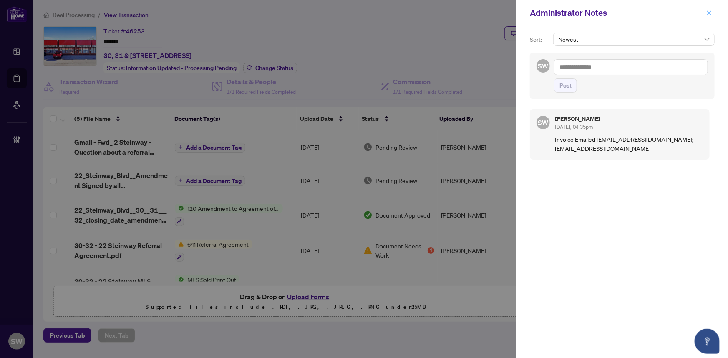
click at [709, 12] on icon "close" at bounding box center [709, 12] width 5 height 5
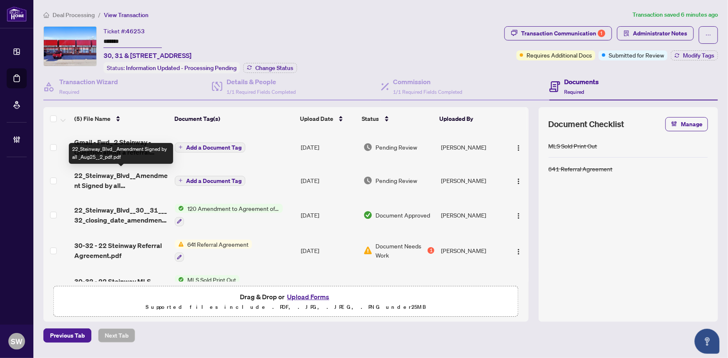
click at [137, 178] on span "22_Steinway_Blvd__Amendment Signed by all _Aug25__2_pdf.pdf" at bounding box center [121, 181] width 94 height 20
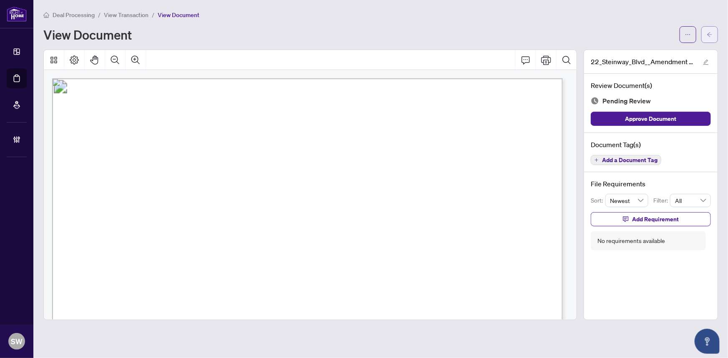
click at [707, 35] on icon "arrow-left" at bounding box center [709, 35] width 6 height 6
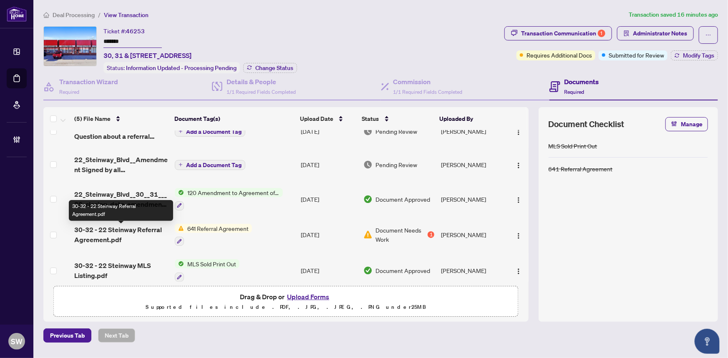
scroll to position [24, 0]
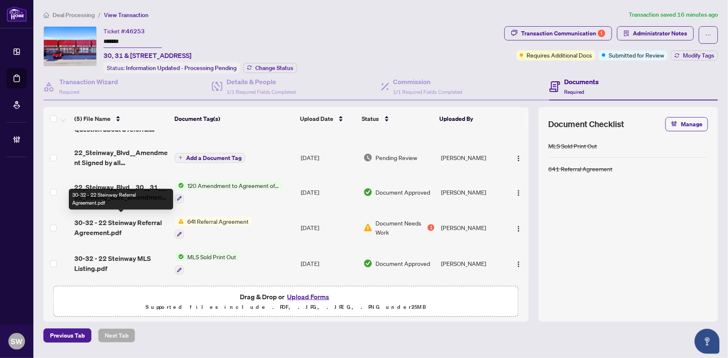
click at [126, 221] on span "30-32 - 22 Steinway Referral Agreement.pdf" at bounding box center [121, 228] width 94 height 20
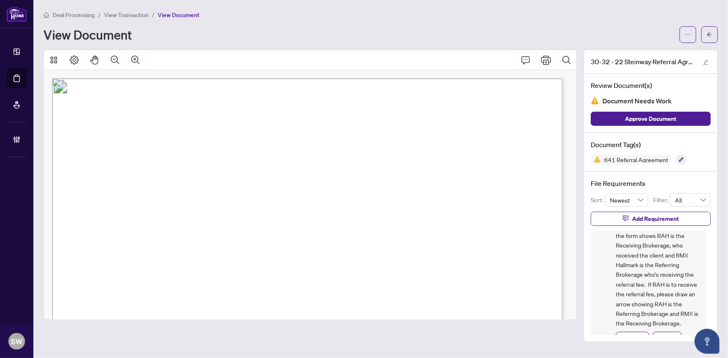
scroll to position [68, 0]
click at [705, 37] on button "button" at bounding box center [709, 34] width 17 height 17
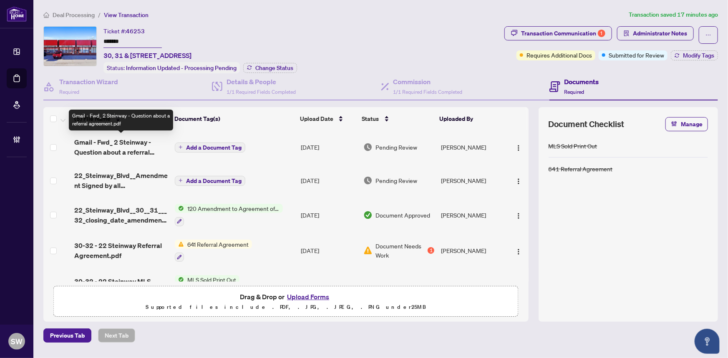
click at [141, 146] on span "Gmail - Fwd_ 2 Steinway - Question about a referral agreement.pdf" at bounding box center [121, 147] width 94 height 20
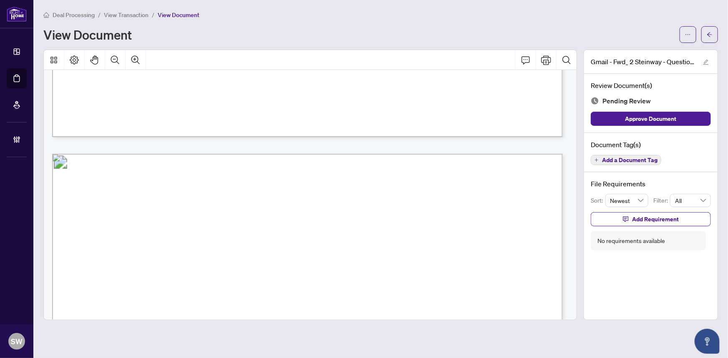
scroll to position [1292, 0]
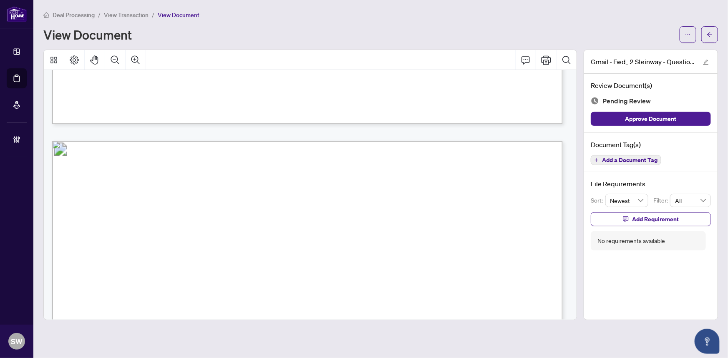
click at [138, 16] on span "View Transaction" at bounding box center [126, 15] width 45 height 8
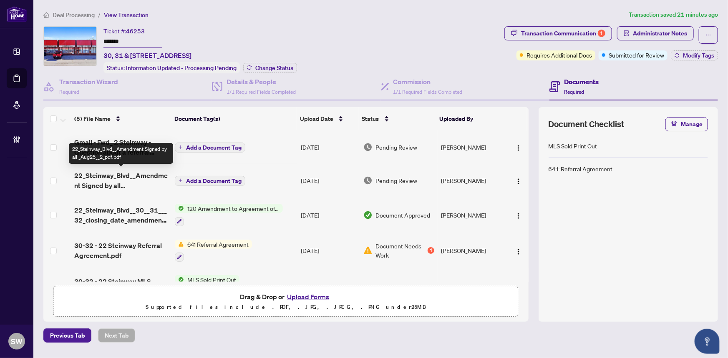
click at [136, 175] on span "22_Steinway_Blvd__Amendment Signed by all _Aug25__2_pdf.pdf" at bounding box center [121, 181] width 94 height 20
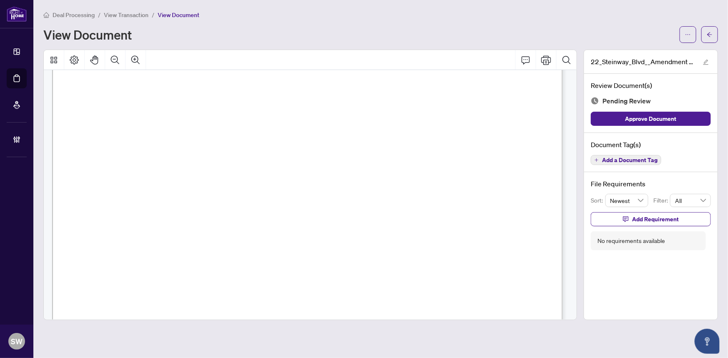
scroll to position [1061, 0]
click at [640, 159] on span "Add a Document Tag" at bounding box center [629, 160] width 55 height 6
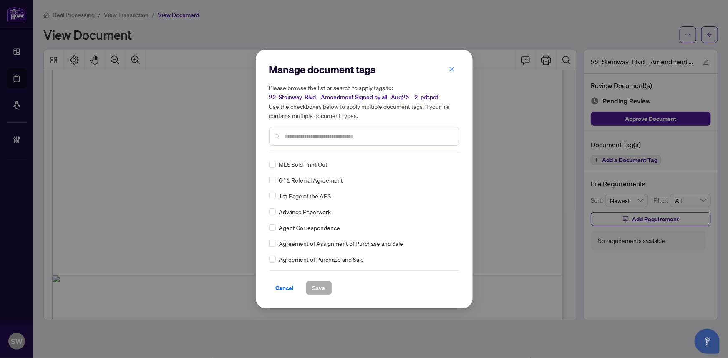
click at [296, 131] on div at bounding box center [364, 136] width 190 height 19
click at [297, 138] on input "text" at bounding box center [368, 136] width 168 height 9
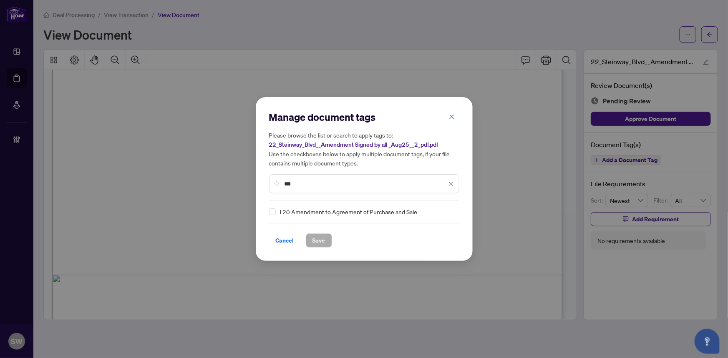
type input "***"
click at [322, 245] on span "Save" at bounding box center [318, 240] width 13 height 13
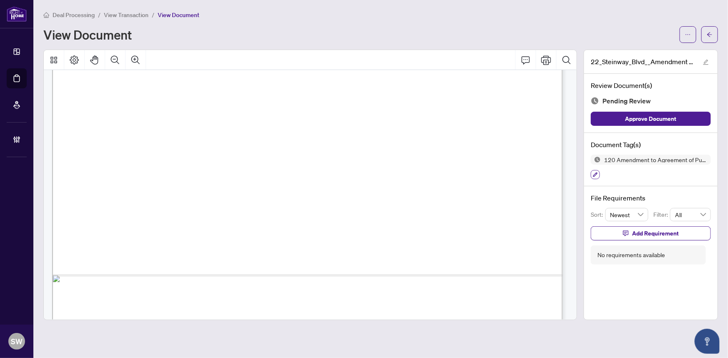
click at [596, 173] on icon "button" at bounding box center [595, 175] width 5 height 5
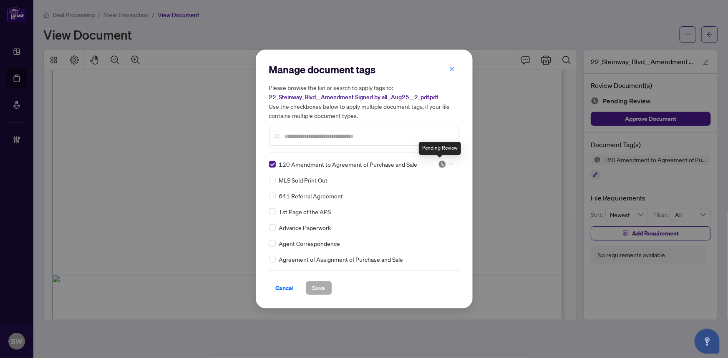
click at [438, 164] on img at bounding box center [442, 164] width 8 height 8
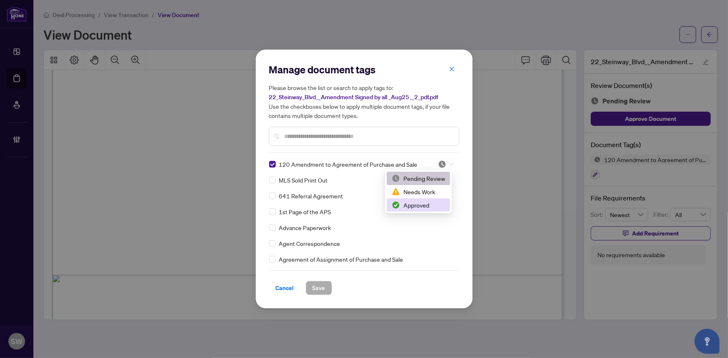
click at [434, 204] on div "Approved" at bounding box center [418, 205] width 53 height 9
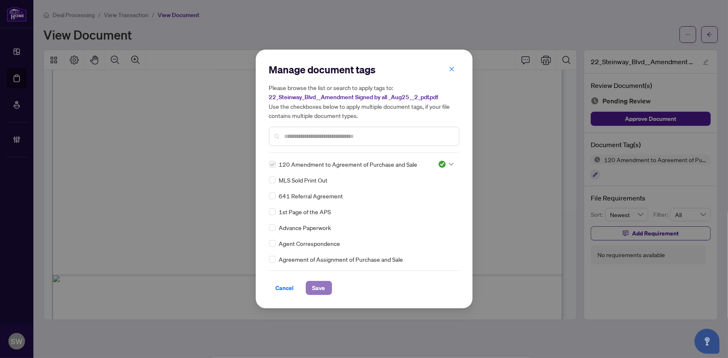
click at [322, 288] on span "Save" at bounding box center [318, 288] width 13 height 13
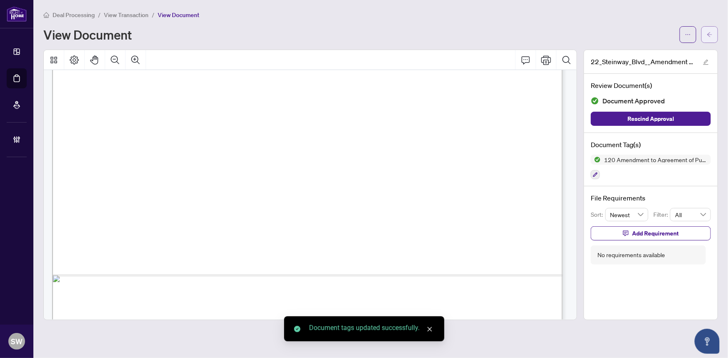
click at [715, 33] on button "button" at bounding box center [709, 34] width 17 height 17
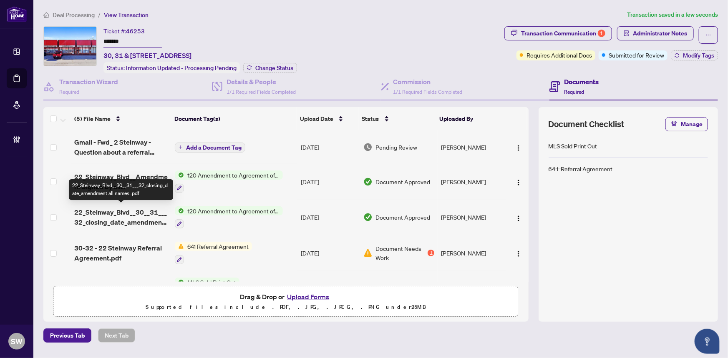
click at [136, 213] on span "22_Steinway_Blvd__30__31___32_closing_date_amendment all names .pdf" at bounding box center [121, 217] width 94 height 20
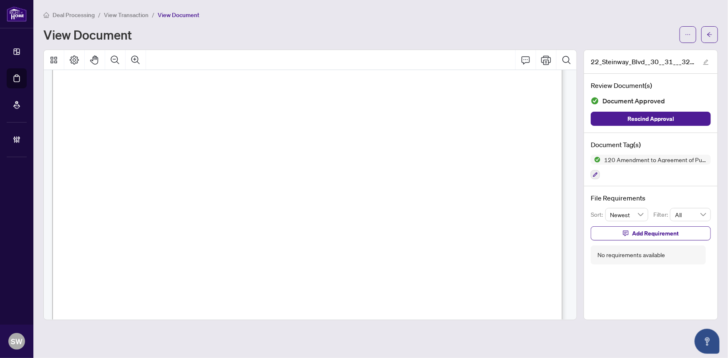
scroll to position [948, 0]
click at [717, 36] on button "button" at bounding box center [709, 34] width 17 height 17
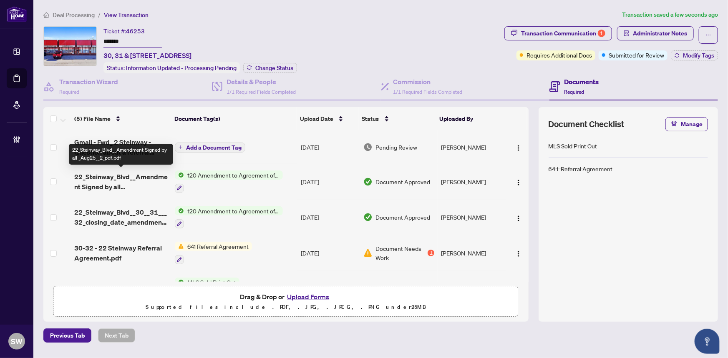
click at [127, 175] on span "22_Steinway_Blvd__Amendment Signed by all _Aug25__2_pdf.pdf" at bounding box center [121, 182] width 94 height 20
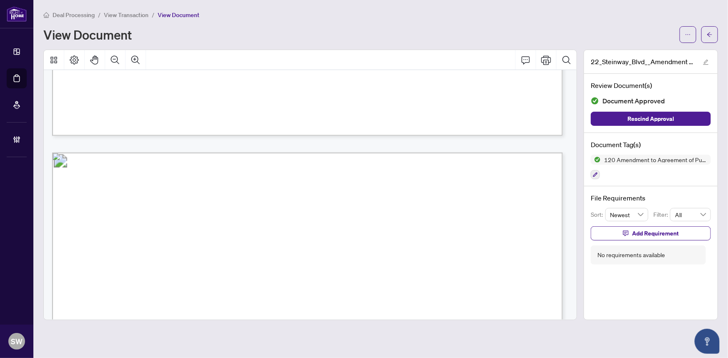
scroll to position [338, 0]
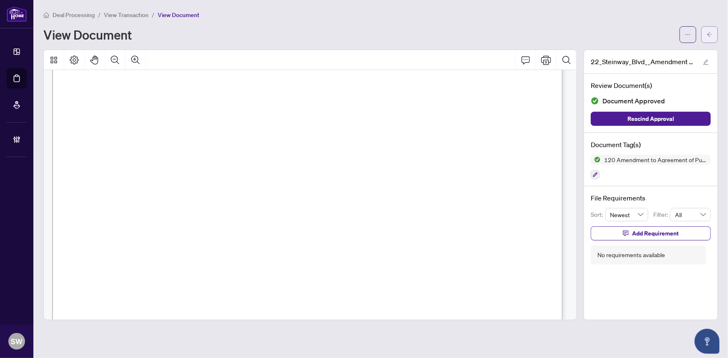
click at [709, 34] on icon "arrow-left" at bounding box center [709, 35] width 6 height 6
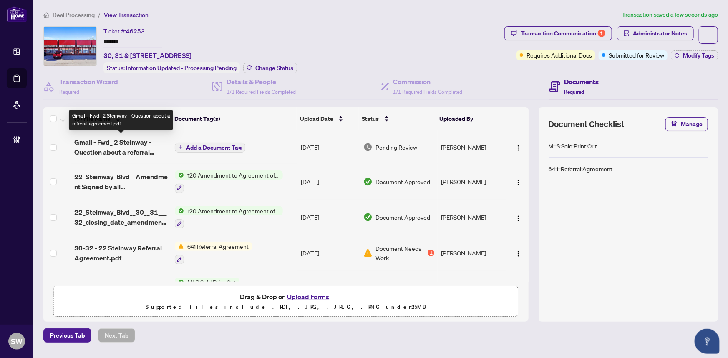
click at [104, 144] on span "Gmail - Fwd_ 2 Steinway - Question about a referral agreement.pdf" at bounding box center [121, 147] width 94 height 20
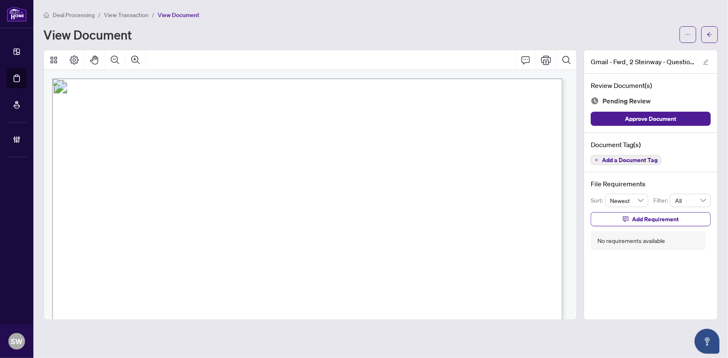
click at [632, 157] on span "Add a Document Tag" at bounding box center [629, 160] width 55 height 6
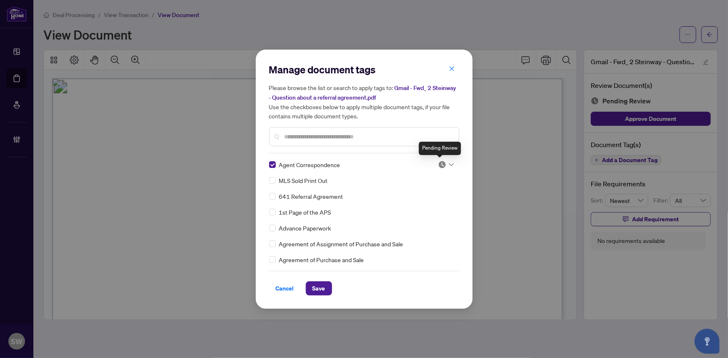
click at [444, 164] on div at bounding box center [446, 165] width 16 height 8
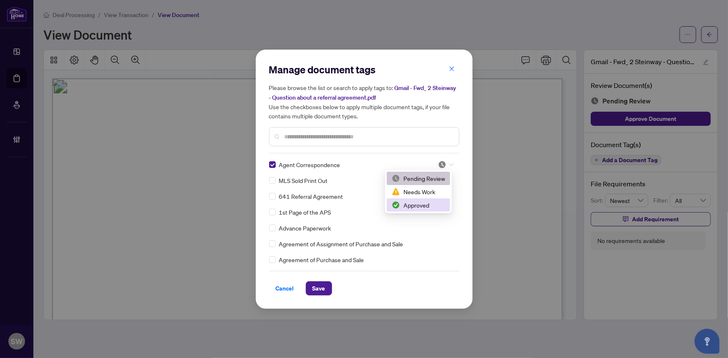
click at [420, 205] on div "Approved" at bounding box center [418, 205] width 53 height 9
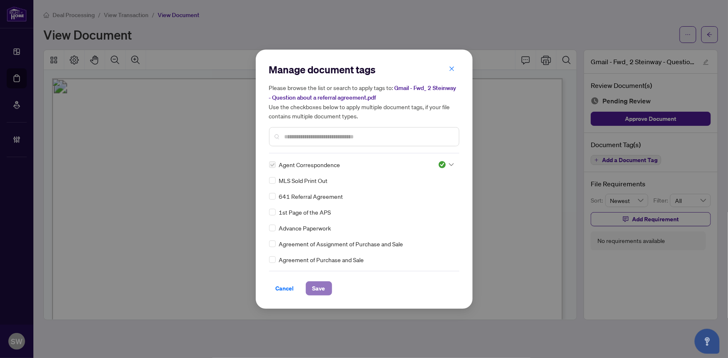
click at [321, 285] on span "Save" at bounding box center [318, 288] width 13 height 13
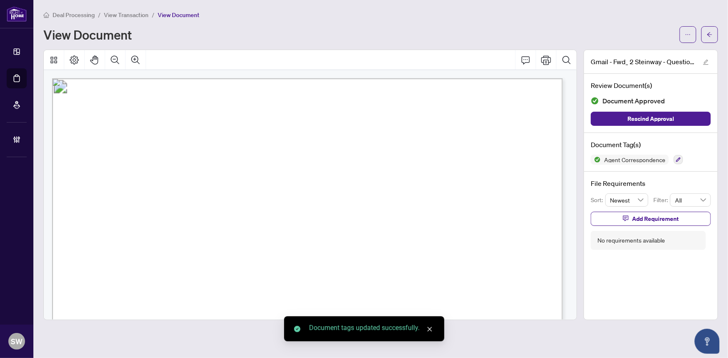
click at [709, 34] on icon "arrow-left" at bounding box center [709, 34] width 5 height 5
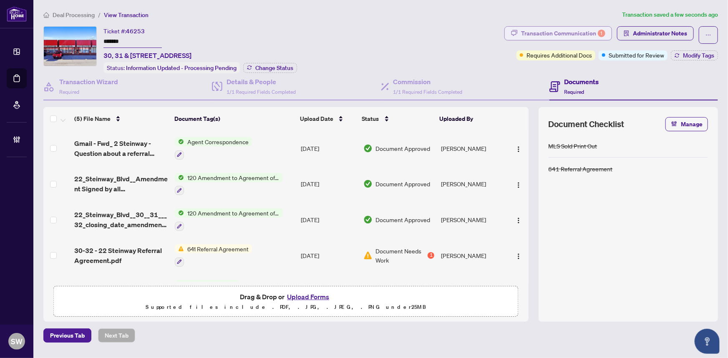
click at [555, 33] on div "Transaction Communication 1" at bounding box center [563, 33] width 84 height 13
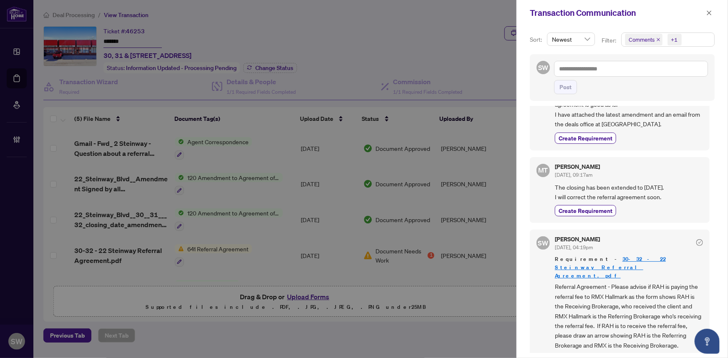
scroll to position [75, 0]
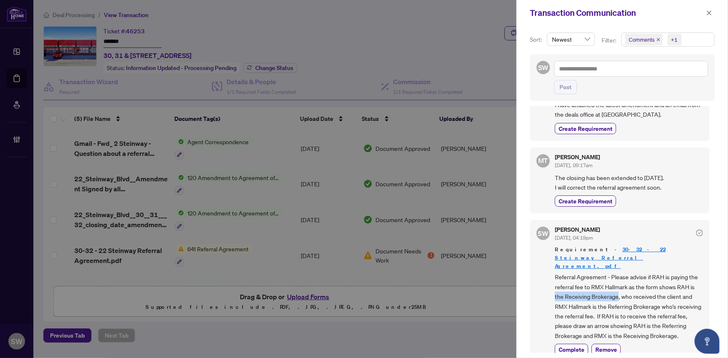
drag, startPoint x: 556, startPoint y: 277, endPoint x: 618, endPoint y: 276, distance: 62.1
click at [618, 276] on span "Referral Agreement - Please advise if RAH is paying the referral fee to RMX Hal…" at bounding box center [629, 306] width 148 height 68
click at [611, 278] on span "Referral Agreement - Please advise if RAH is paying the referral fee to RMX Hal…" at bounding box center [629, 306] width 148 height 68
drag, startPoint x: 556, startPoint y: 277, endPoint x: 587, endPoint y: 279, distance: 31.3
click at [589, 279] on span "Referral Agreement - Please advise if RAH is paying the referral fee to RMX Hal…" at bounding box center [629, 306] width 148 height 68
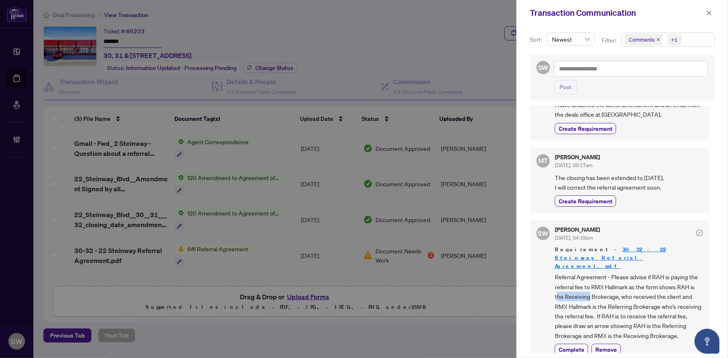
click at [558, 277] on span "Referral Agreement - Please advise if RAH is paying the referral fee to RMX Hal…" at bounding box center [629, 306] width 148 height 68
drag, startPoint x: 556, startPoint y: 277, endPoint x: 617, endPoint y: 278, distance: 61.7
click at [617, 278] on span "Referral Agreement - Please advise if RAH is paying the referral fee to RMX Hal…" at bounding box center [629, 306] width 148 height 68
copy span "the Receiving Brokerage"
click at [557, 317] on span "Referral Agreement - Please advise if RAH is paying the referral fee to RMX Hal…" at bounding box center [629, 306] width 148 height 68
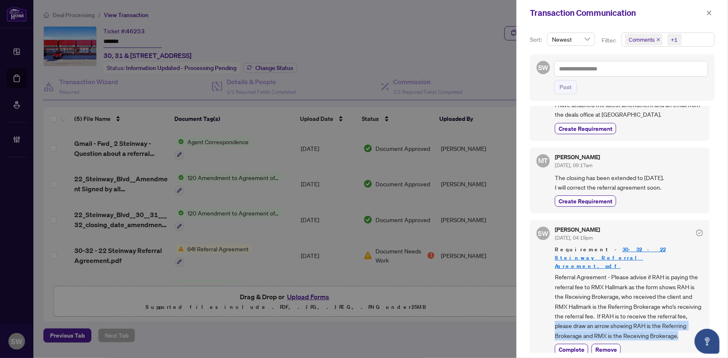
drag, startPoint x: 587, startPoint y: 307, endPoint x: 684, endPoint y: 324, distance: 98.5
click at [684, 324] on span "Referral Agreement - Please advise if RAH is paying the referral fee to RMX Hal…" at bounding box center [629, 306] width 148 height 68
copy span "please draw an arrow showing RAH is the Referring Brokerage and RMX is the Rece…"
click at [595, 71] on textarea at bounding box center [631, 69] width 154 height 16
type textarea "*"
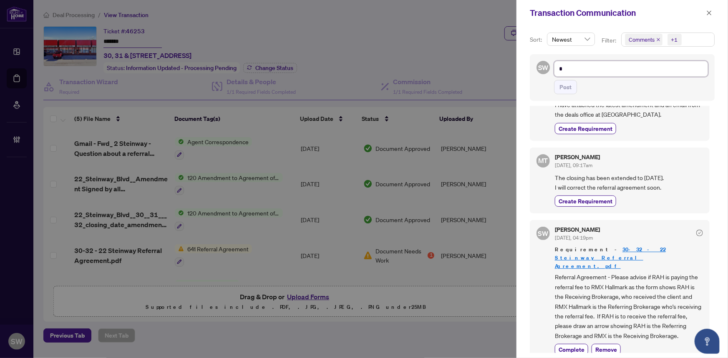
type textarea "**"
type textarea "***"
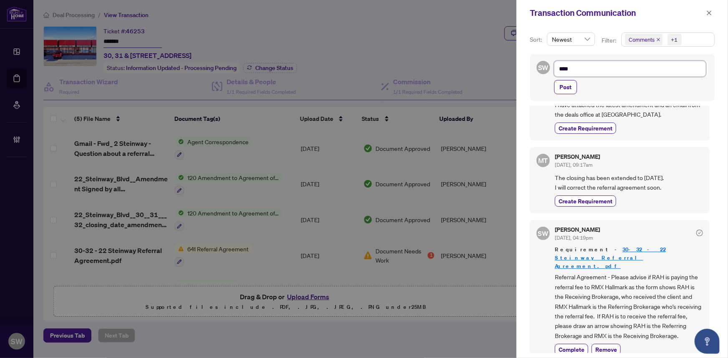
type textarea "*****"
type textarea "******"
type textarea "*******"
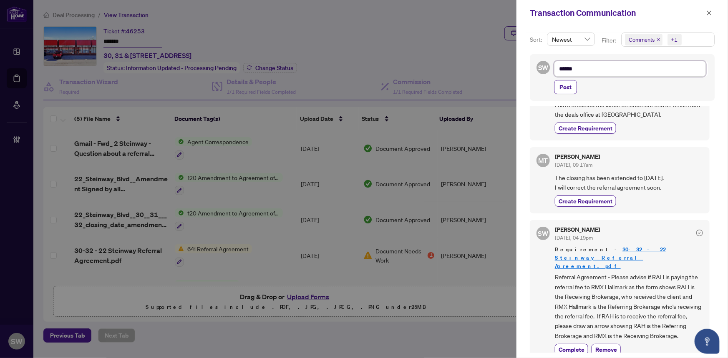
type textarea "*******"
type textarea "********"
type textarea "*********"
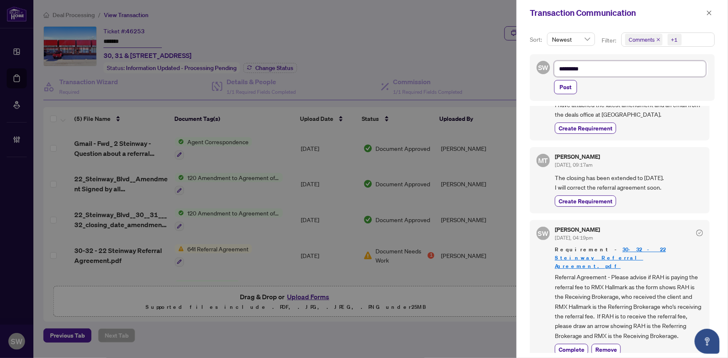
type textarea "**********"
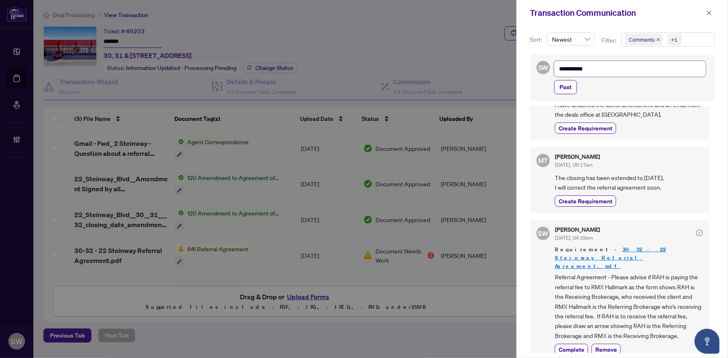
type textarea "**********"
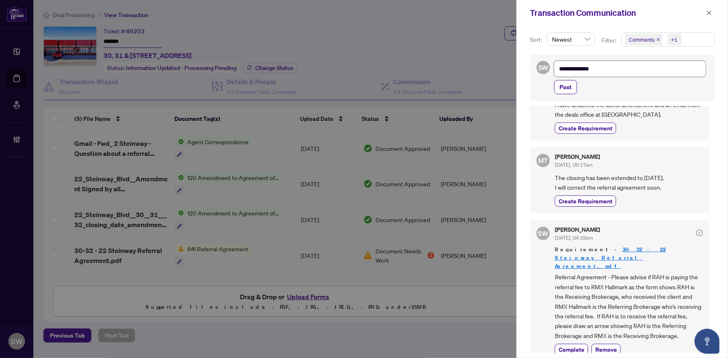
type textarea "**********"
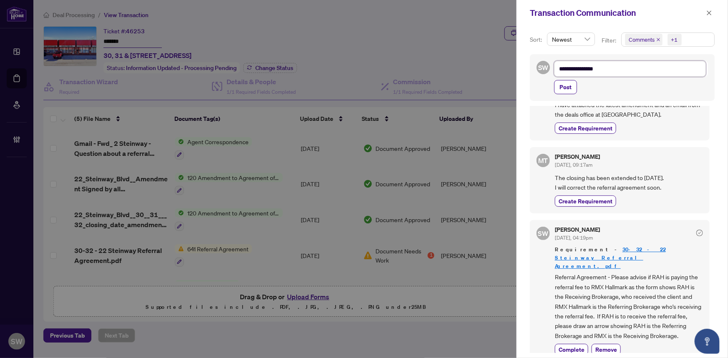
type textarea "**********"
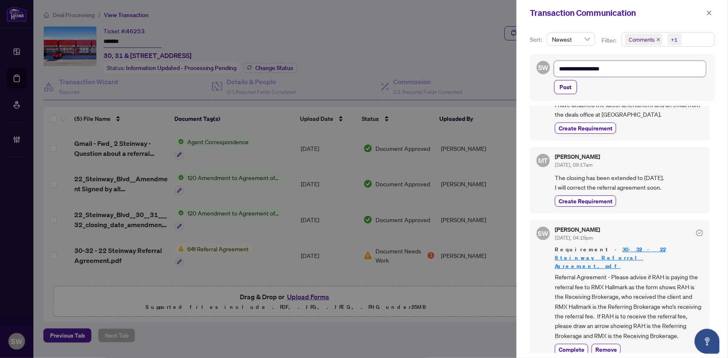
type textarea "**********"
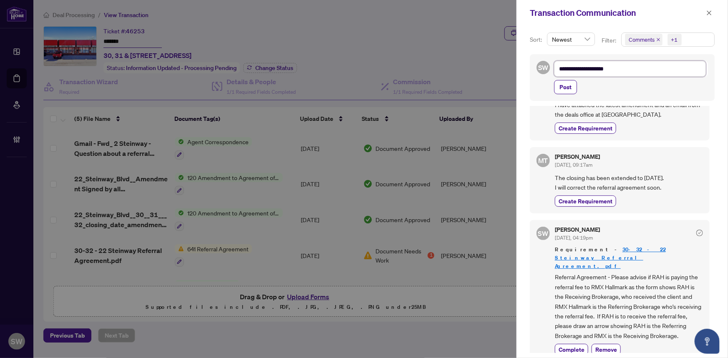
type textarea "**********"
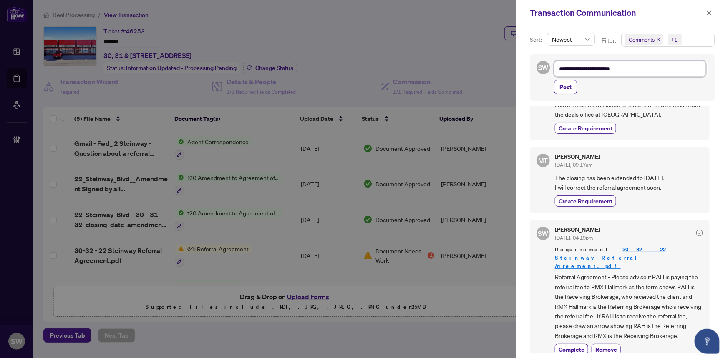
type textarea "**********"
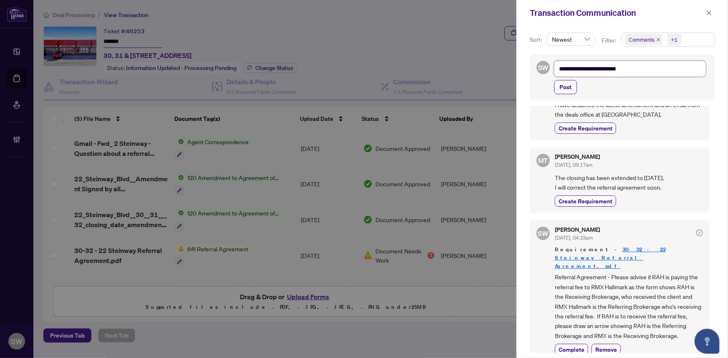
type textarea "**********"
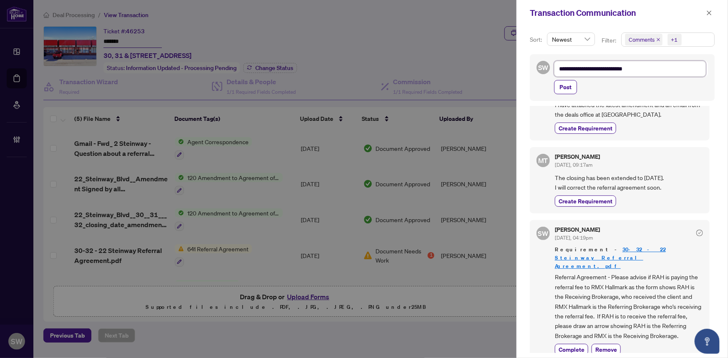
type textarea "**********"
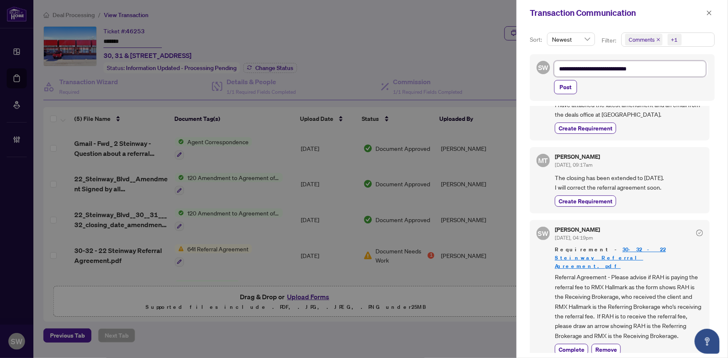
type textarea "**********"
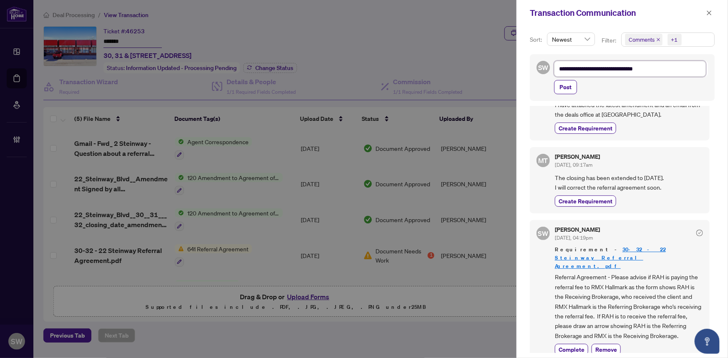
type textarea "**********"
paste textarea "**********"
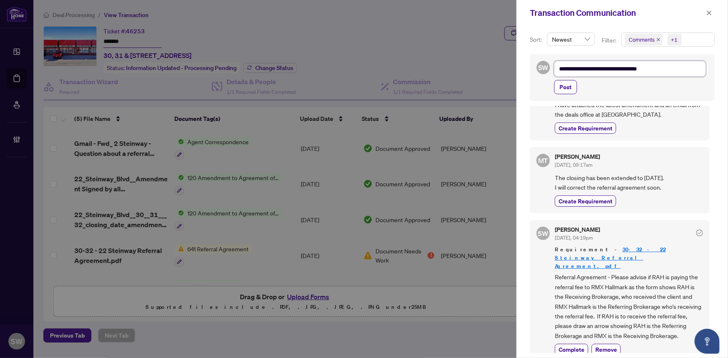
type textarea "**********"
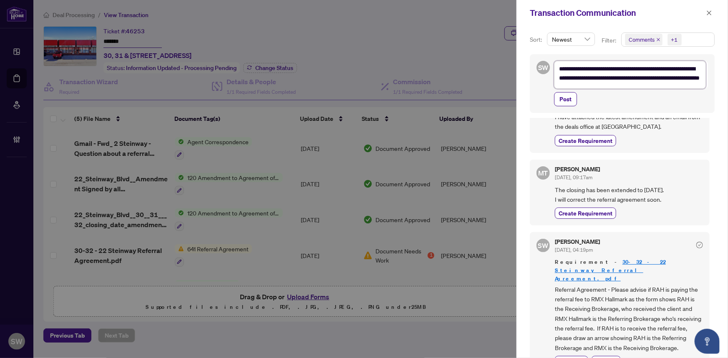
scroll to position [0, 0]
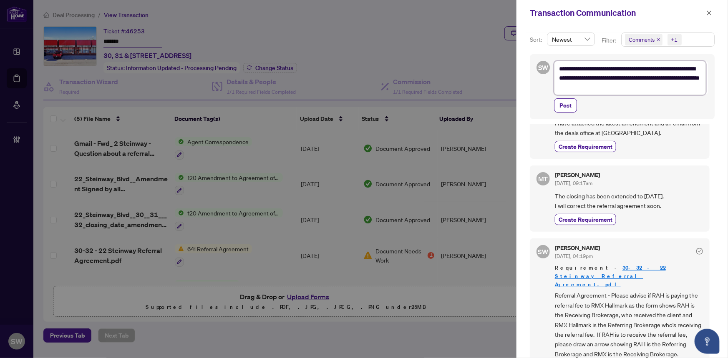
type textarea "**********"
click at [657, 91] on textarea "**********" at bounding box center [630, 78] width 152 height 34
type textarea "**********"
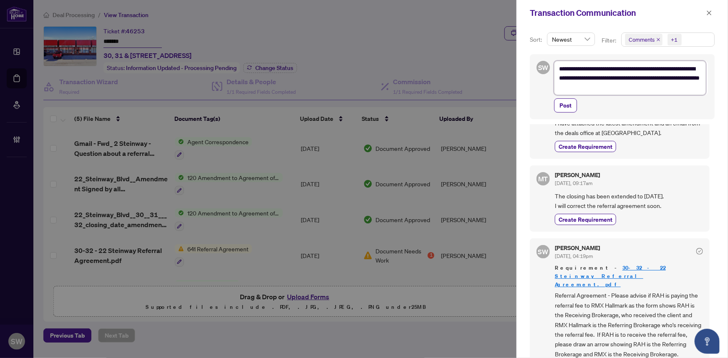
type textarea "**********"
paste textarea "**********"
type textarea "**********"
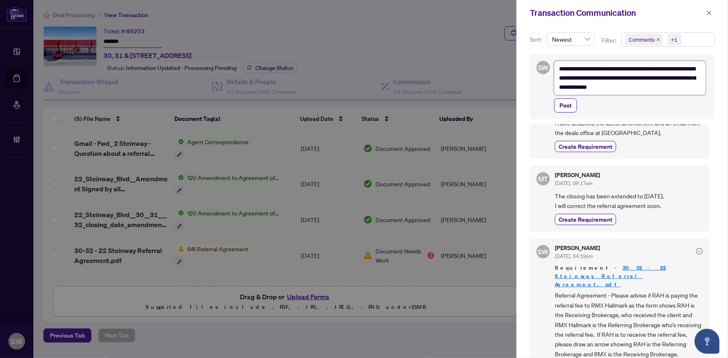
type textarea "**********"
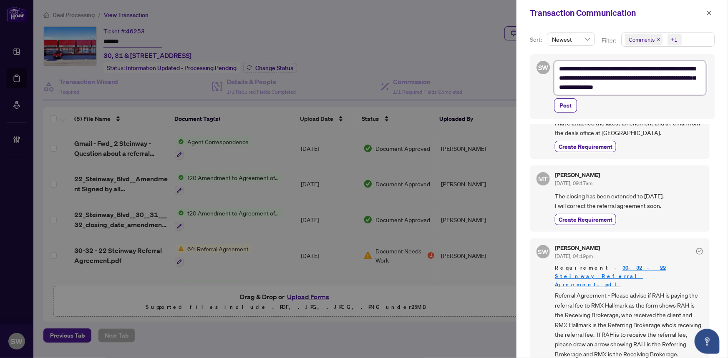
type textarea "**********"
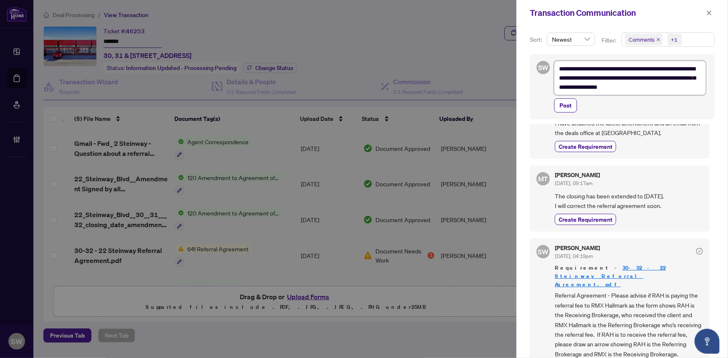
type textarea "**********"
drag, startPoint x: 644, startPoint y: 86, endPoint x: 691, endPoint y: 84, distance: 46.7
click at [691, 84] on textarea "**********" at bounding box center [630, 78] width 152 height 34
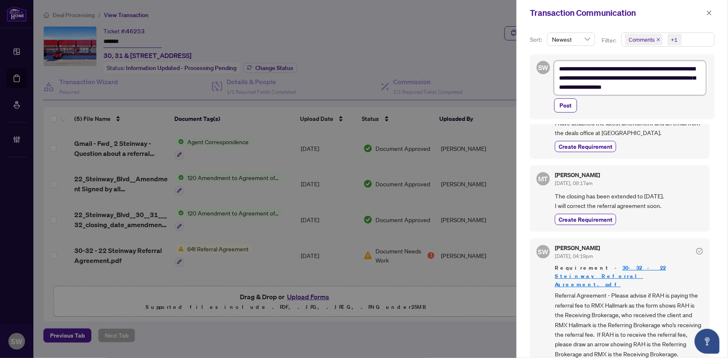
type textarea "**********"
click at [563, 101] on span "Post" at bounding box center [565, 105] width 12 height 13
type textarea "**********"
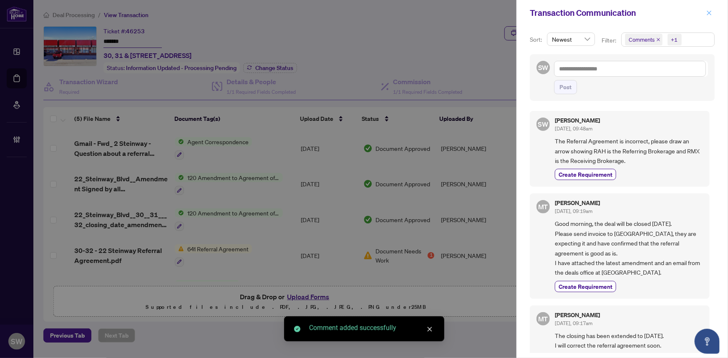
click at [709, 12] on icon "close" at bounding box center [709, 13] width 6 height 6
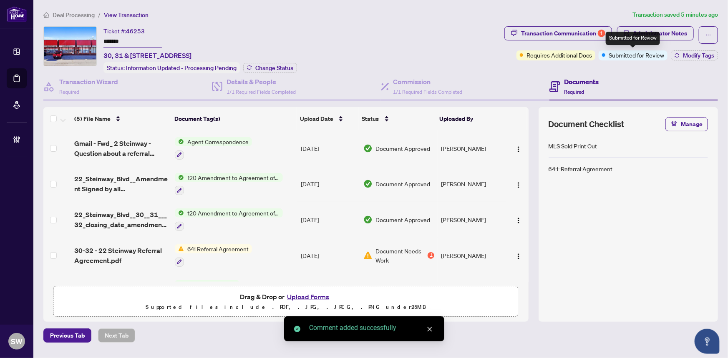
click at [645, 35] on div "Submitted for Review" at bounding box center [633, 38] width 54 height 13
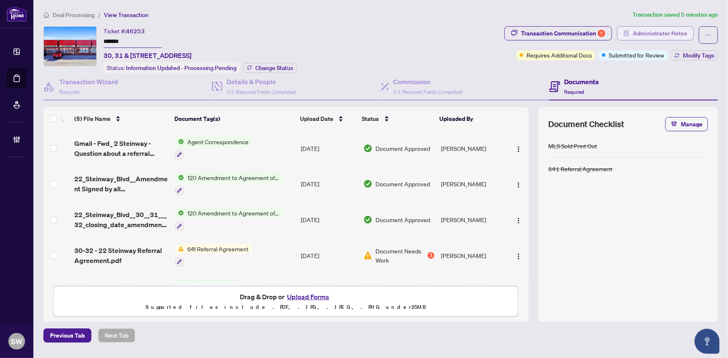
click at [666, 31] on span "Administrator Notes" at bounding box center [660, 33] width 54 height 13
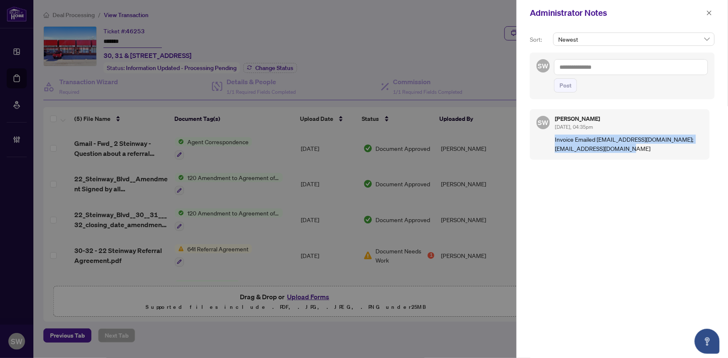
drag, startPoint x: 554, startPoint y: 139, endPoint x: 667, endPoint y: 149, distance: 113.5
click at [667, 149] on div "SW Simone Wright Jul/29/2025, 04:35pm Invoice Emailed deals@remaxhallmark.com; …" at bounding box center [620, 134] width 180 height 50
copy p "Invoice Emailed deals@remaxhallmark.com; commissions@remaxhallmark.com"
click at [711, 13] on icon "close" at bounding box center [709, 13] width 6 height 6
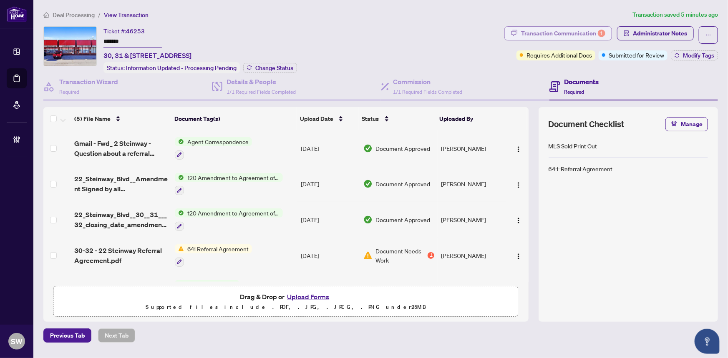
click at [571, 33] on div "Transaction Communication 1" at bounding box center [563, 33] width 84 height 13
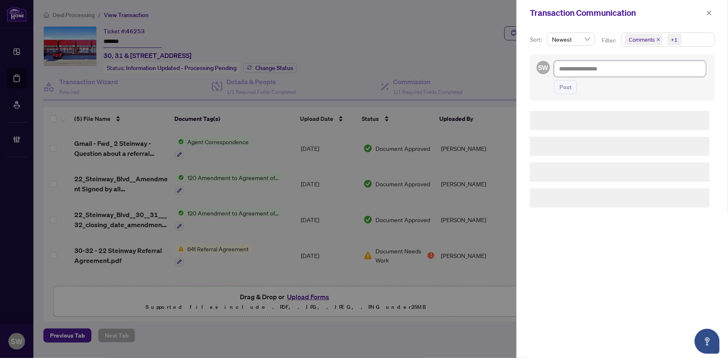
click at [571, 68] on textarea at bounding box center [630, 69] width 152 height 16
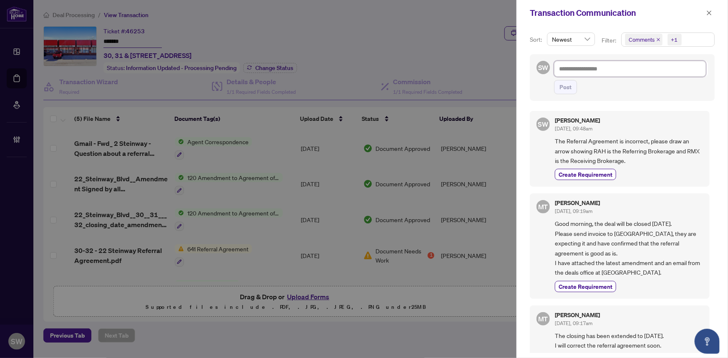
paste textarea "**********"
type textarea "**********"
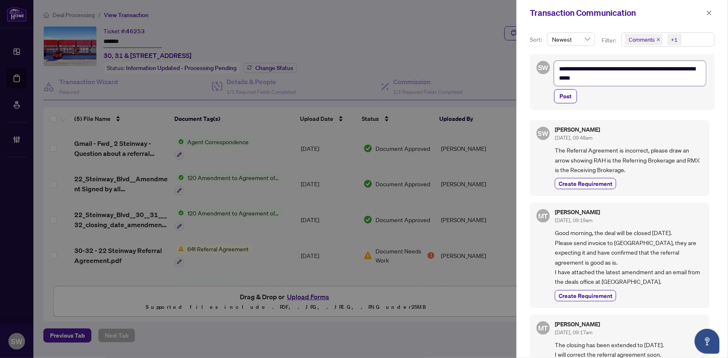
click at [602, 68] on textarea "**********" at bounding box center [630, 73] width 152 height 25
type textarea "**********"
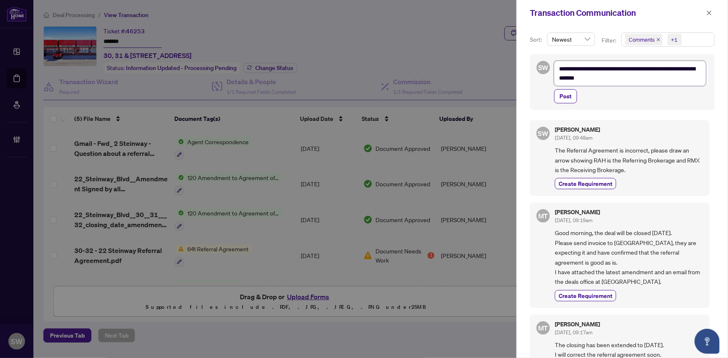
type textarea "**********"
click at [568, 96] on span "Post" at bounding box center [565, 96] width 12 height 13
type textarea "**********"
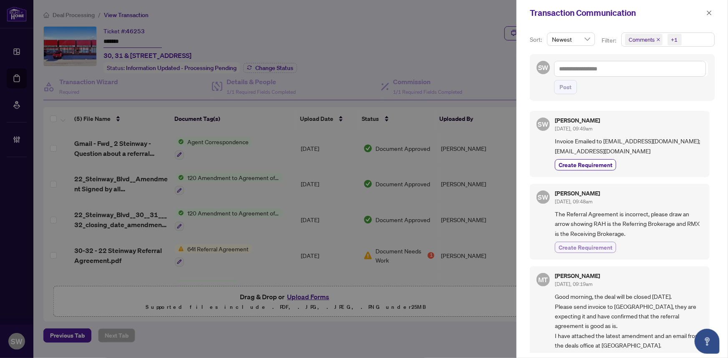
click at [598, 247] on span "Create Requirement" at bounding box center [585, 247] width 54 height 9
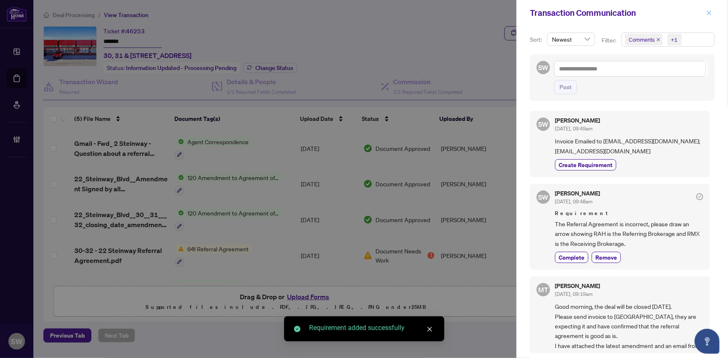
click at [708, 13] on icon "close" at bounding box center [709, 12] width 5 height 5
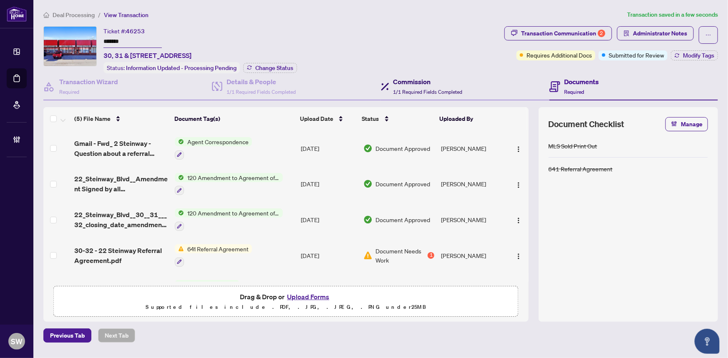
click at [421, 89] on span "1/1 Required Fields Completed" at bounding box center [427, 92] width 69 height 6
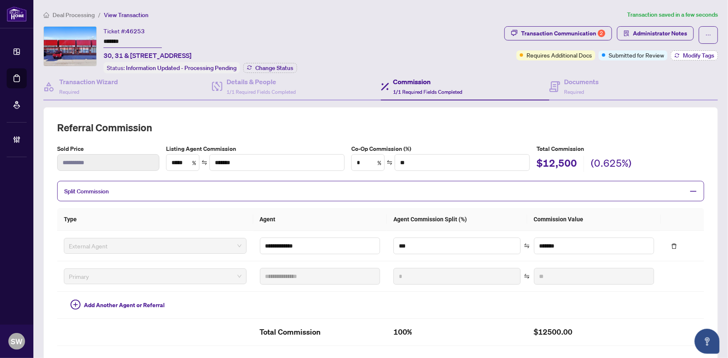
click at [683, 54] on span "Modify Tags" at bounding box center [698, 56] width 31 height 6
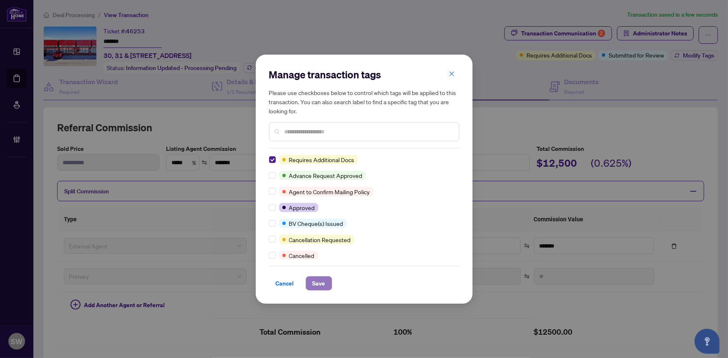
click at [314, 282] on span "Save" at bounding box center [318, 283] width 13 height 13
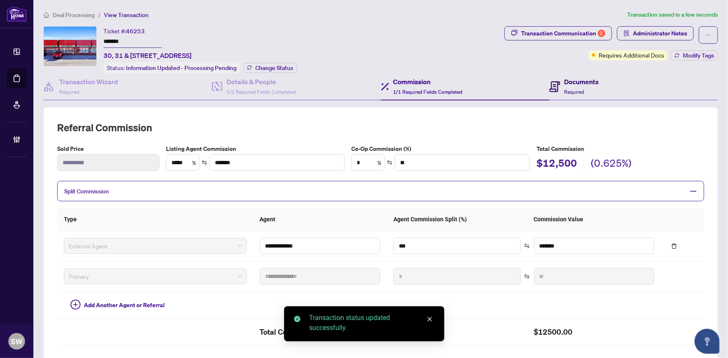
click at [580, 89] on span "Required" at bounding box center [574, 92] width 20 height 6
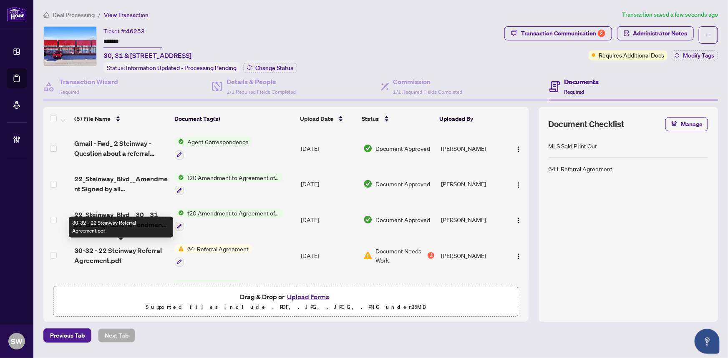
click at [136, 250] on span "30-32 - 22 Steinway Referral Agreement.pdf" at bounding box center [121, 256] width 94 height 20
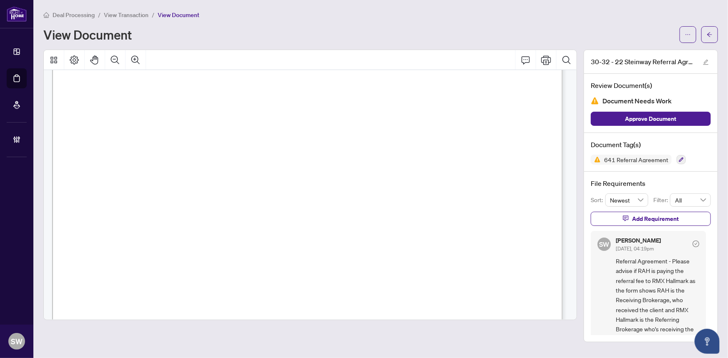
scroll to position [48, 0]
click at [716, 34] on button "button" at bounding box center [709, 34] width 17 height 17
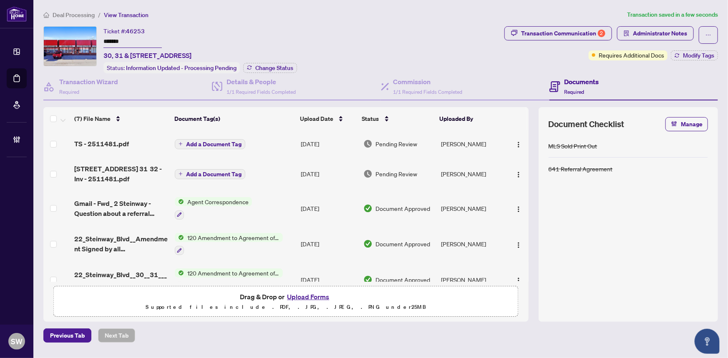
click at [124, 139] on span "TS - 2511481.pdf" at bounding box center [101, 144] width 55 height 10
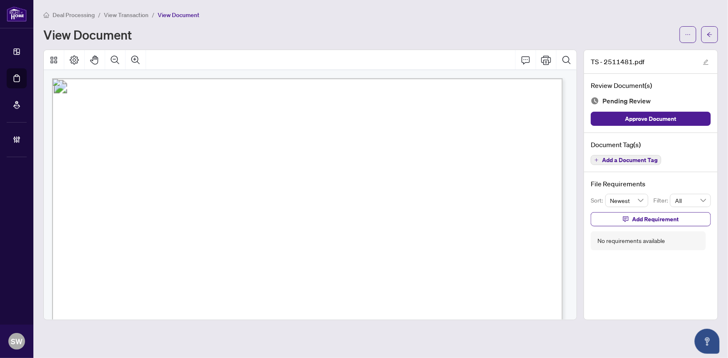
click at [622, 157] on span "Add a Document Tag" at bounding box center [629, 160] width 55 height 6
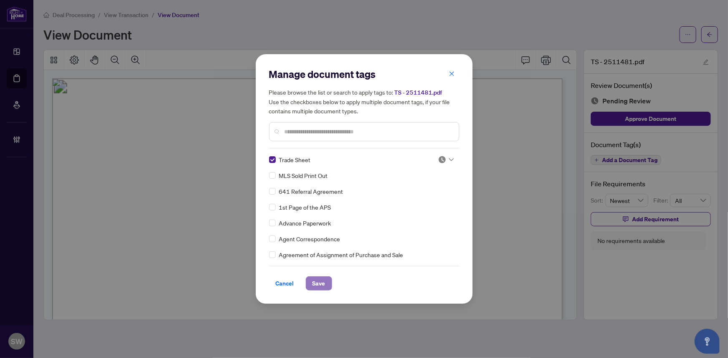
click at [323, 283] on span "Save" at bounding box center [318, 283] width 13 height 13
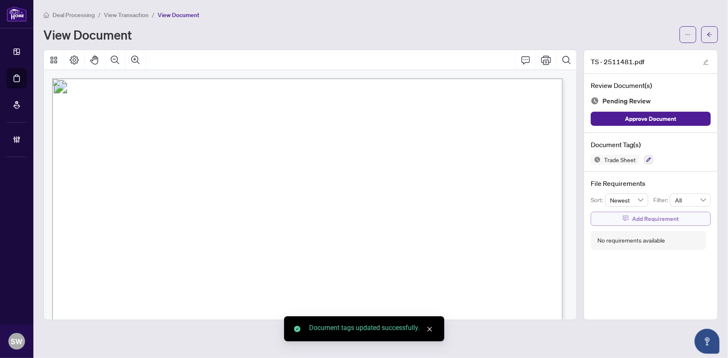
click at [632, 217] on span "Add Requirement" at bounding box center [655, 218] width 47 height 13
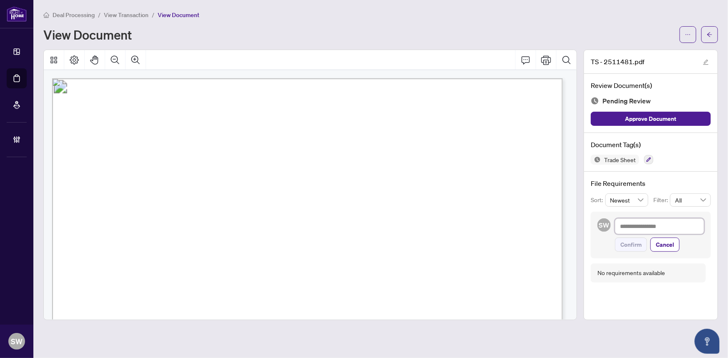
click at [645, 225] on textarea at bounding box center [659, 227] width 89 height 16
paste textarea "**********"
type textarea "**********"
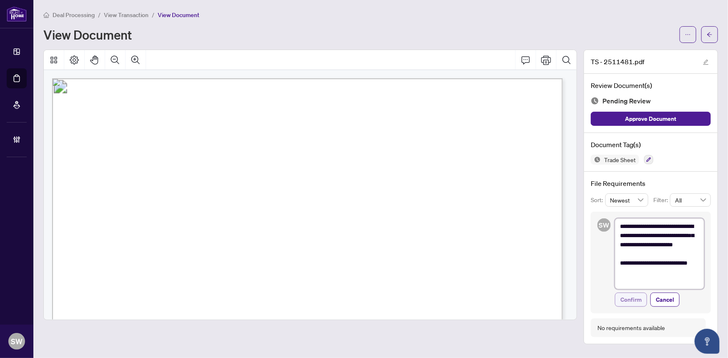
type textarea "**********"
click at [641, 297] on span "Confirm" at bounding box center [630, 299] width 21 height 13
type textarea "**********"
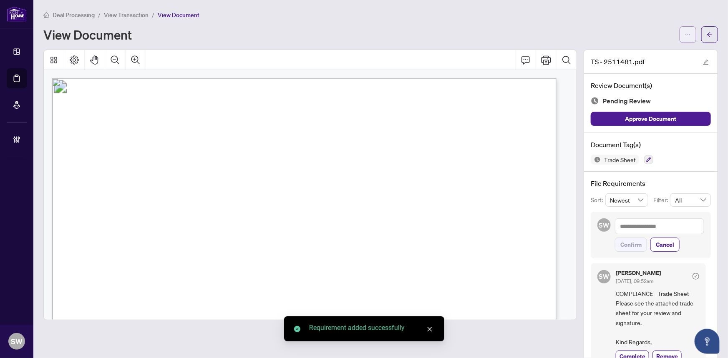
click at [685, 36] on icon "ellipsis" at bounding box center [688, 35] width 6 height 6
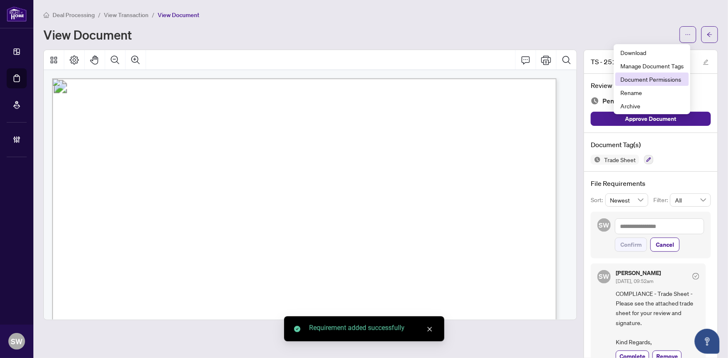
click at [665, 80] on span "Document Permissions" at bounding box center [651, 79] width 63 height 9
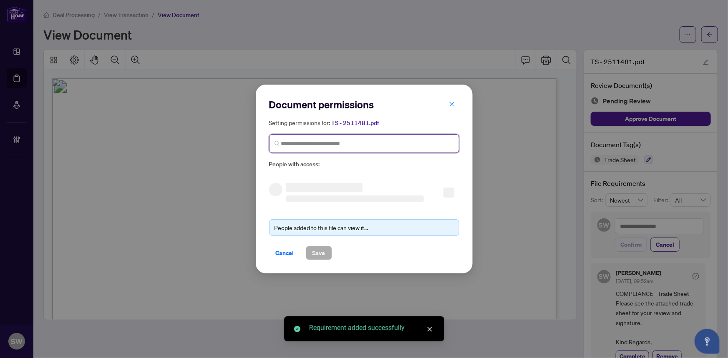
click at [294, 142] on input "search" at bounding box center [367, 143] width 173 height 9
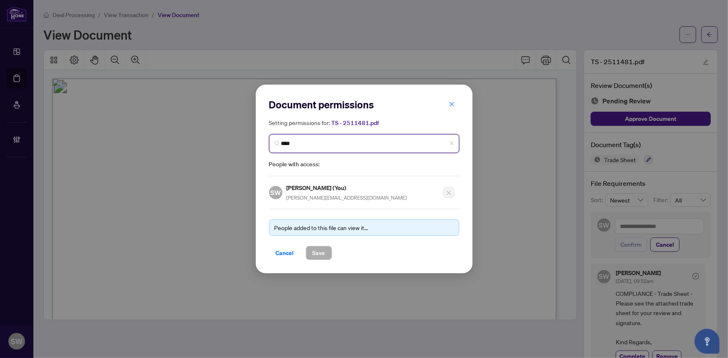
type input "*****"
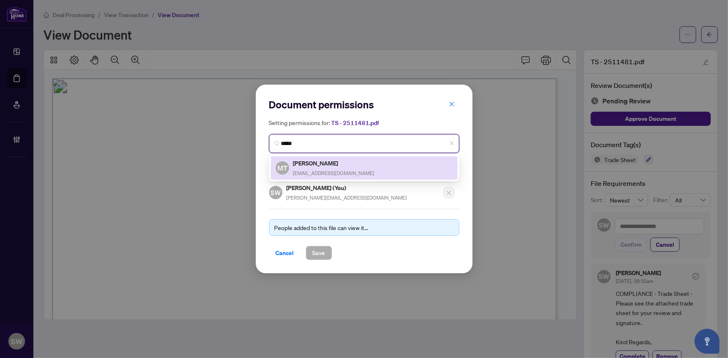
click at [305, 167] on h5 "Mario Trinchini" at bounding box center [333, 163] width 81 height 10
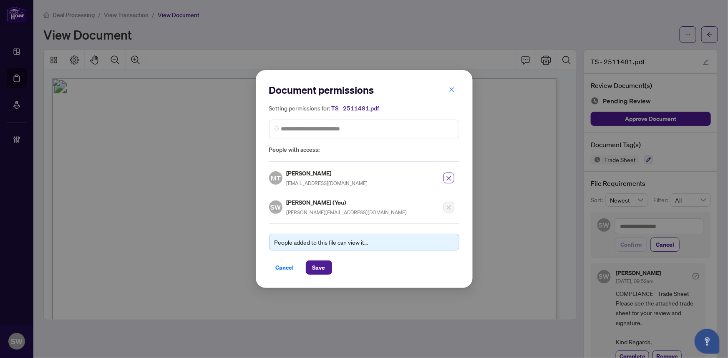
click at [303, 173] on h5 "Mario Trinchini" at bounding box center [327, 173] width 81 height 10
copy h5 "Mario Trinchini"
click at [323, 265] on span "Save" at bounding box center [318, 267] width 13 height 13
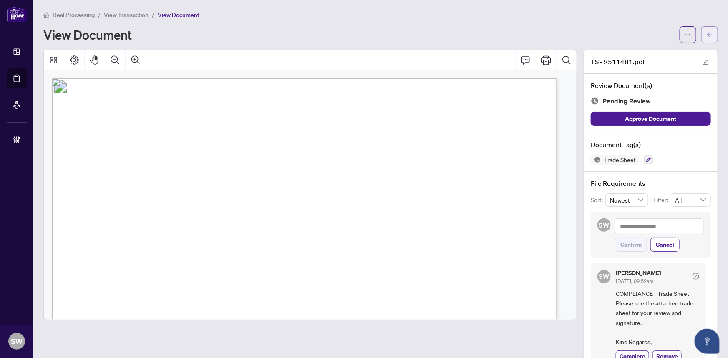
click at [706, 33] on icon "arrow-left" at bounding box center [709, 35] width 6 height 6
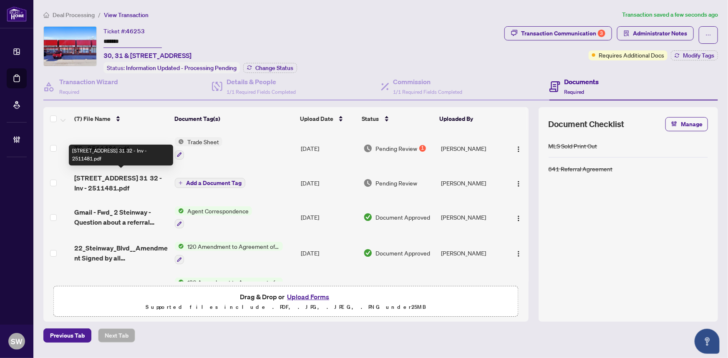
click at [121, 179] on span "22 Steinway Blvd 30 31 32 - Inv - 2511481.pdf" at bounding box center [121, 183] width 94 height 20
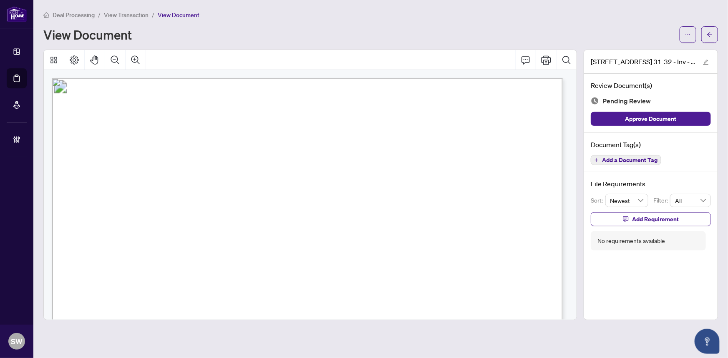
click at [650, 157] on span "Add a Document Tag" at bounding box center [629, 160] width 55 height 6
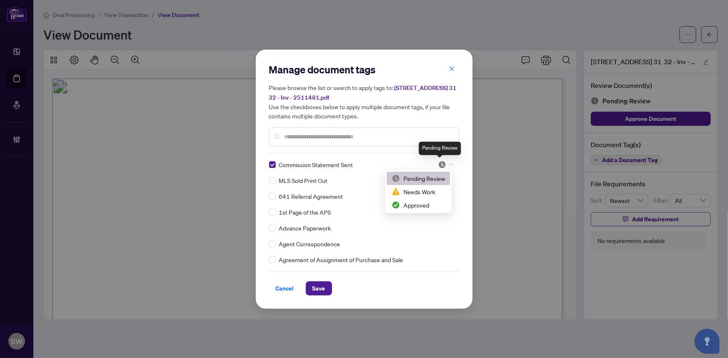
click at [438, 162] on img at bounding box center [442, 165] width 8 height 8
click at [430, 202] on div "Approved" at bounding box center [418, 205] width 53 height 9
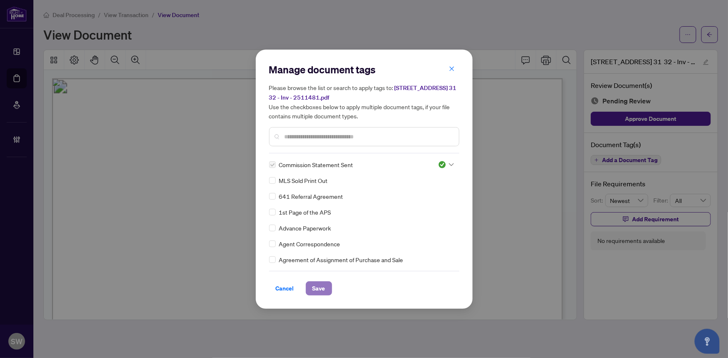
click at [319, 284] on span "Save" at bounding box center [318, 288] width 13 height 13
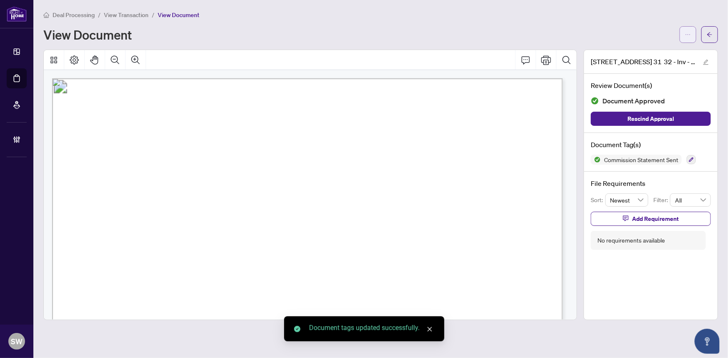
click at [688, 38] on span "button" at bounding box center [688, 34] width 6 height 13
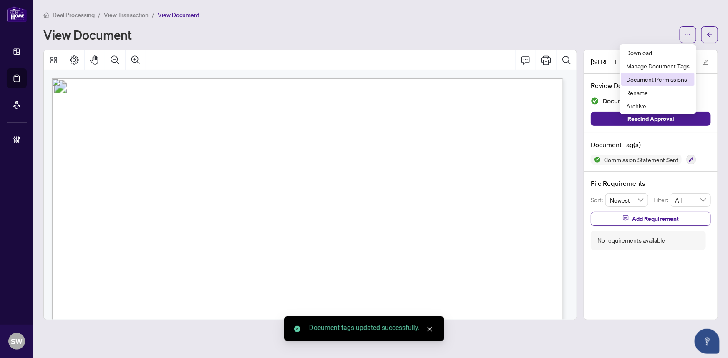
click at [657, 78] on span "Document Permissions" at bounding box center [657, 79] width 63 height 9
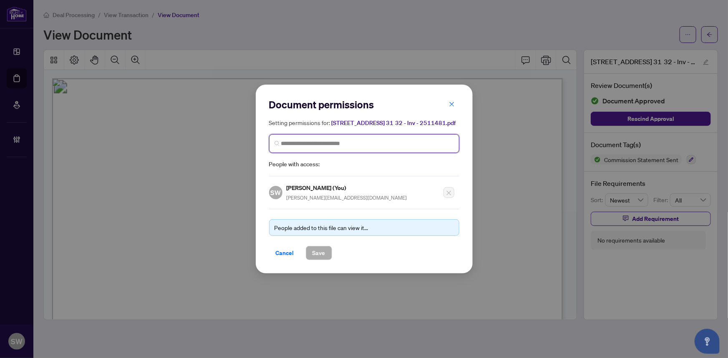
click at [310, 144] on input "search" at bounding box center [367, 143] width 173 height 9
paste input "**********"
type input "**********"
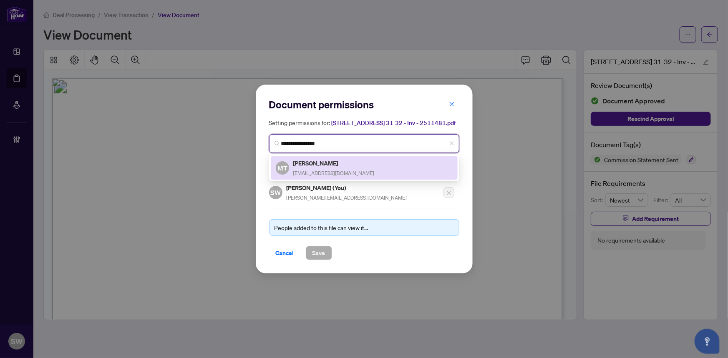
click at [314, 166] on h5 "Mario Trinchini" at bounding box center [333, 163] width 81 height 10
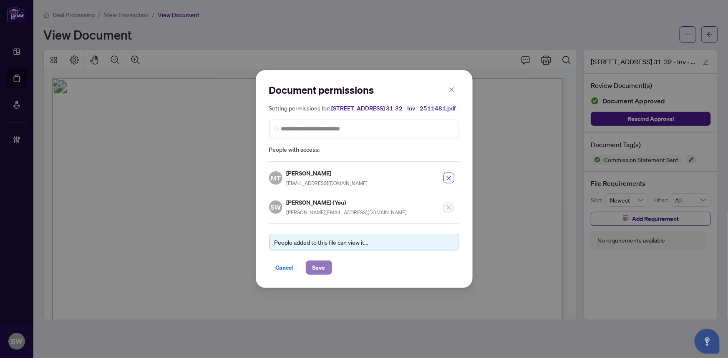
click at [321, 266] on span "Save" at bounding box center [318, 267] width 13 height 13
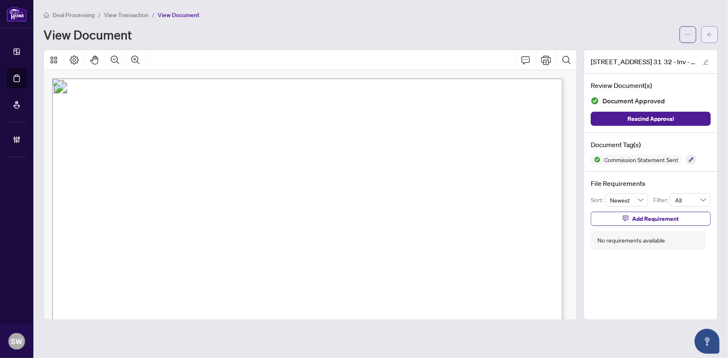
click at [711, 38] on span "button" at bounding box center [709, 34] width 6 height 13
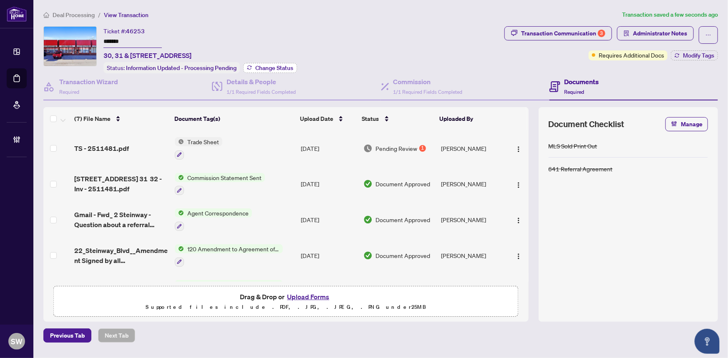
click at [272, 65] on span "Change Status" at bounding box center [274, 68] width 38 height 6
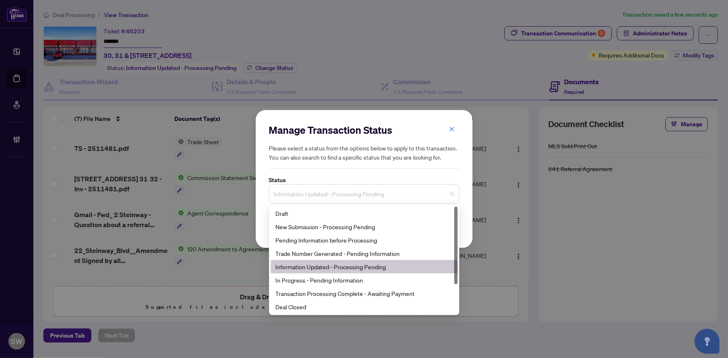
click at [336, 194] on span "Information Updated - Processing Pending" at bounding box center [364, 194] width 180 height 16
click at [322, 254] on div "Trade Number Generated - Pending Information" at bounding box center [364, 253] width 177 height 9
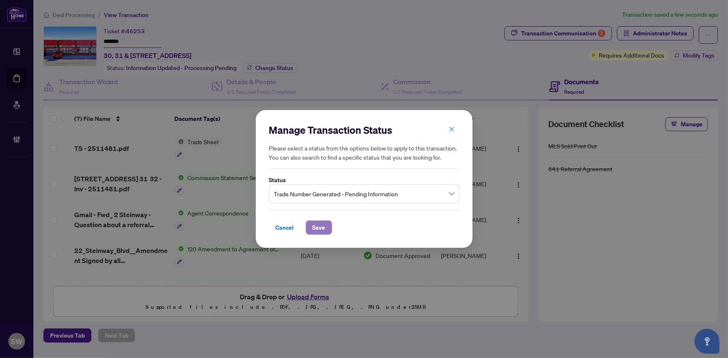
click at [319, 230] on span "Save" at bounding box center [318, 227] width 13 height 13
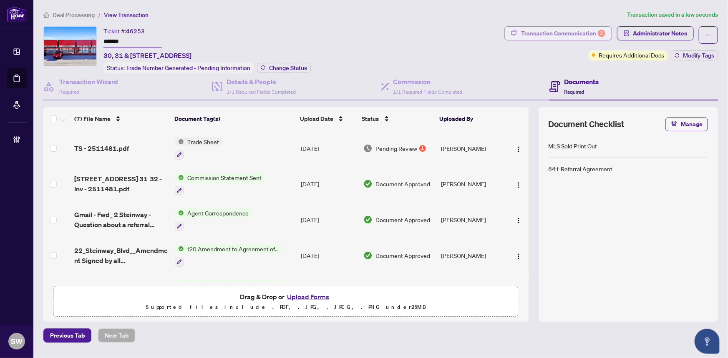
click at [555, 34] on div "Transaction Communication 3" at bounding box center [563, 33] width 84 height 13
type textarea "**********"
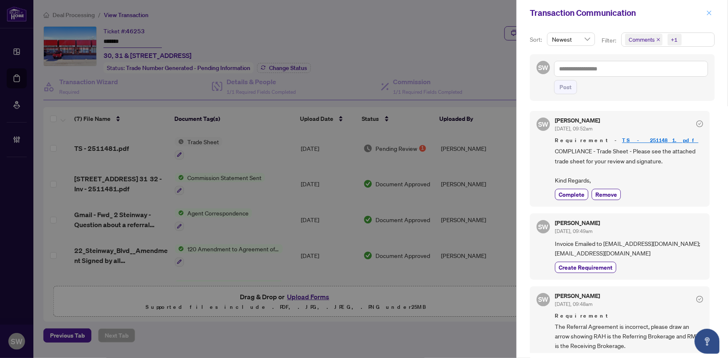
click at [708, 13] on icon "close" at bounding box center [709, 13] width 6 height 6
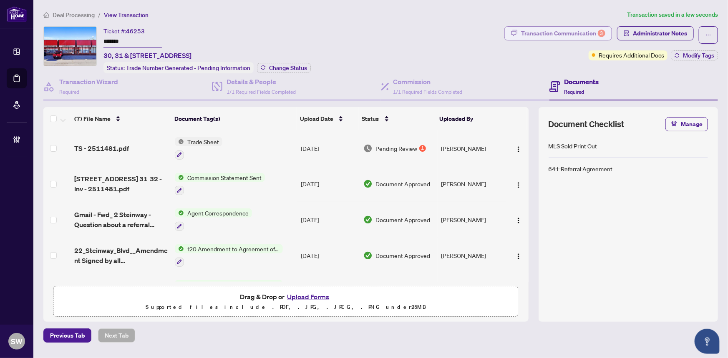
click at [583, 33] on div "Transaction Communication 3" at bounding box center [563, 33] width 84 height 13
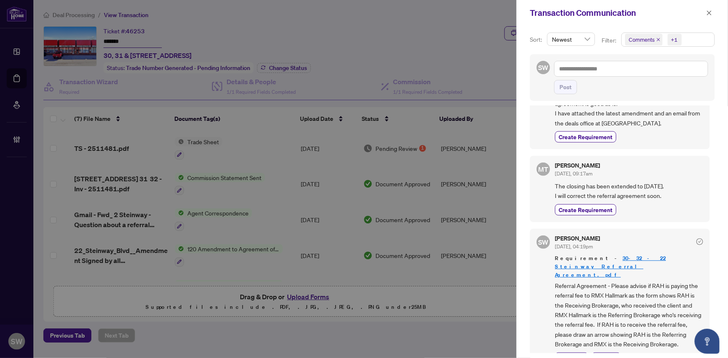
scroll to position [342, 0]
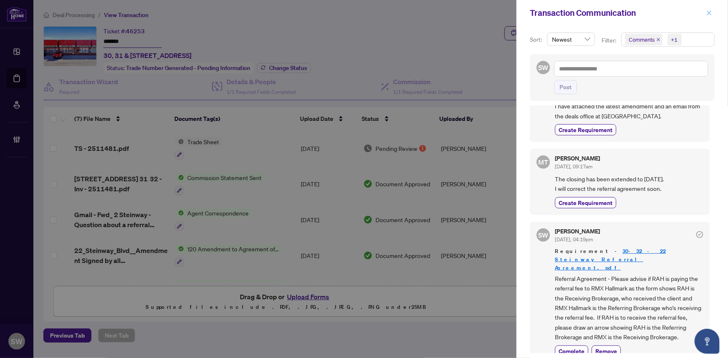
click at [709, 12] on icon "close" at bounding box center [709, 13] width 6 height 6
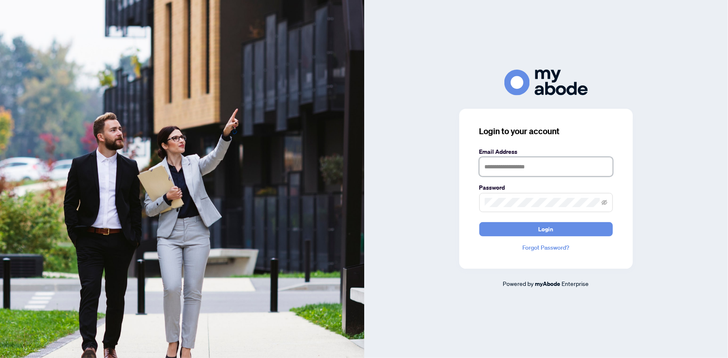
click at [520, 163] on input "text" at bounding box center [545, 166] width 133 height 19
type input "**********"
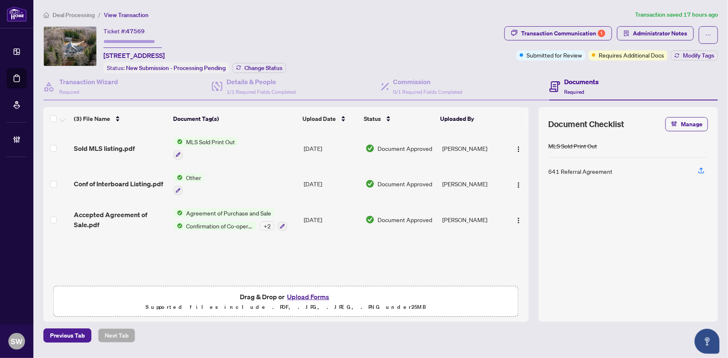
click at [361, 18] on ol "Deal Processing / View Transaction" at bounding box center [337, 15] width 588 height 10
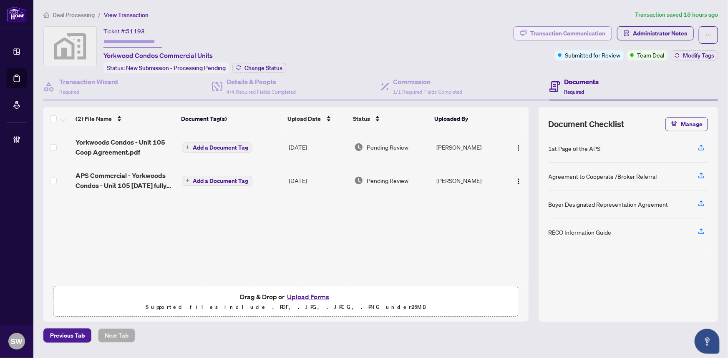
click at [563, 32] on div "Transaction Communication" at bounding box center [567, 33] width 75 height 13
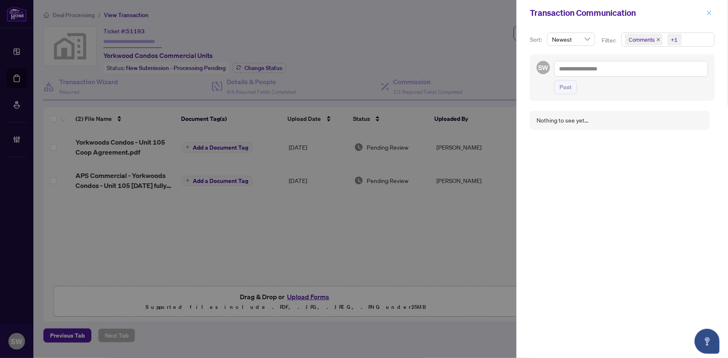
click at [710, 10] on icon "close" at bounding box center [709, 13] width 6 height 6
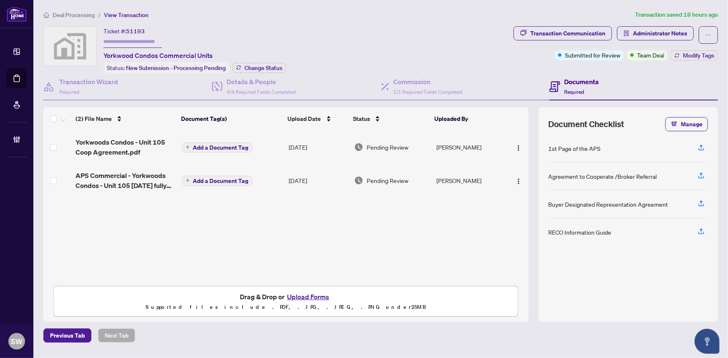
click at [84, 16] on span "Deal Processing" at bounding box center [74, 15] width 42 height 8
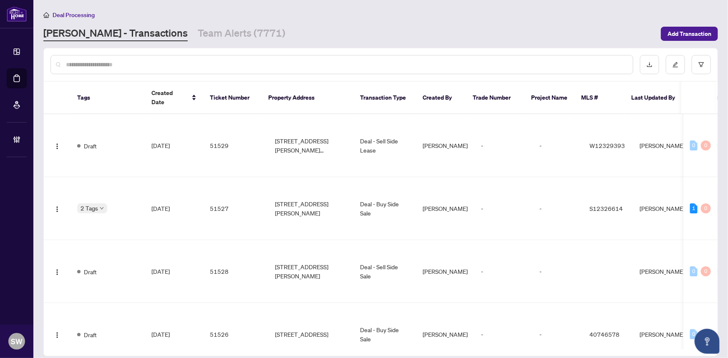
click at [123, 62] on input "text" at bounding box center [346, 64] width 560 height 9
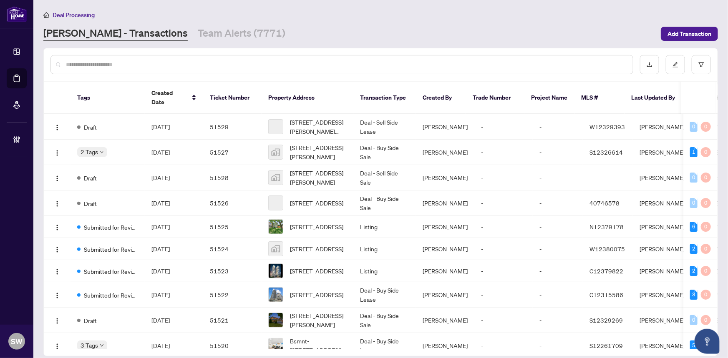
paste input "*****"
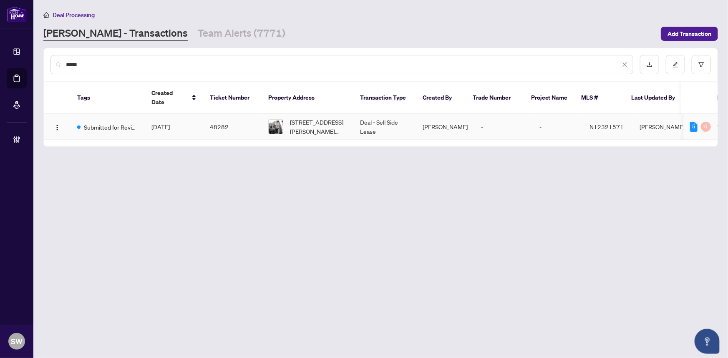
type input "*****"
click at [200, 117] on td "Aug/12/2025" at bounding box center [174, 126] width 58 height 25
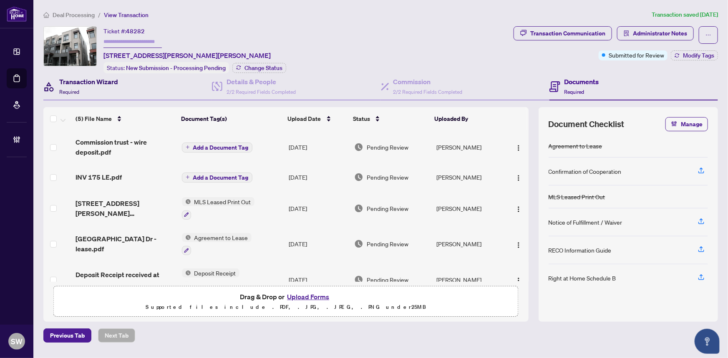
click at [104, 83] on h4 "Transaction Wizard" at bounding box center [88, 82] width 59 height 10
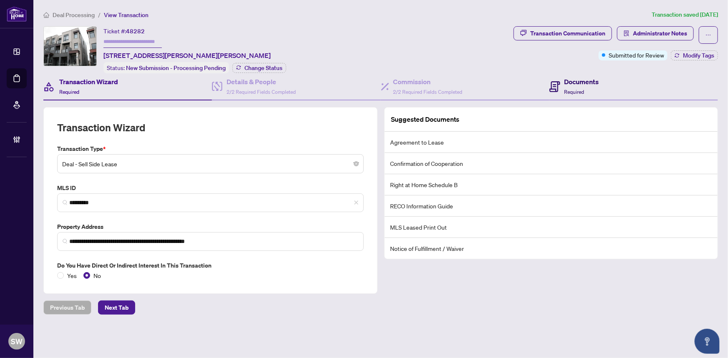
click at [571, 84] on h4 "Documents" at bounding box center [581, 82] width 35 height 10
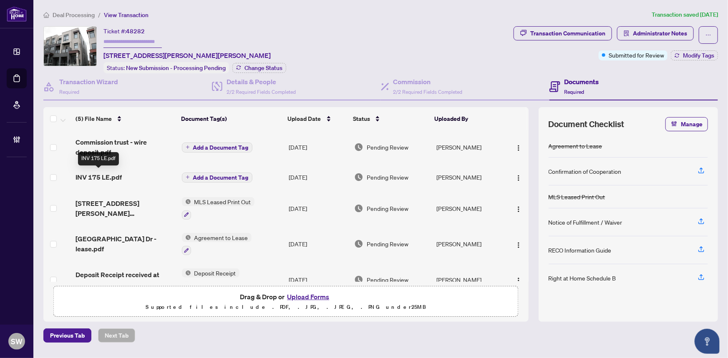
click at [107, 176] on span "INV 175 LE.pdf" at bounding box center [98, 177] width 46 height 10
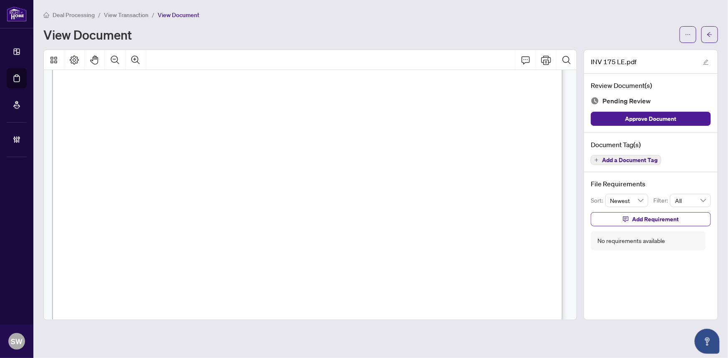
scroll to position [151, 0]
click at [712, 35] on icon "arrow-left" at bounding box center [709, 35] width 6 height 6
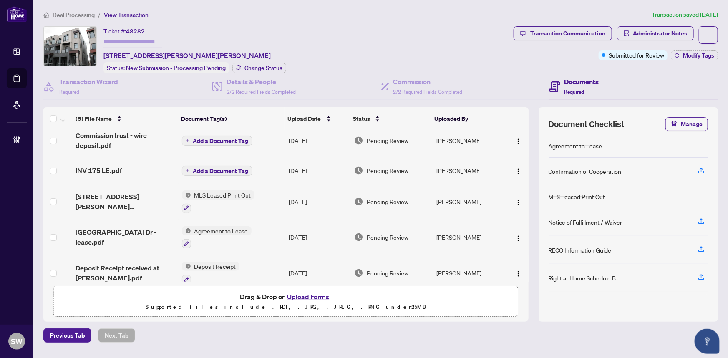
scroll to position [17, 0]
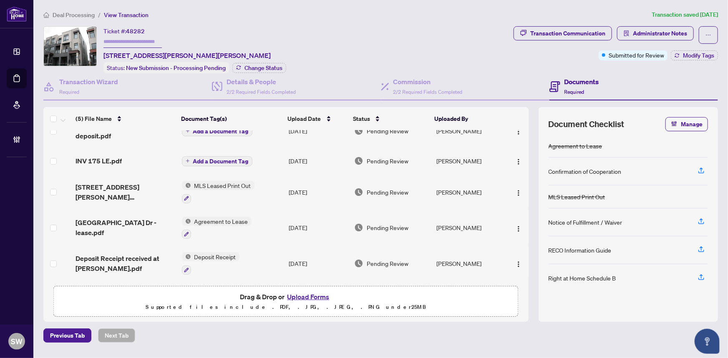
click at [67, 11] on span "Deal Processing" at bounding box center [74, 15] width 42 height 8
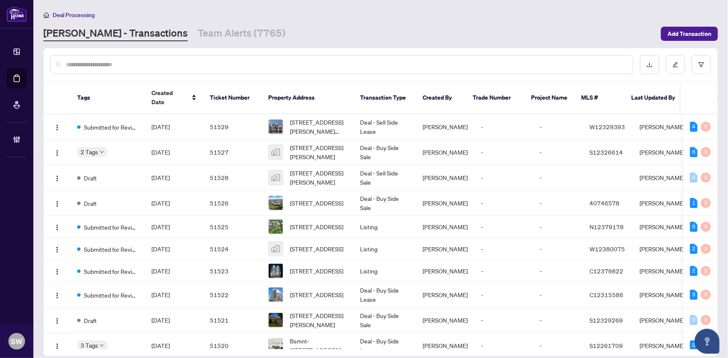
click at [74, 68] on input "text" at bounding box center [346, 64] width 560 height 9
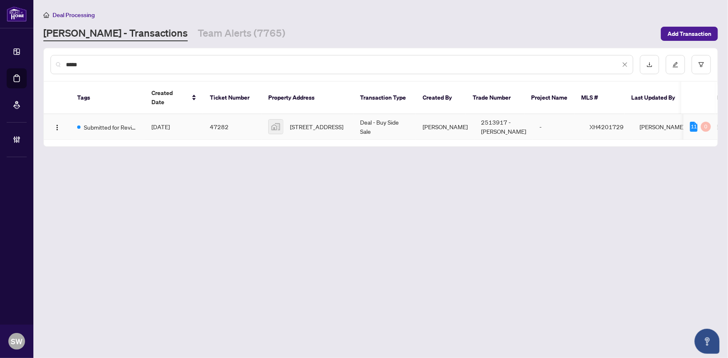
type input "*****"
click at [168, 123] on span "Aug/05/2025" at bounding box center [160, 127] width 18 height 8
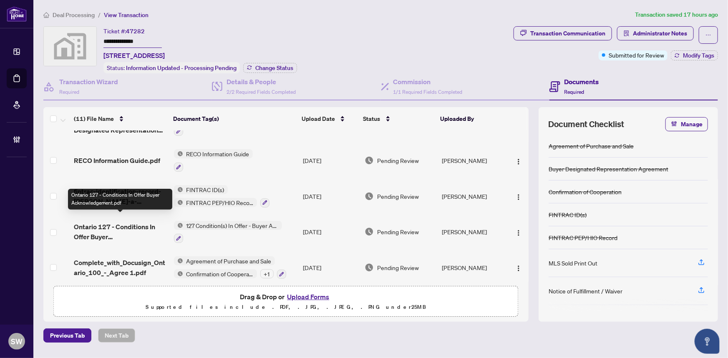
scroll to position [240, 0]
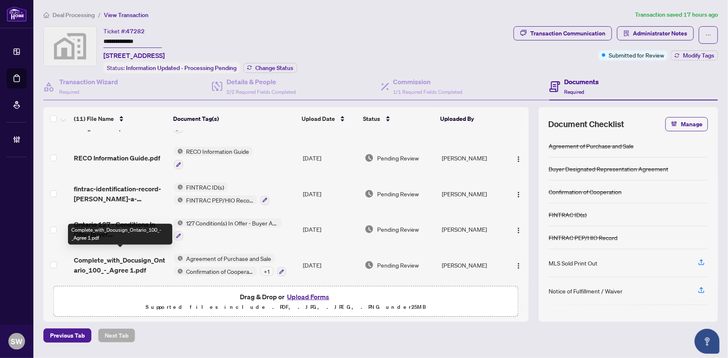
click at [123, 264] on span "Complete_with_Docusign_Ontario_100_-_Agree 1.pdf" at bounding box center [120, 265] width 93 height 20
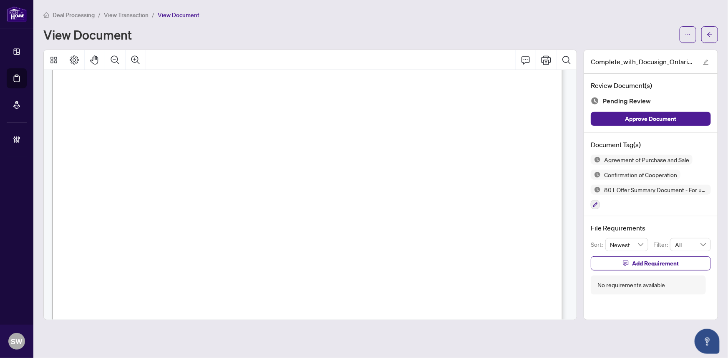
scroll to position [2967, 0]
click at [136, 11] on span "View Transaction" at bounding box center [126, 15] width 45 height 8
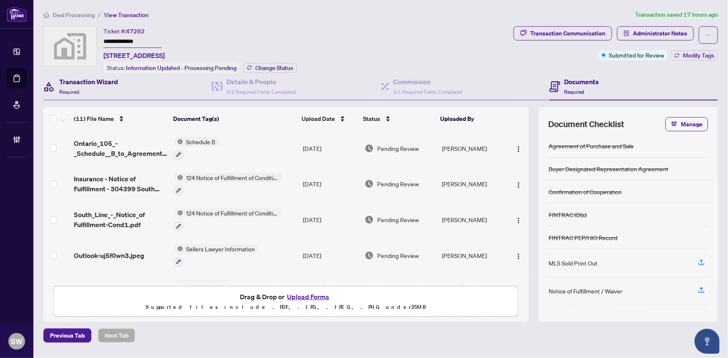
click at [95, 87] on div "Transaction Wizard Required" at bounding box center [88, 87] width 59 height 20
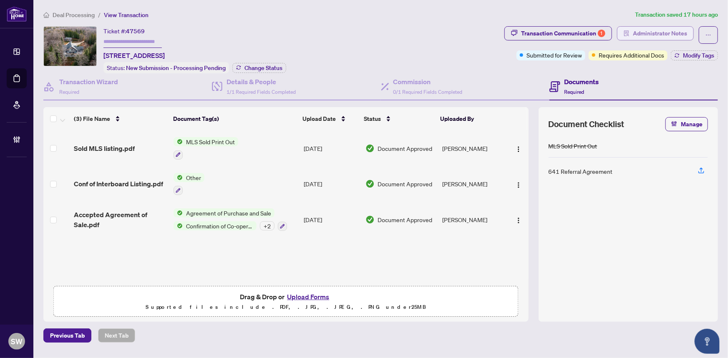
click at [646, 33] on span "Administrator Notes" at bounding box center [660, 33] width 54 height 13
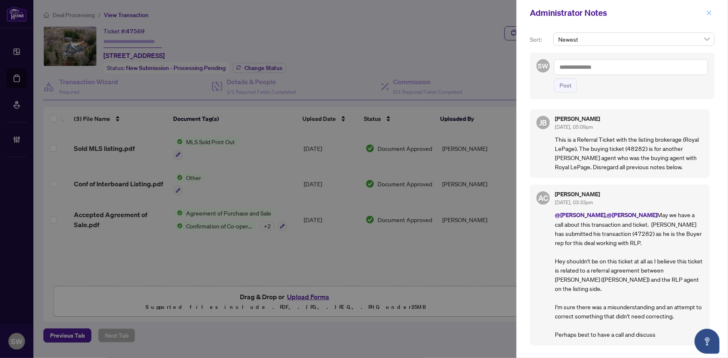
click at [712, 13] on icon "close" at bounding box center [709, 13] width 6 height 6
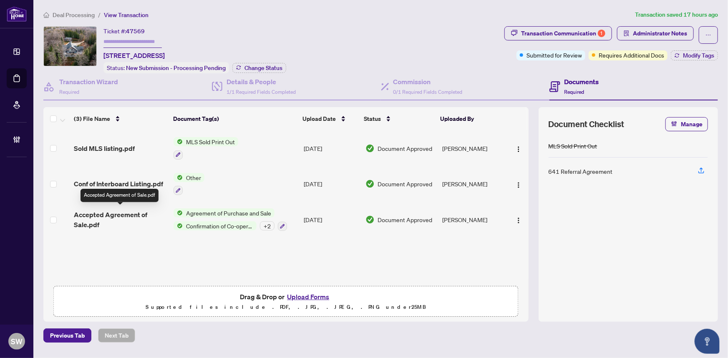
click at [136, 212] on span "Accepted Agreement of Sale.pdf" at bounding box center [120, 220] width 93 height 20
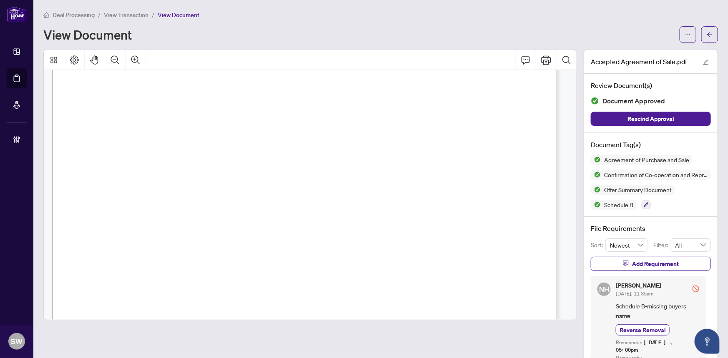
scroll to position [6452, 0]
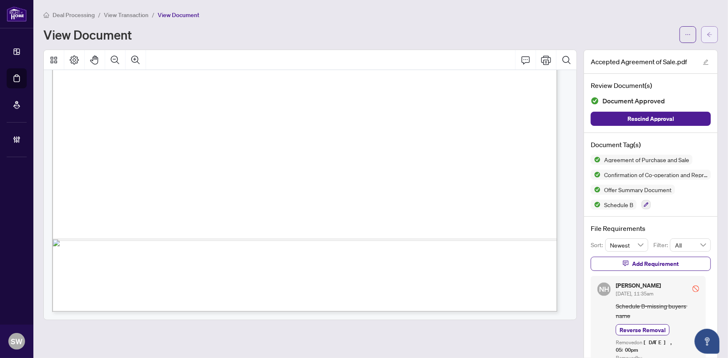
click at [707, 33] on icon "arrow-left" at bounding box center [709, 34] width 5 height 5
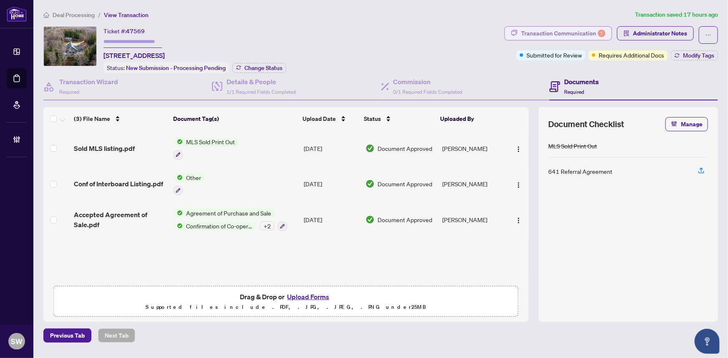
click at [579, 33] on div "Transaction Communication 1" at bounding box center [563, 33] width 84 height 13
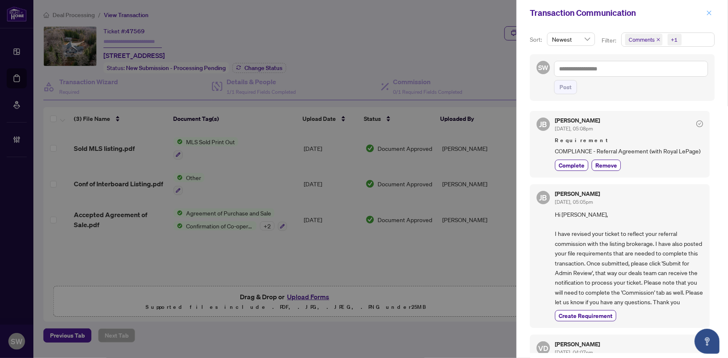
click at [705, 10] on button "button" at bounding box center [709, 13] width 11 height 10
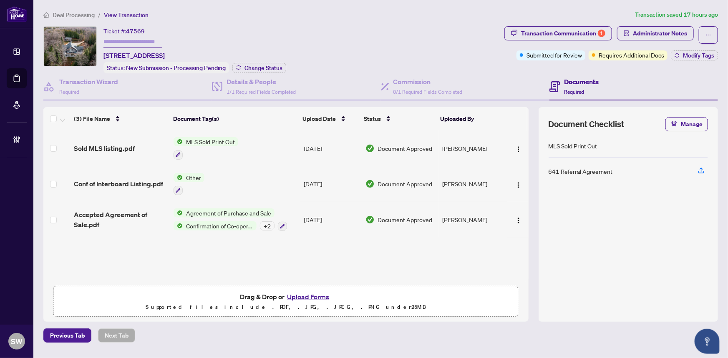
click at [141, 181] on span "Conf of Interboard Listing.pdf" at bounding box center [118, 184] width 89 height 10
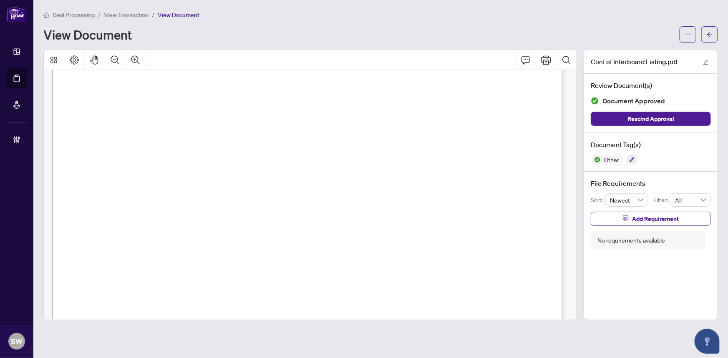
scroll to position [303, 0]
click at [711, 36] on icon "arrow-left" at bounding box center [709, 35] width 6 height 6
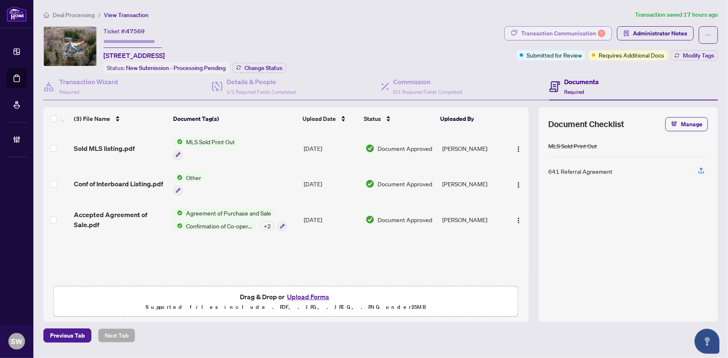
click at [556, 34] on div "Transaction Communication 1" at bounding box center [563, 33] width 84 height 13
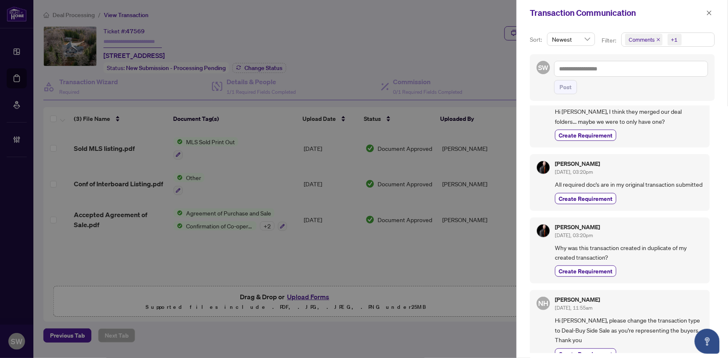
scroll to position [265, 0]
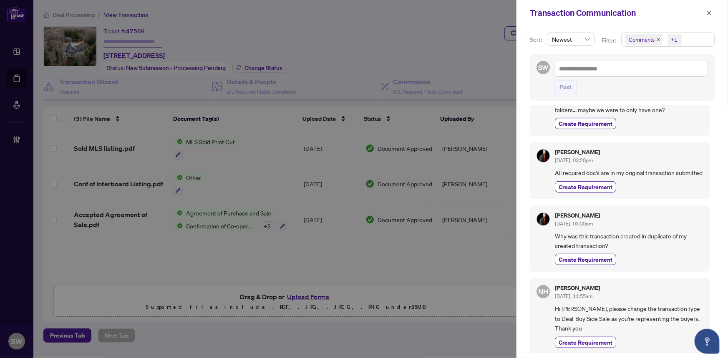
drag, startPoint x: 646, startPoint y: 231, endPoint x: 668, endPoint y: 228, distance: 22.7
click at [668, 228] on div "JB Jean Belarde Sep/03/2025, 05:08pm Requirement COMPLIANCE - Referral Agreemen…" at bounding box center [622, 229] width 185 height 247
drag, startPoint x: 668, startPoint y: 228, endPoint x: 679, endPoint y: 234, distance: 12.2
click at [679, 234] on div "Tim Wall Sep/03/2025, 03:20pm Why was this transaction created in duplicate of …" at bounding box center [620, 239] width 180 height 66
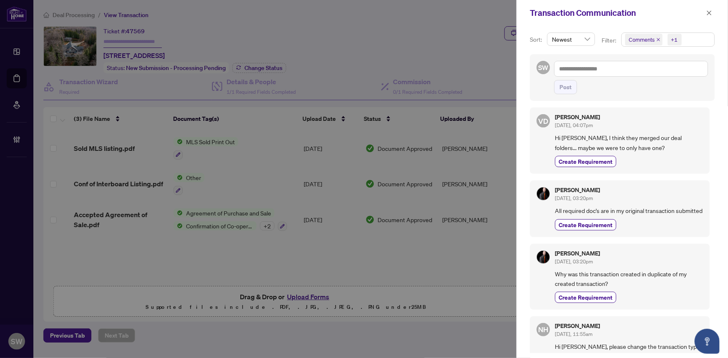
scroll to position [0, 0]
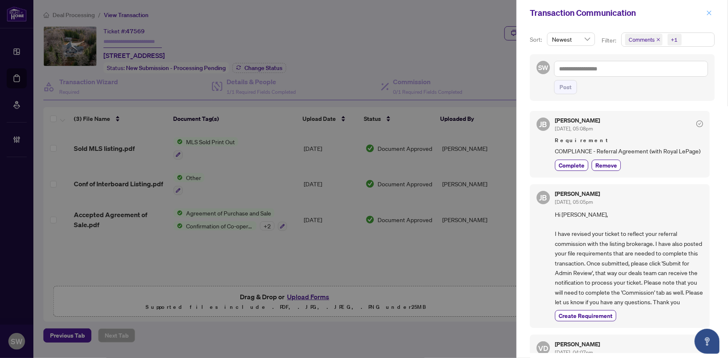
click at [708, 13] on icon "close" at bounding box center [709, 13] width 6 height 6
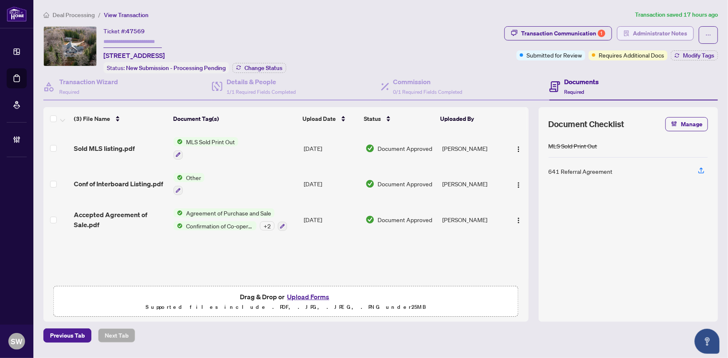
click at [666, 33] on span "Administrator Notes" at bounding box center [660, 33] width 54 height 13
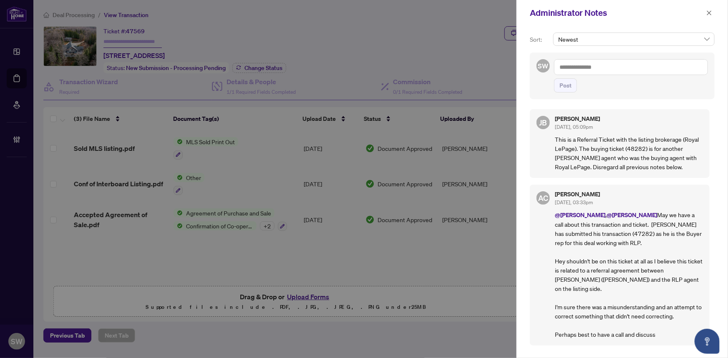
click at [634, 149] on p "This is a Referral Ticket with the listing brokerage (Royal LePage). The buying…" at bounding box center [629, 153] width 148 height 37
copy p "48282"
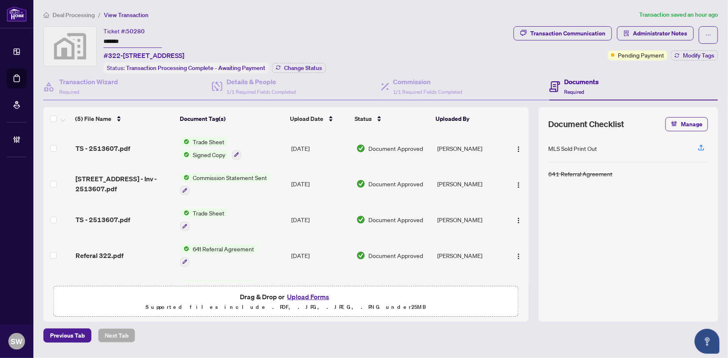
click at [80, 13] on span "Deal Processing" at bounding box center [74, 15] width 42 height 8
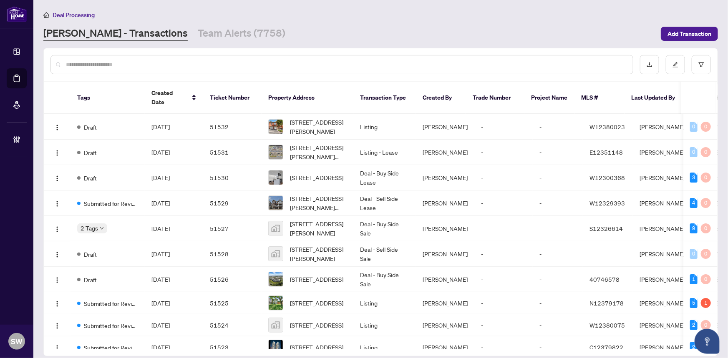
click at [109, 66] on input "text" at bounding box center [346, 64] width 560 height 9
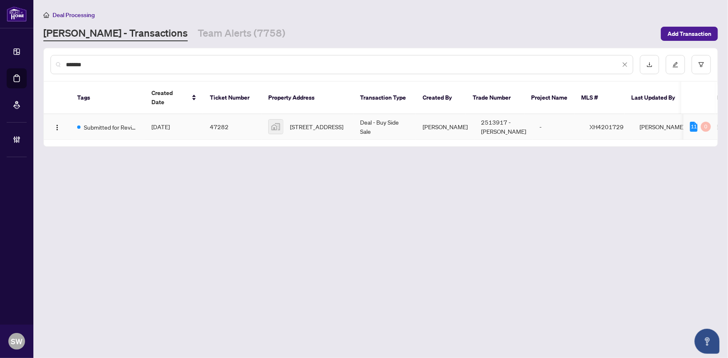
type input "*******"
click at [167, 123] on span "[DATE]" at bounding box center [160, 127] width 18 height 8
